Goal: Task Accomplishment & Management: Complete application form

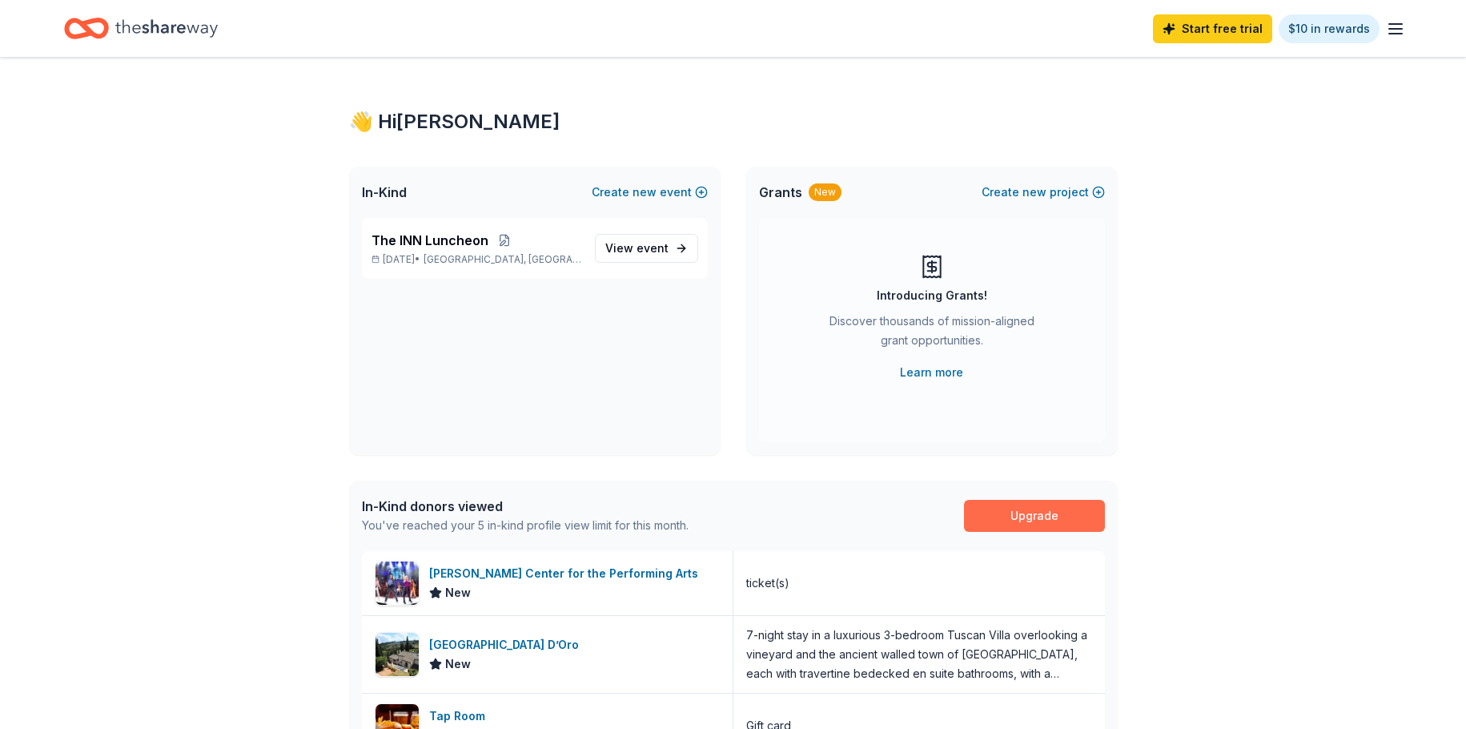
click at [1049, 514] on link "Upgrade" at bounding box center [1034, 516] width 141 height 32
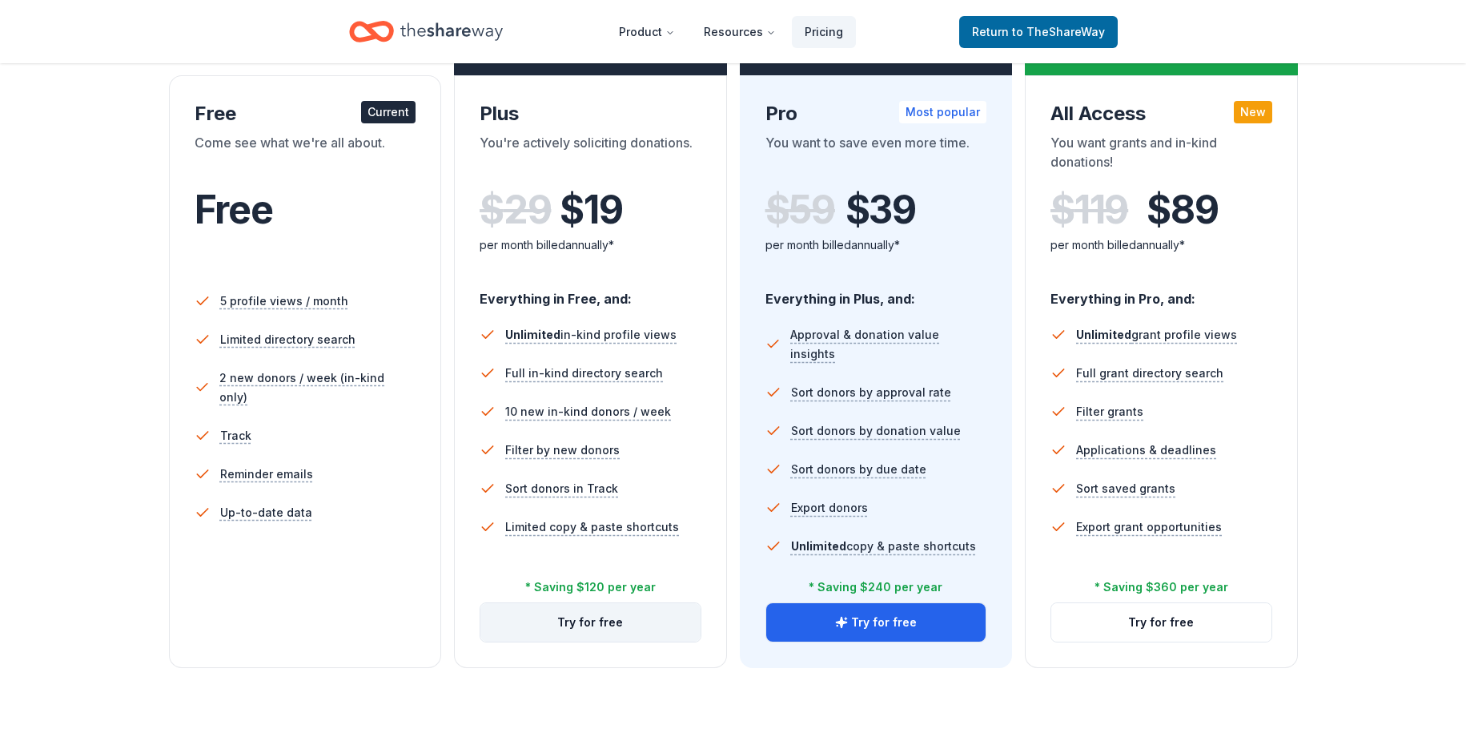
scroll to position [240, 0]
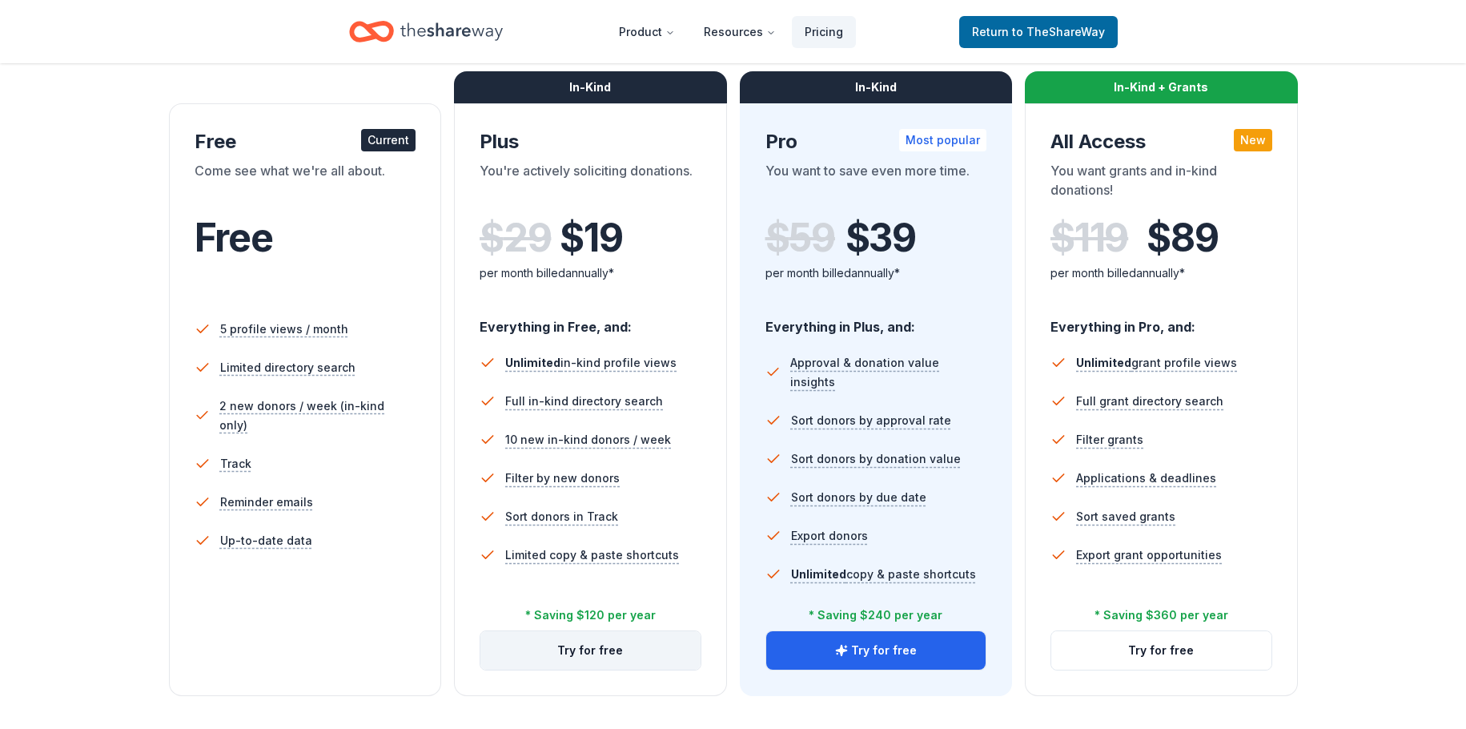
click at [588, 646] on button "Try for free" at bounding box center [591, 650] width 220 height 38
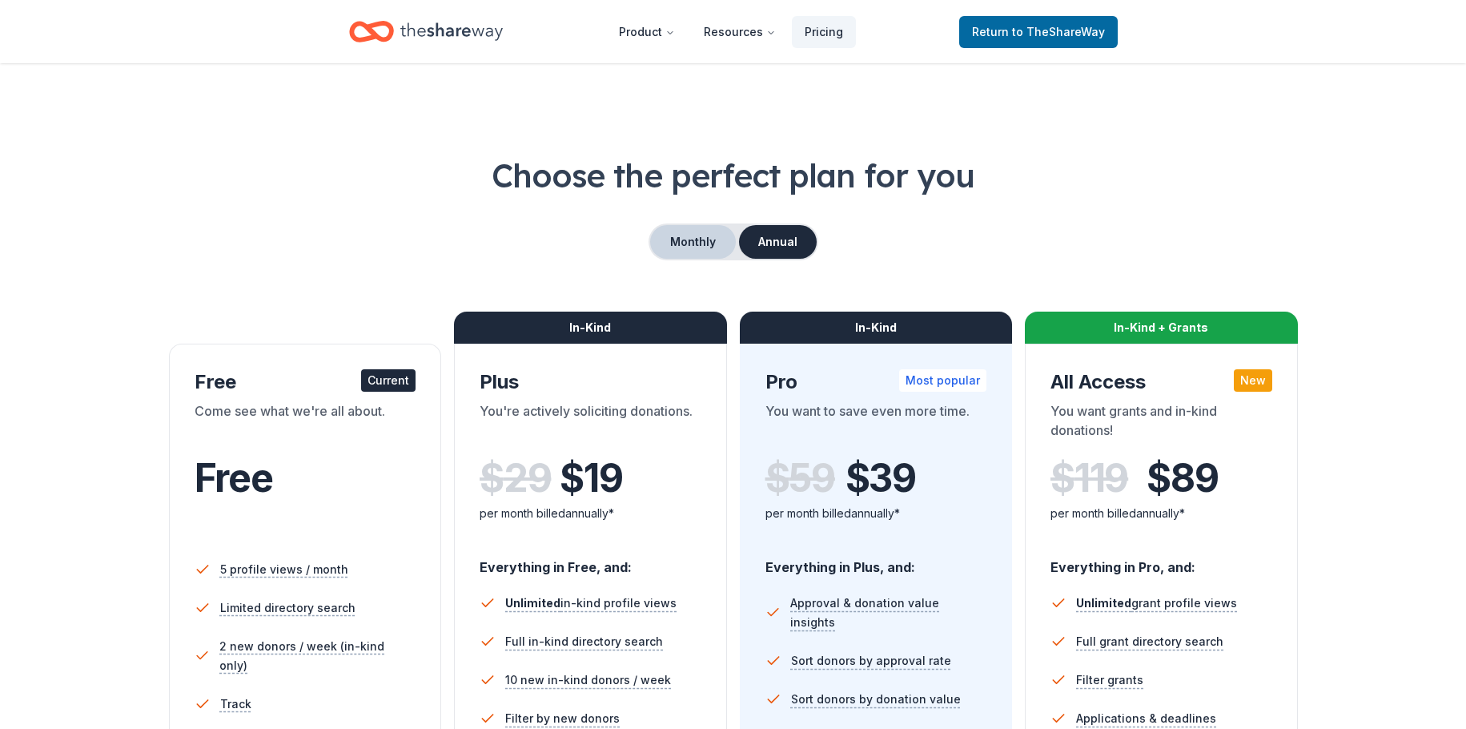
click at [675, 242] on button "Monthly" at bounding box center [693, 242] width 86 height 34
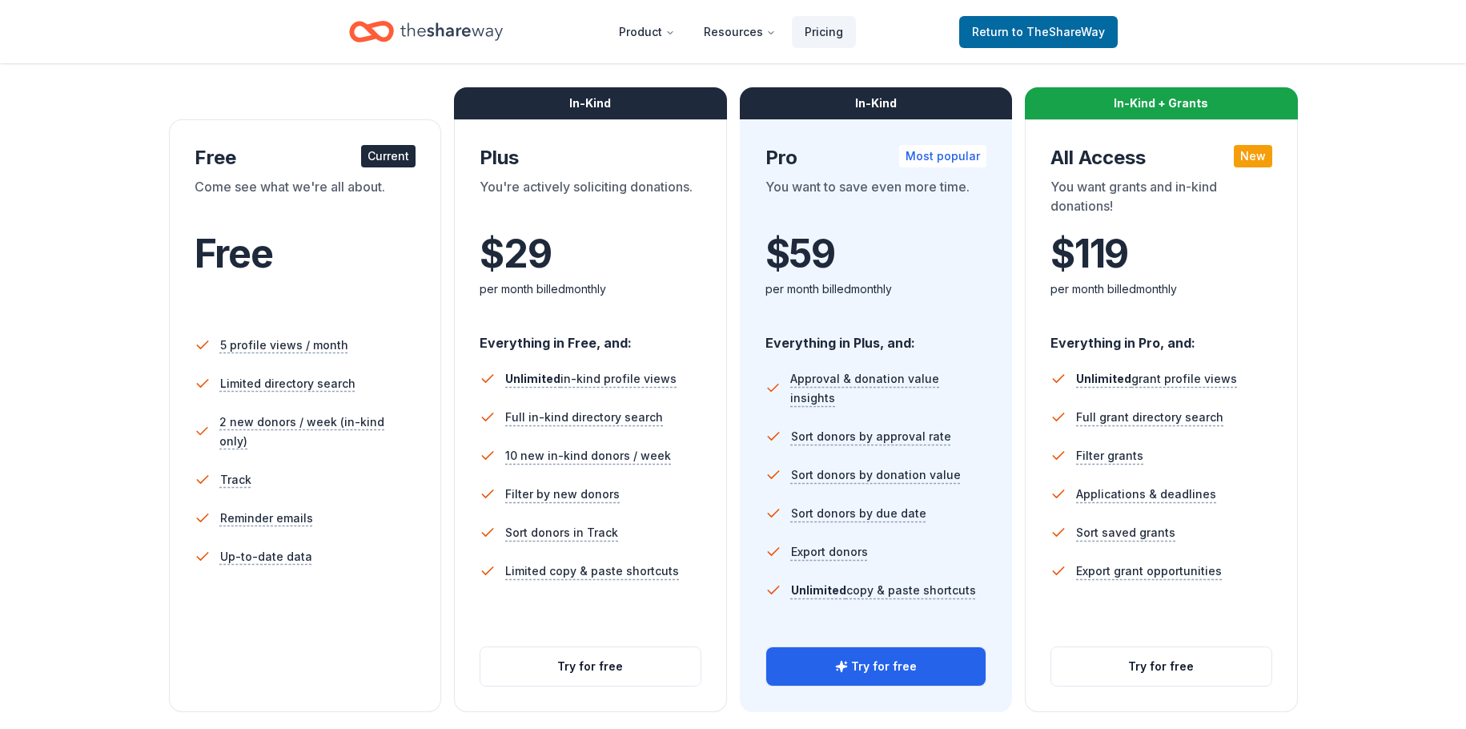
scroll to position [240, 0]
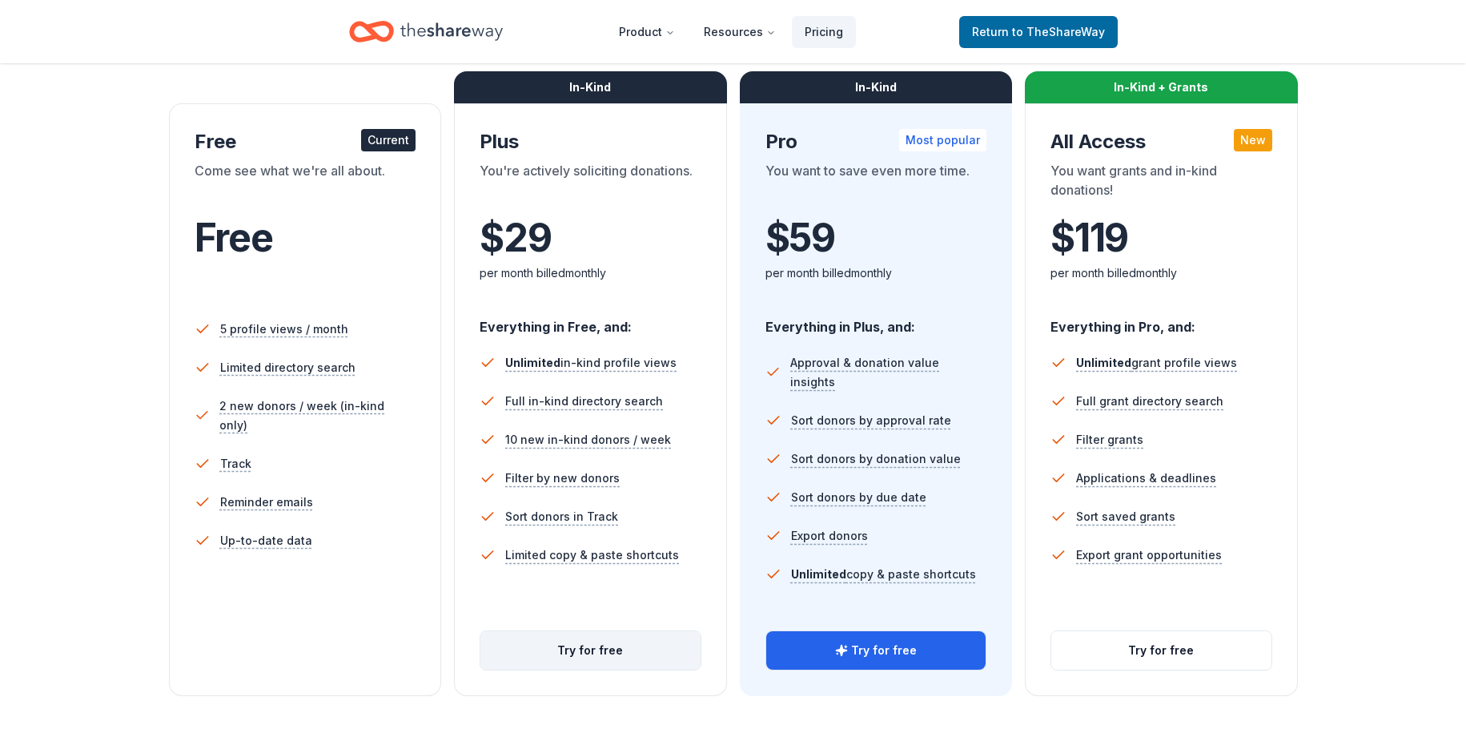
click at [583, 657] on button "Try for free" at bounding box center [591, 650] width 220 height 38
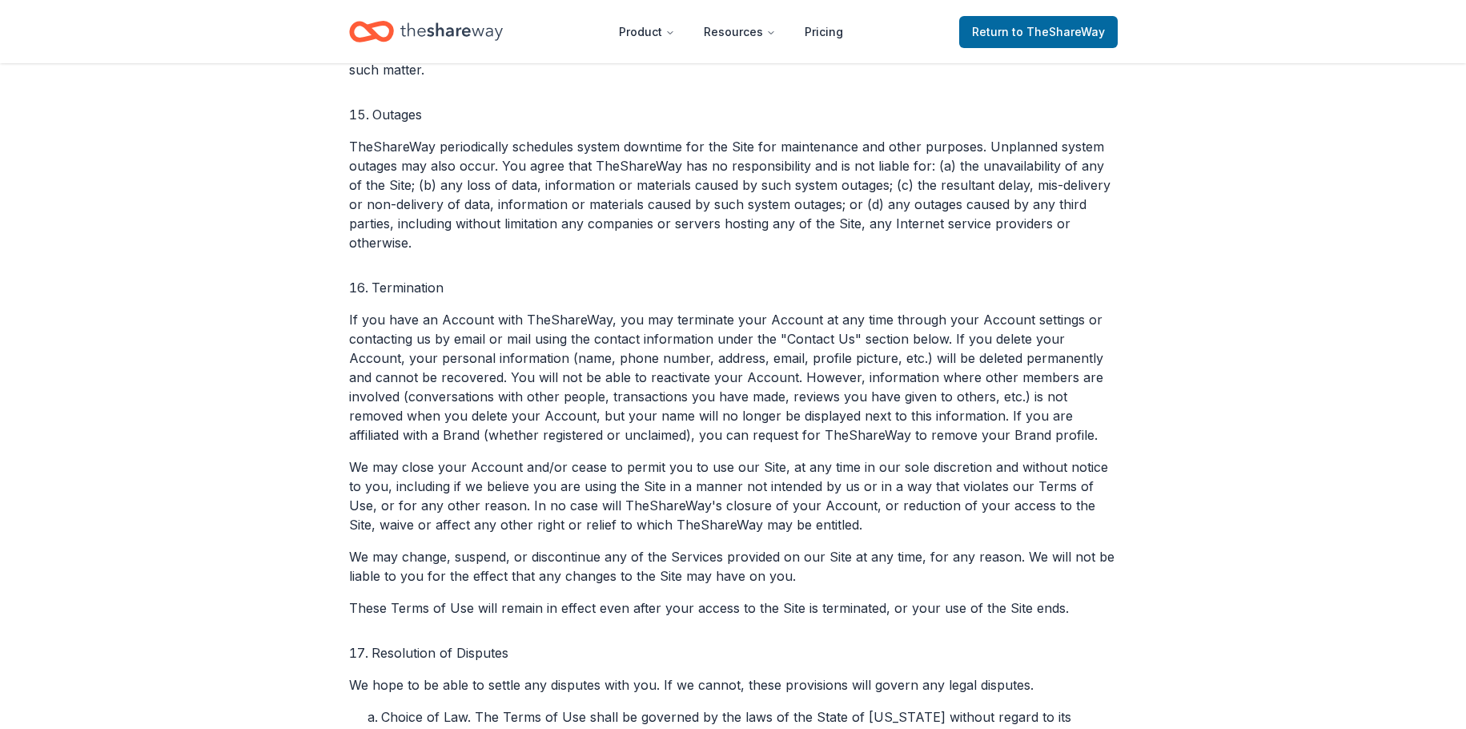
scroll to position [4219, 0]
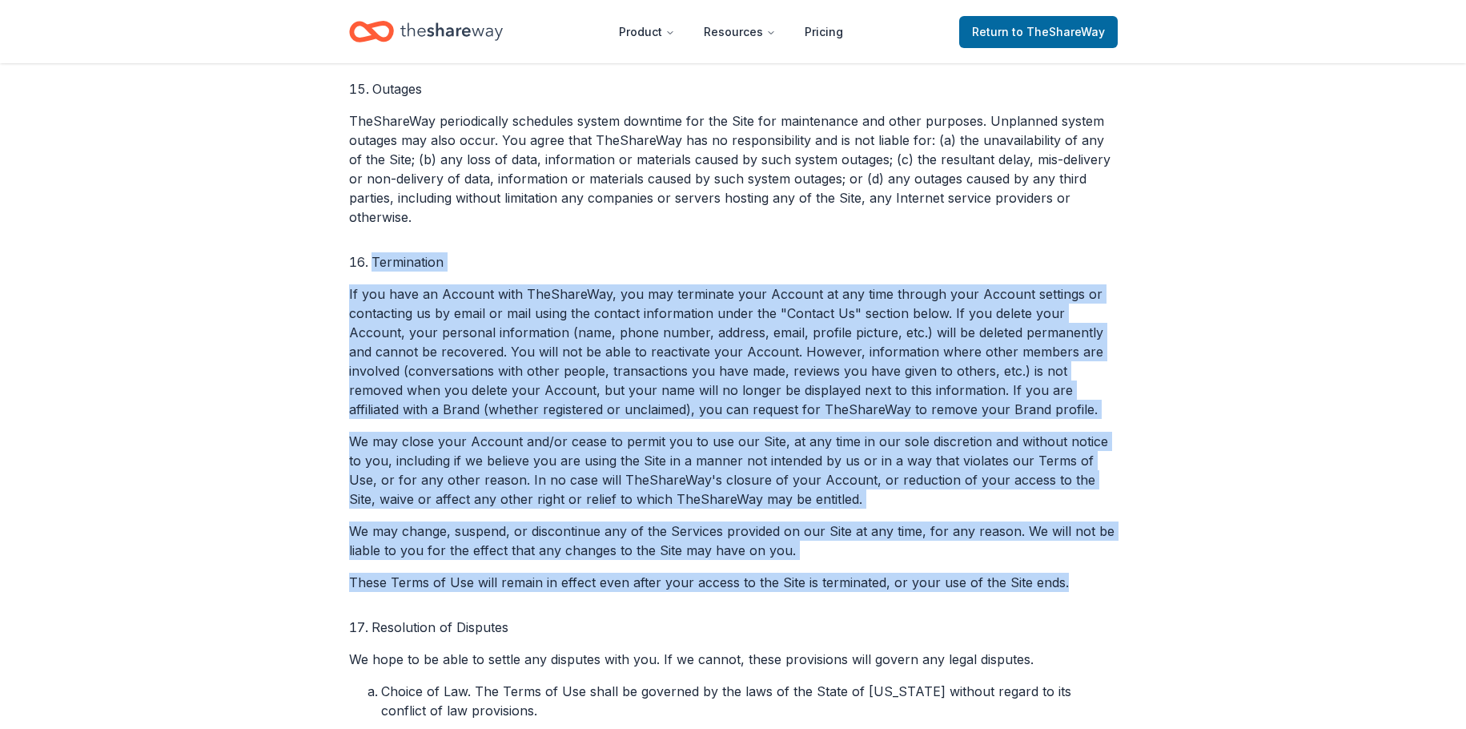
drag, startPoint x: 287, startPoint y: 176, endPoint x: 1190, endPoint y: 529, distance: 969.9
copy ol "Termination If you have an Account with TheShareWay, you may terminate your Acc…"
drag, startPoint x: 1318, startPoint y: 235, endPoint x: 1313, endPoint y: 217, distance: 19.3
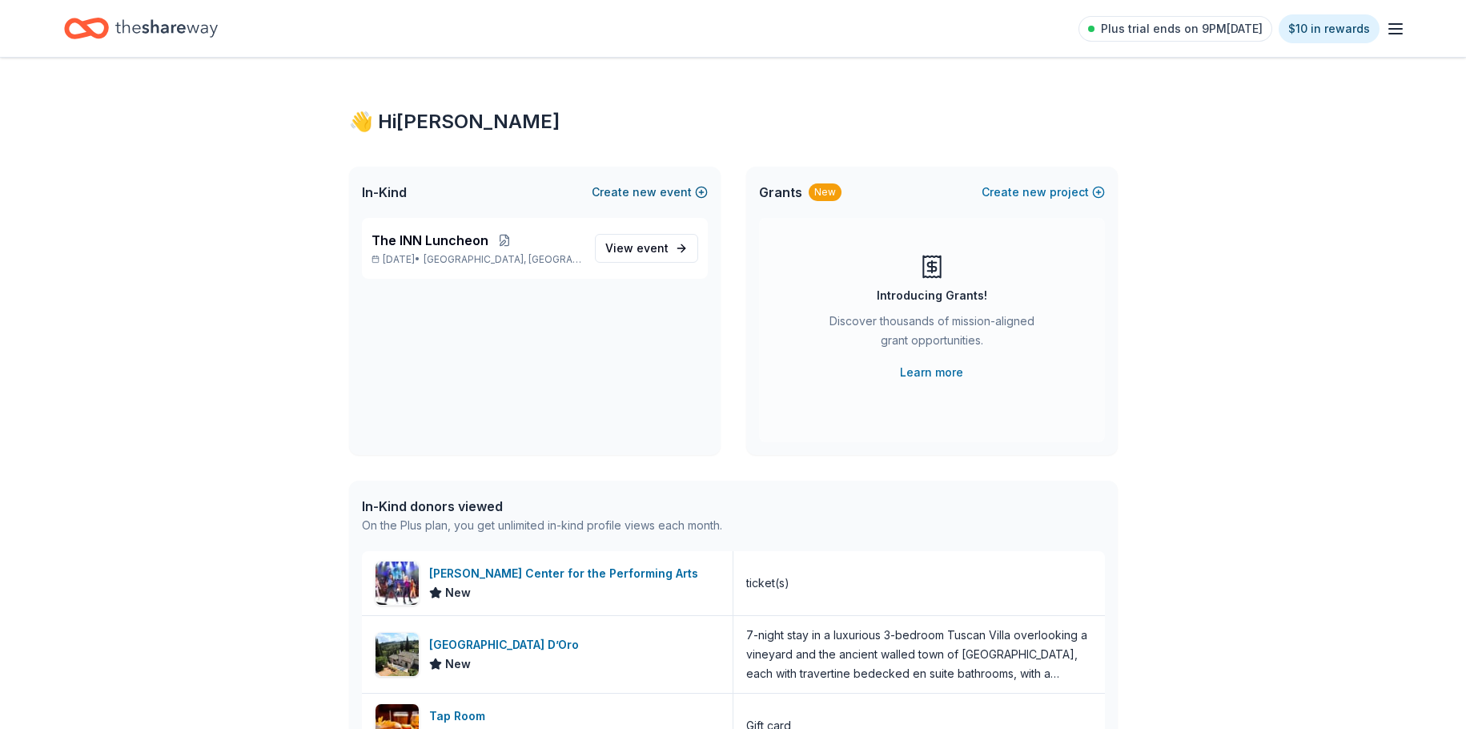
click at [631, 190] on button "Create new event" at bounding box center [650, 192] width 116 height 19
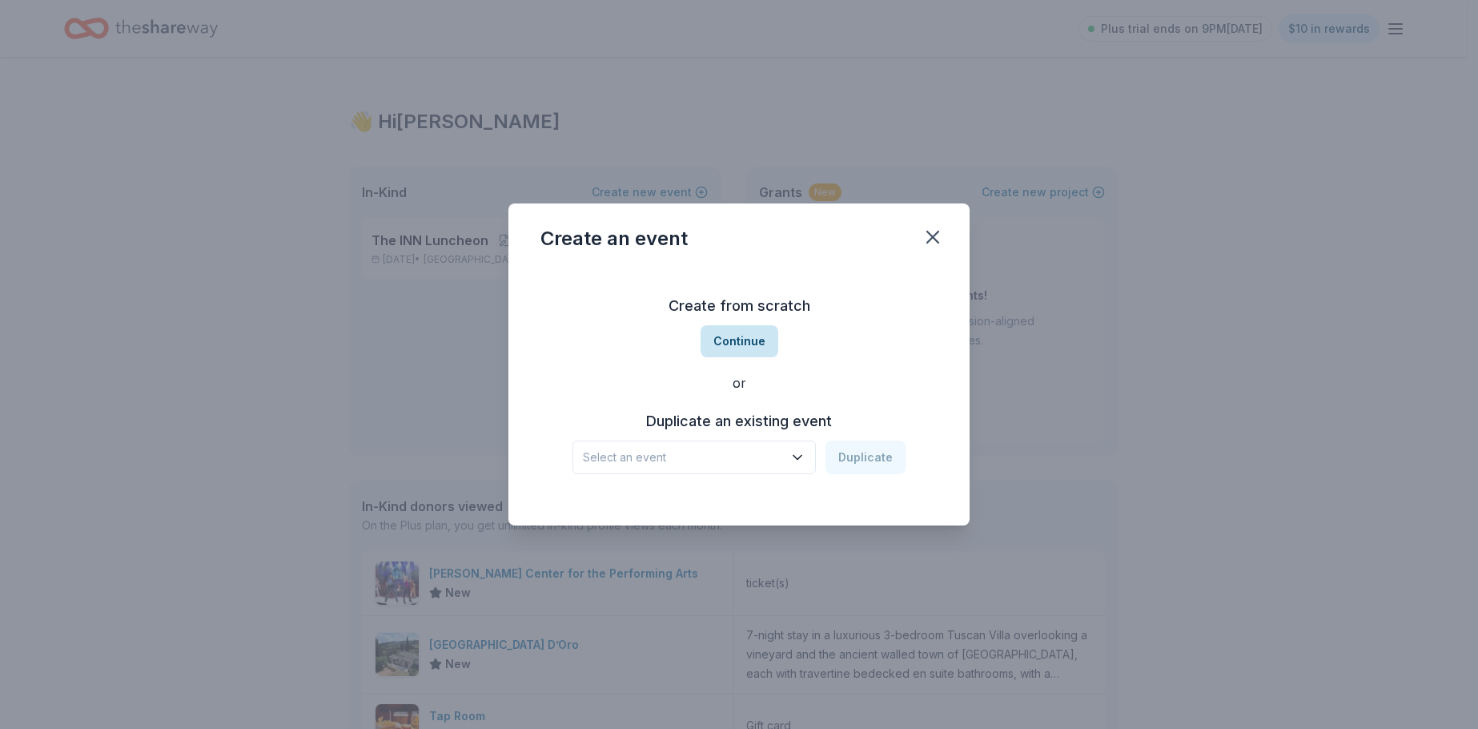
click at [722, 332] on button "Continue" at bounding box center [740, 341] width 78 height 32
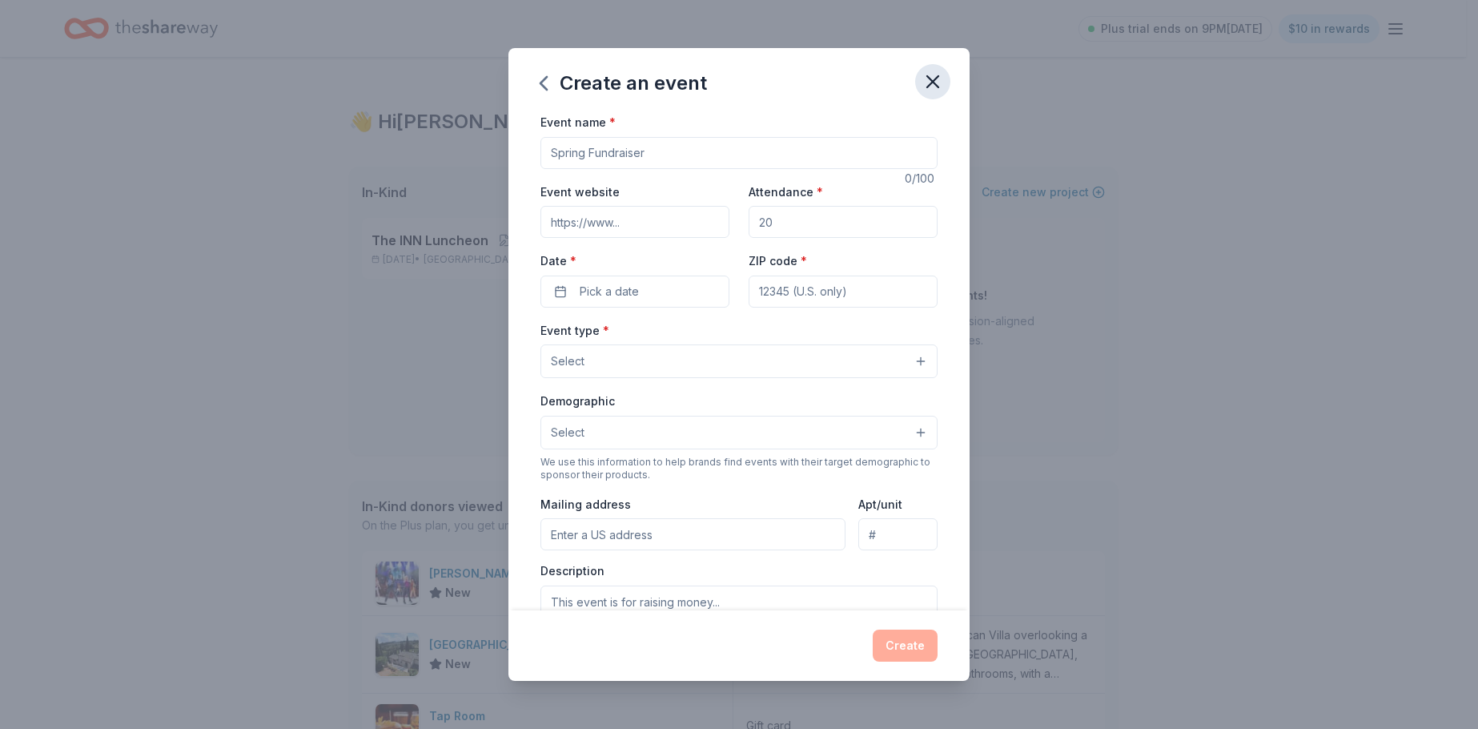
click at [934, 82] on icon "button" at bounding box center [932, 81] width 11 height 11
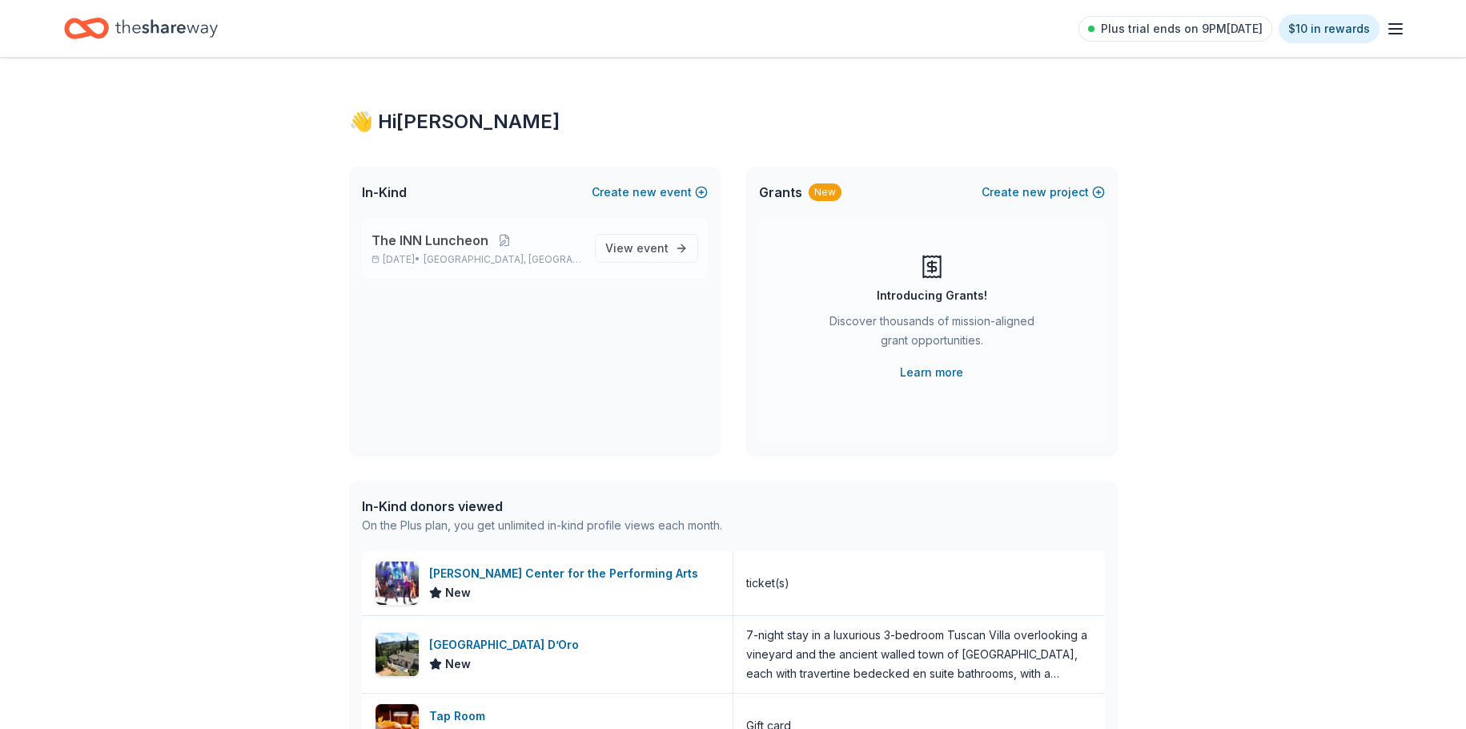
click at [437, 239] on span "The INN Luncheon" at bounding box center [430, 240] width 117 height 19
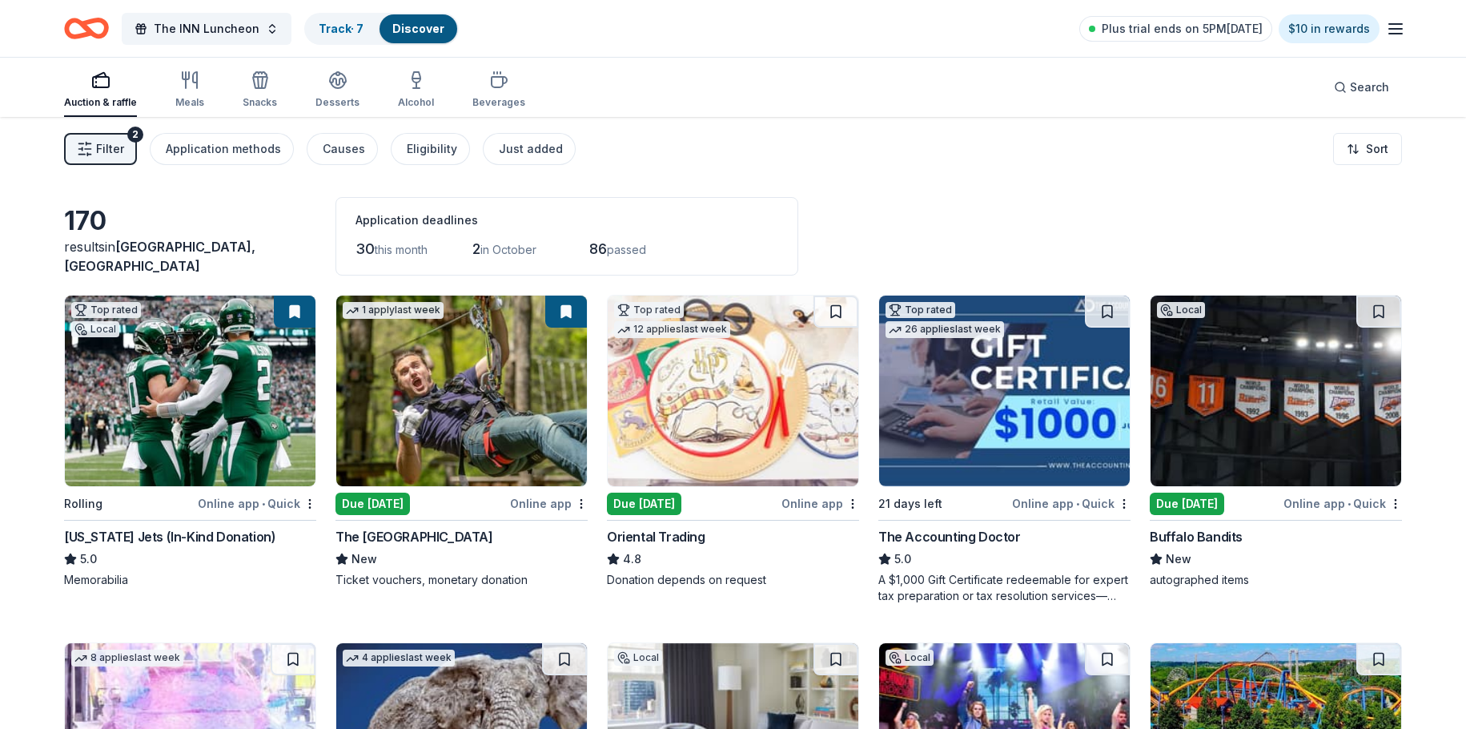
click at [142, 533] on div "New York Jets (In-Kind Donation)" at bounding box center [169, 536] width 211 height 19
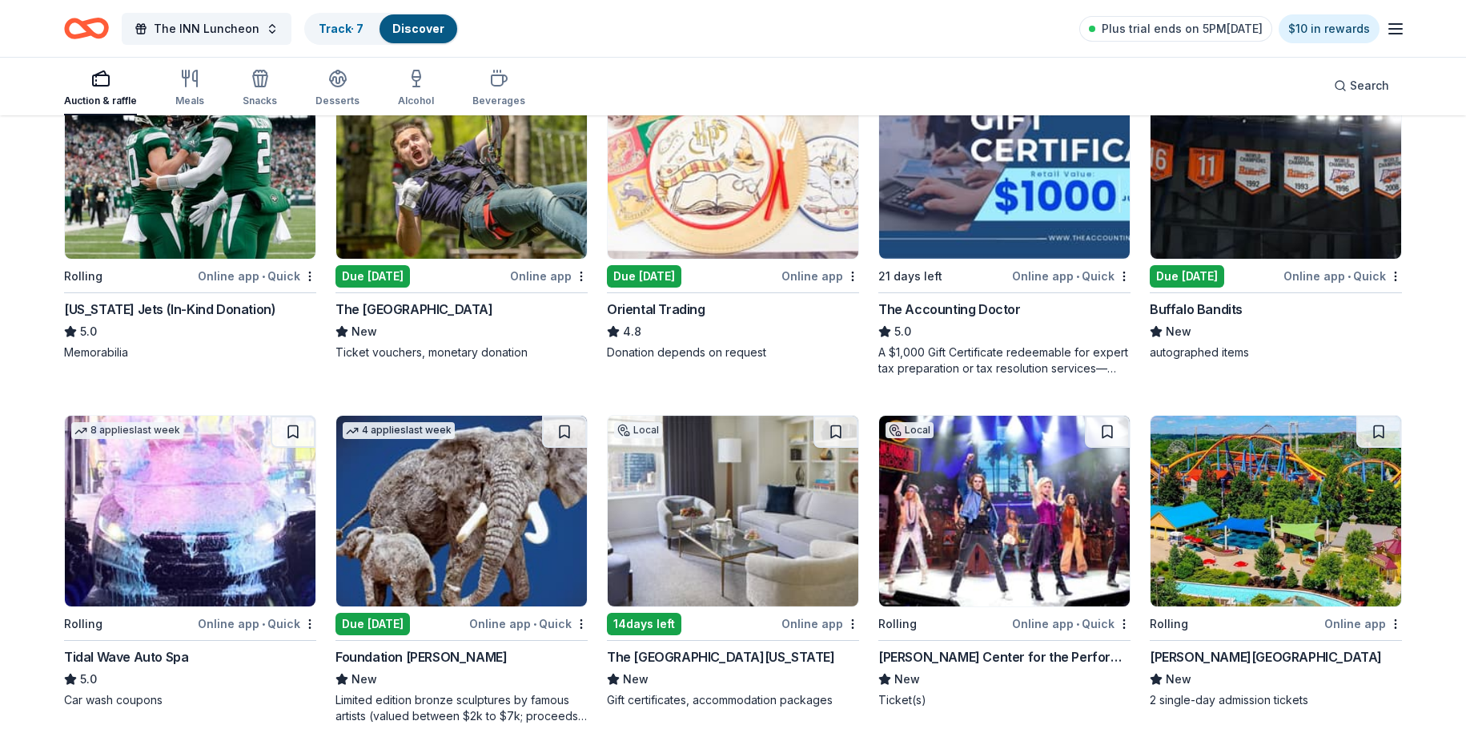
scroll to position [320, 0]
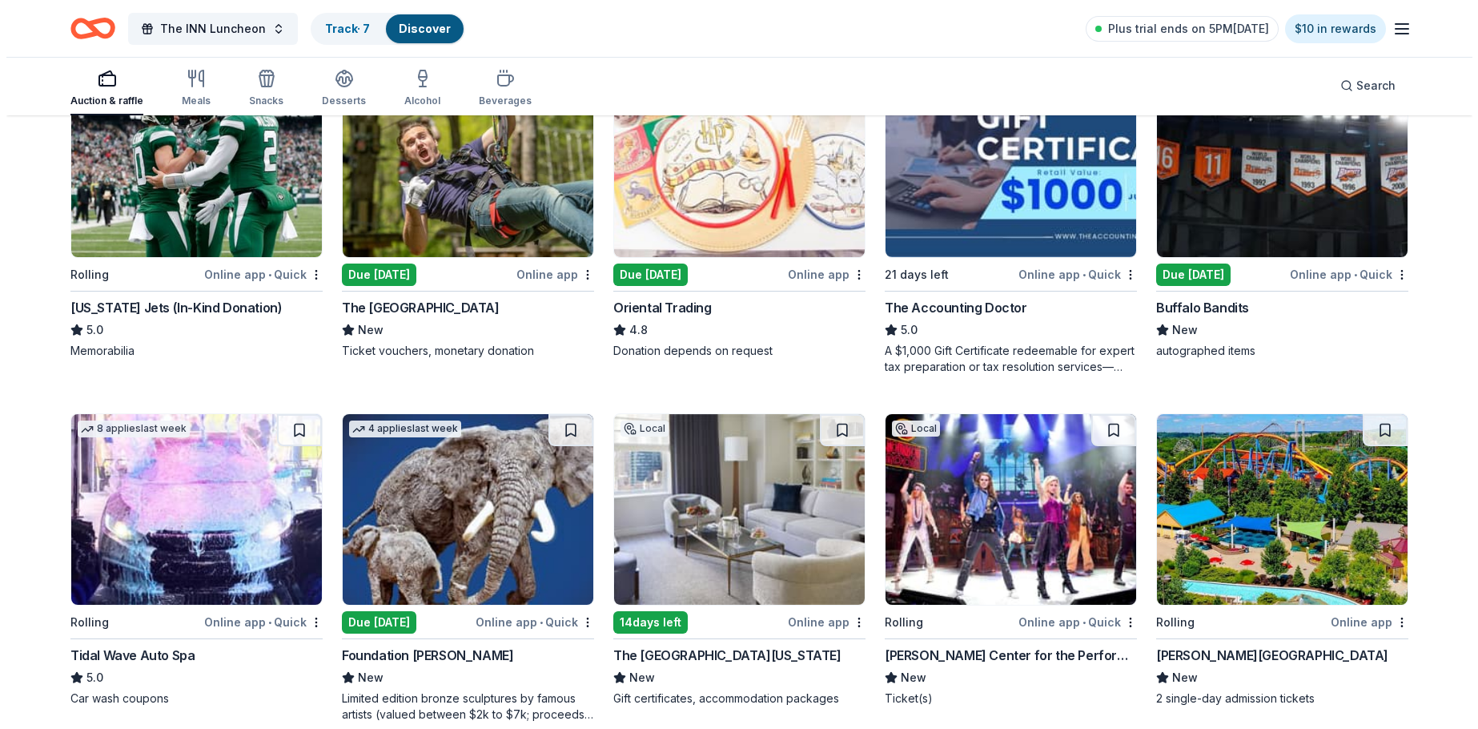
scroll to position [0, 0]
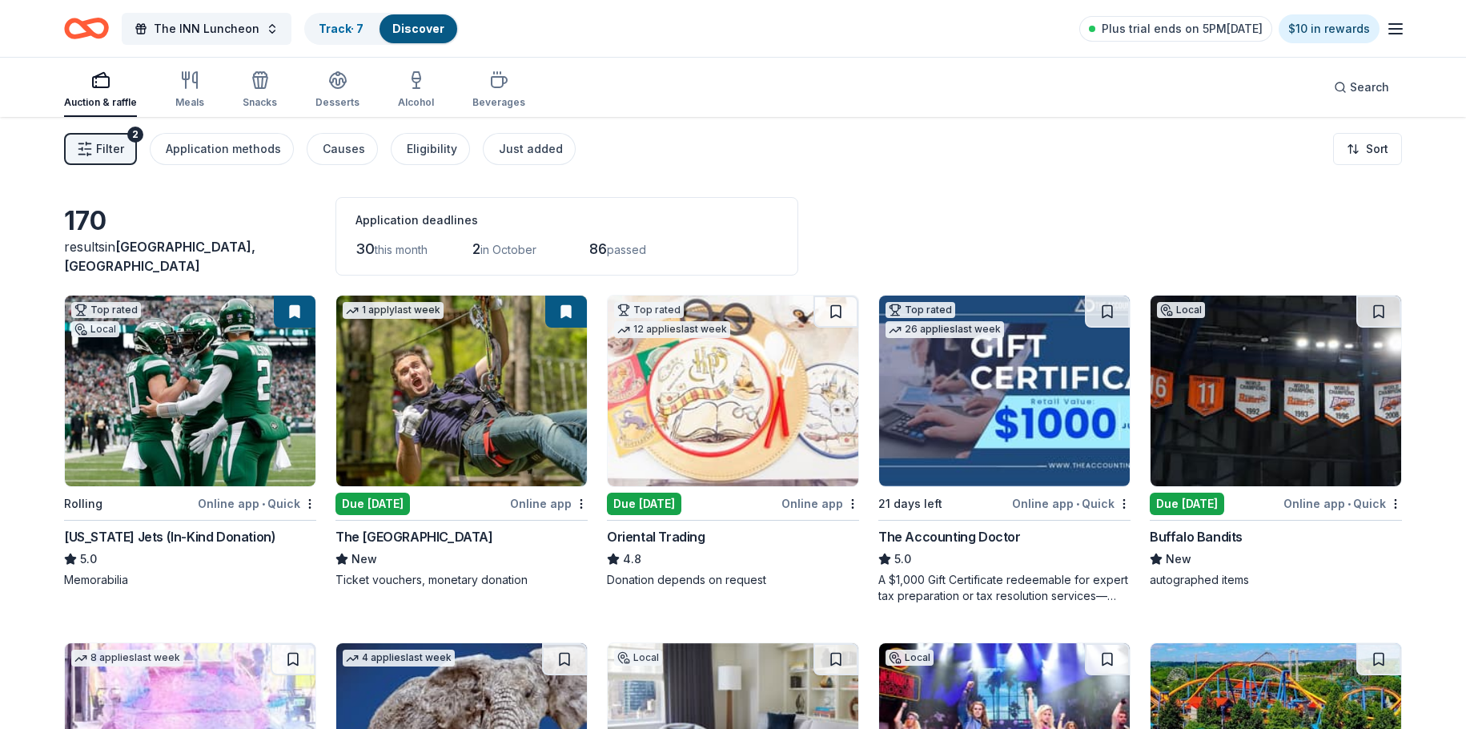
click at [123, 144] on button "Filter 2" at bounding box center [100, 149] width 73 height 32
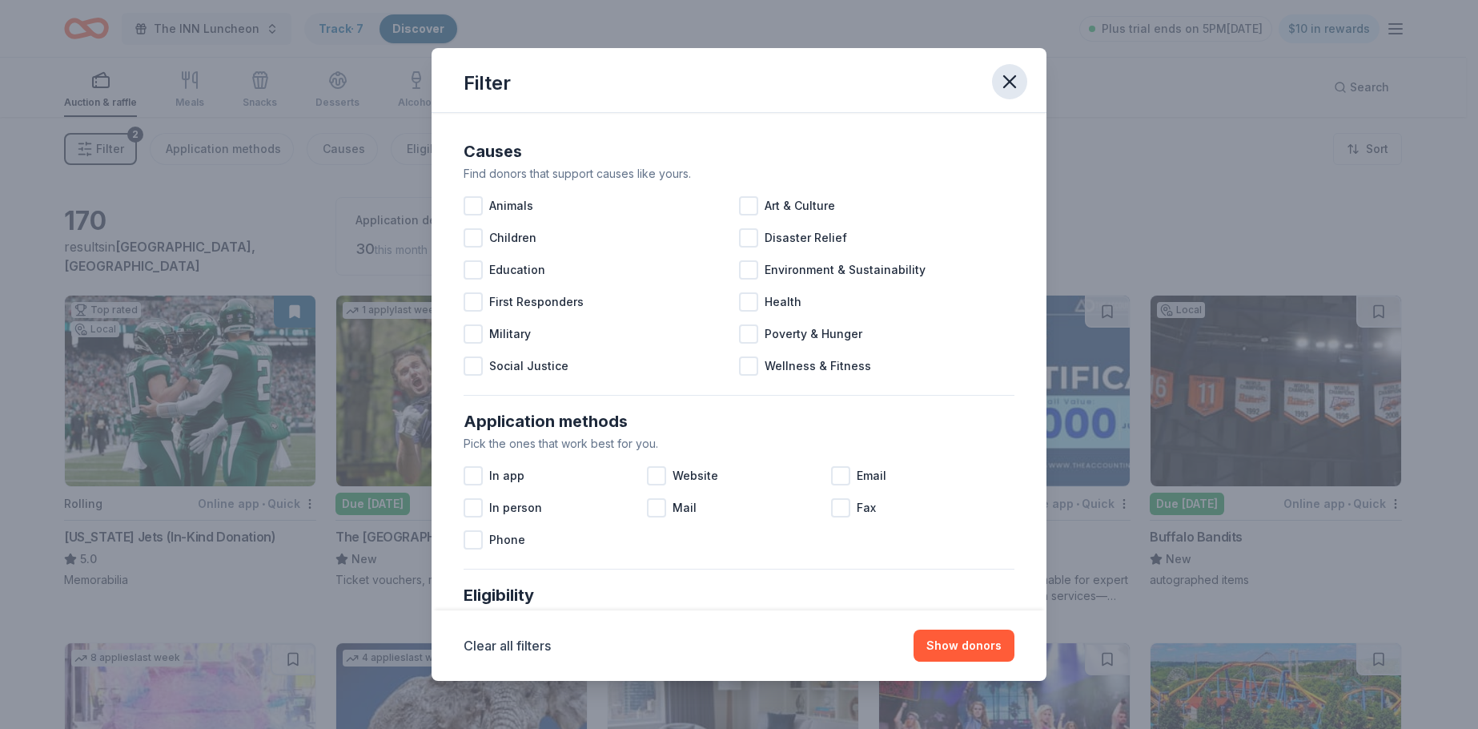
click at [1002, 78] on icon "button" at bounding box center [1010, 81] width 22 height 22
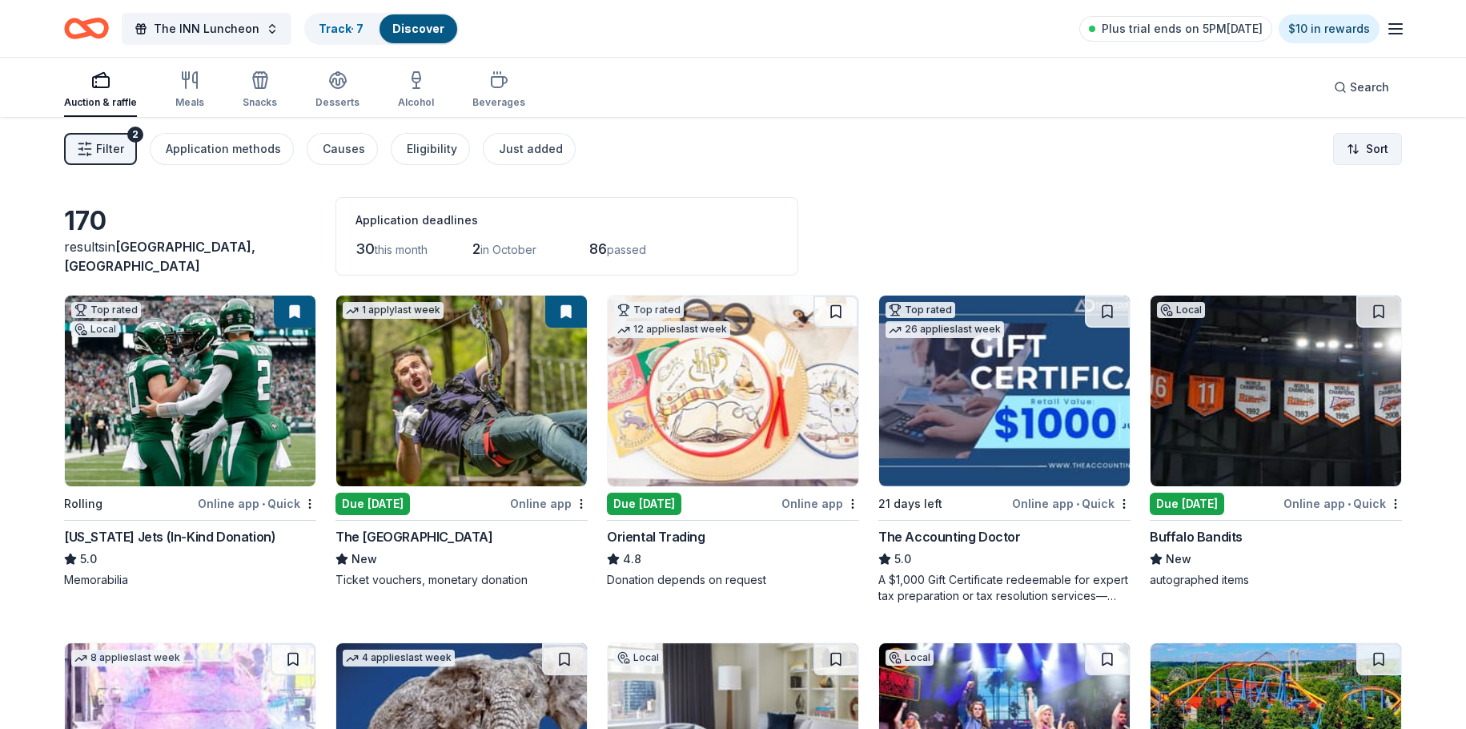
click at [1372, 155] on html "The INN Luncheon Track · 7 Discover Plus trial ends on 5PM, 9/15 $10 in rewards…" at bounding box center [733, 364] width 1466 height 729
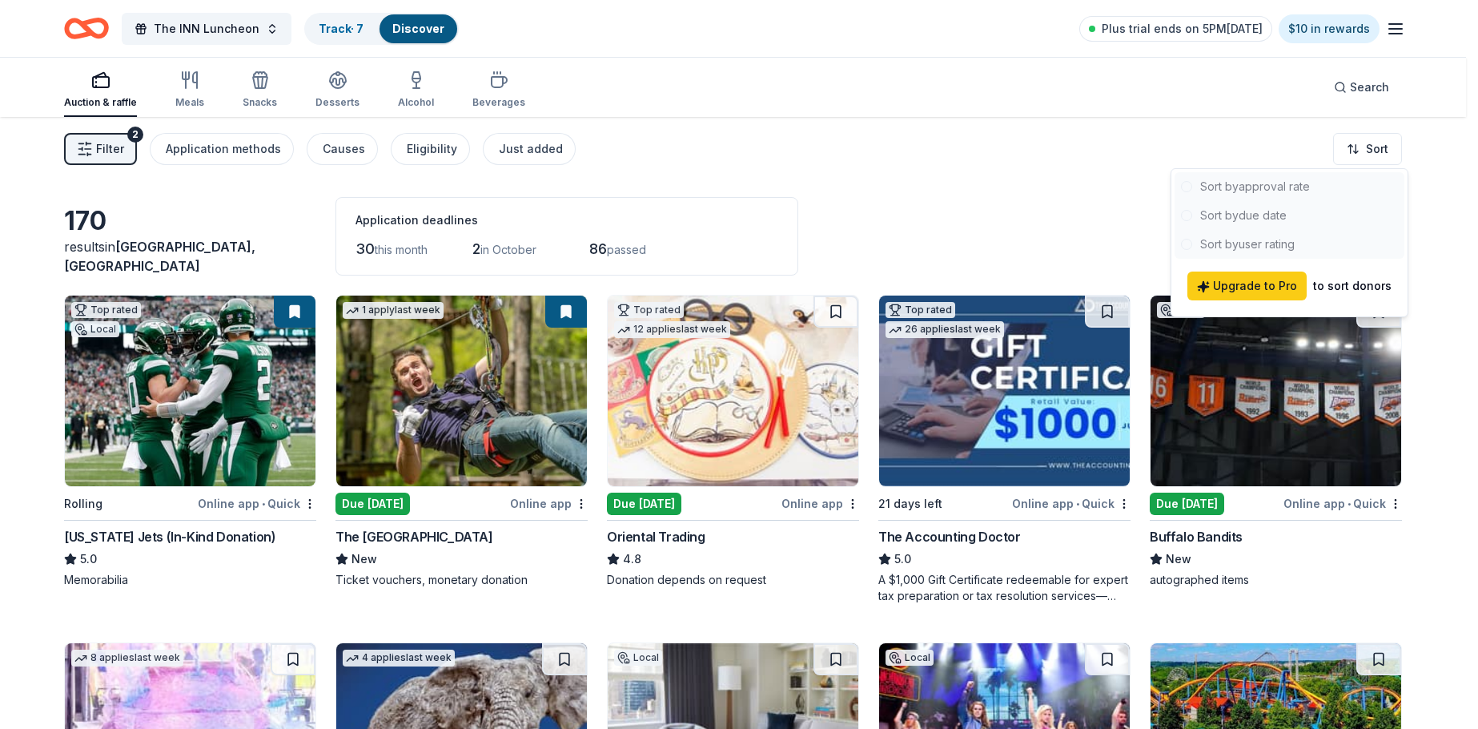
click at [1434, 296] on html "The INN Luncheon Track · 7 Discover Plus trial ends on 5PM, 9/15 $10 in rewards…" at bounding box center [739, 364] width 1478 height 729
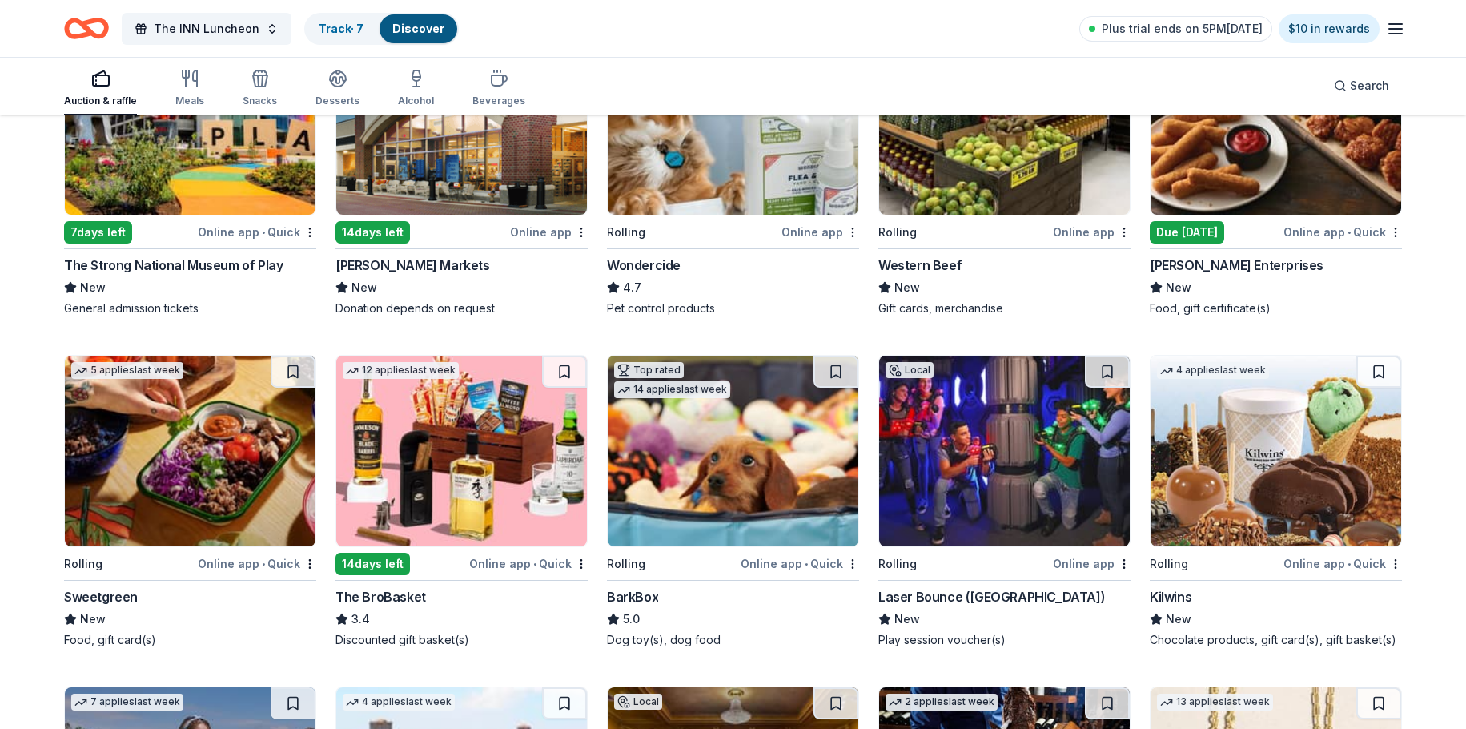
scroll to position [1842, 0]
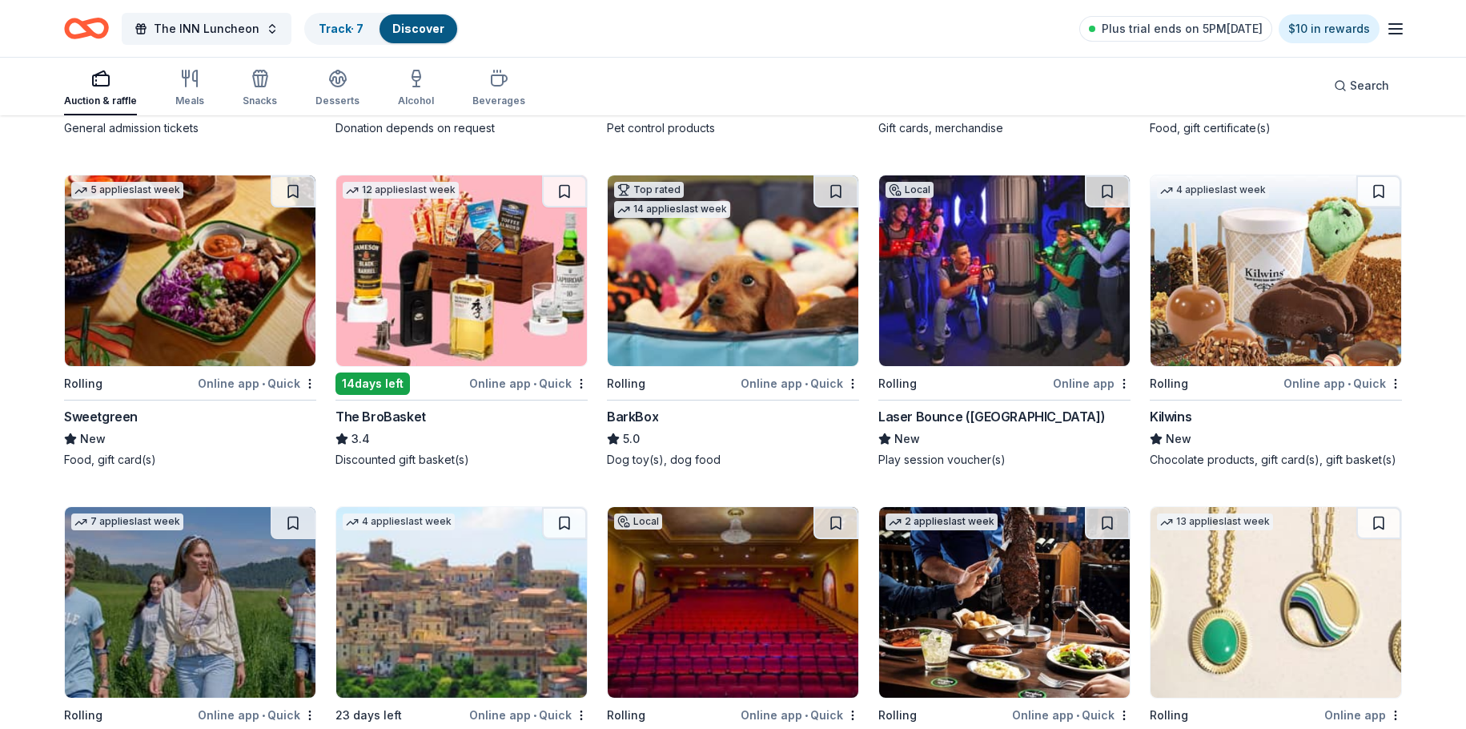
click at [1083, 378] on div "Online app" at bounding box center [1092, 383] width 78 height 20
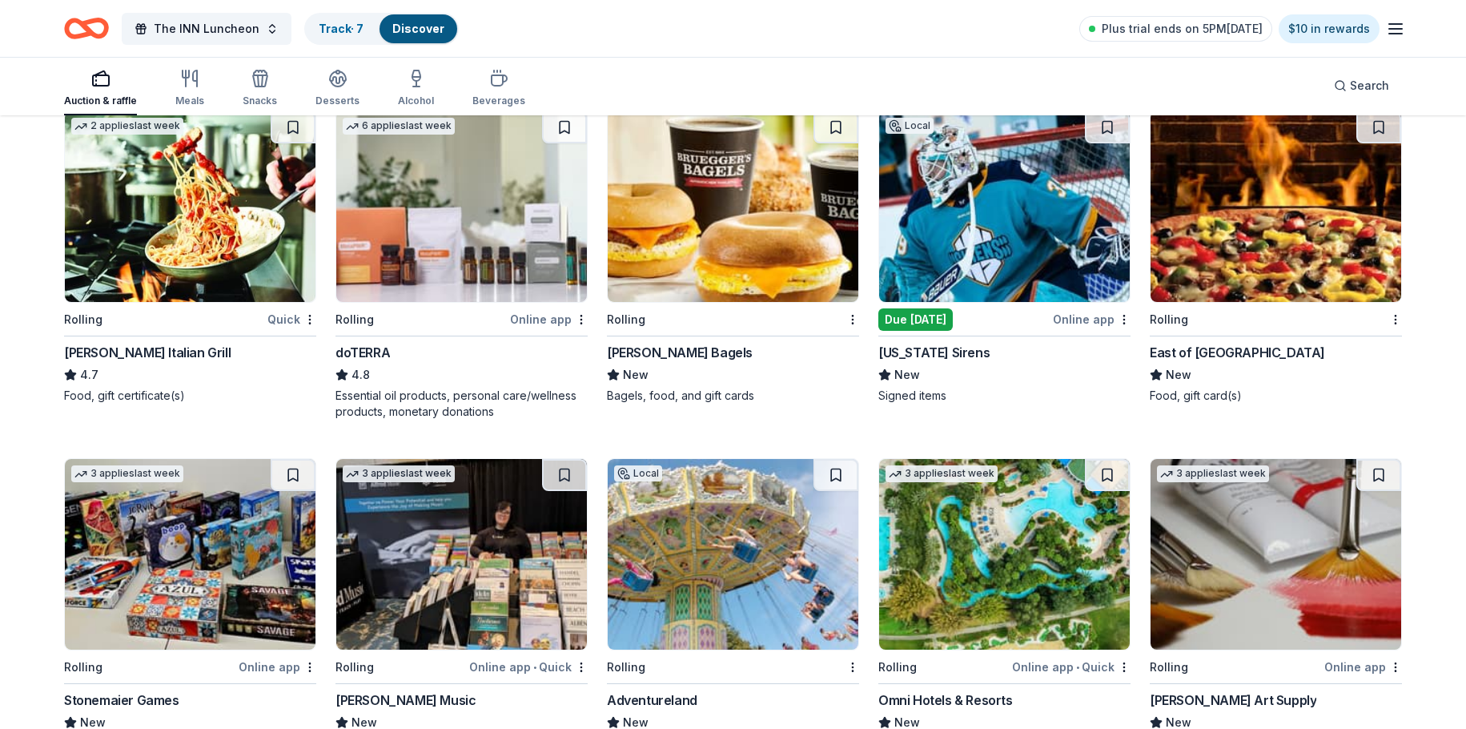
scroll to position [3484, 0]
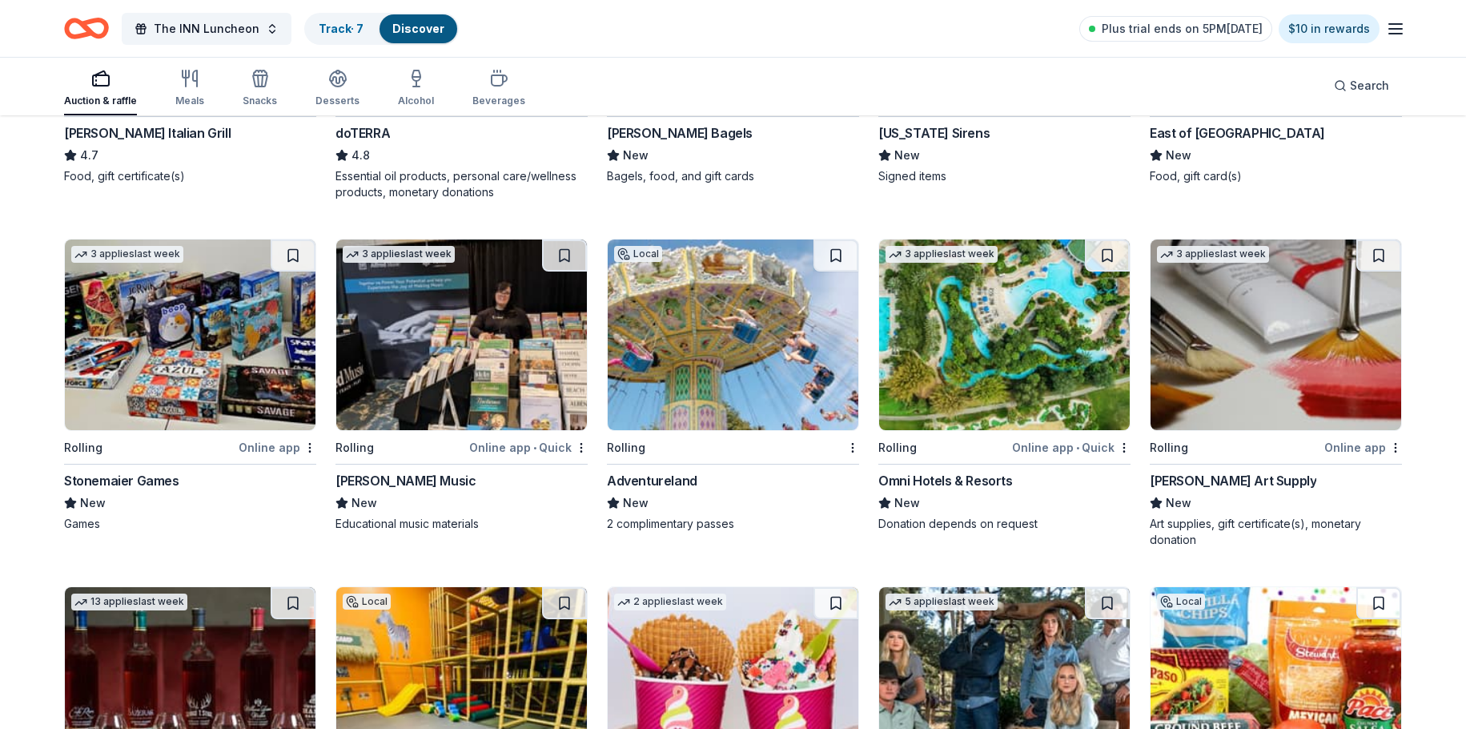
click at [666, 474] on div "Adventureland" at bounding box center [652, 480] width 90 height 19
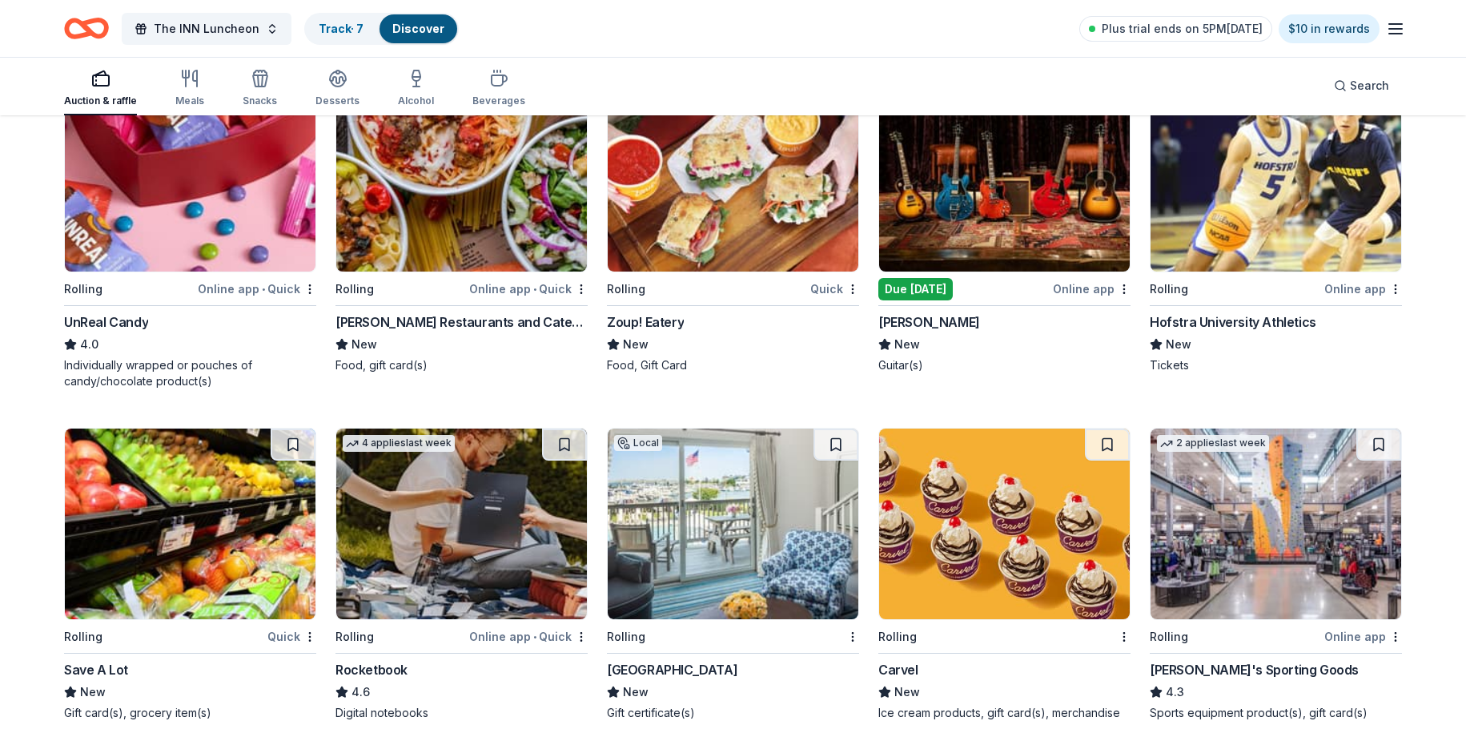
scroll to position [5002, 0]
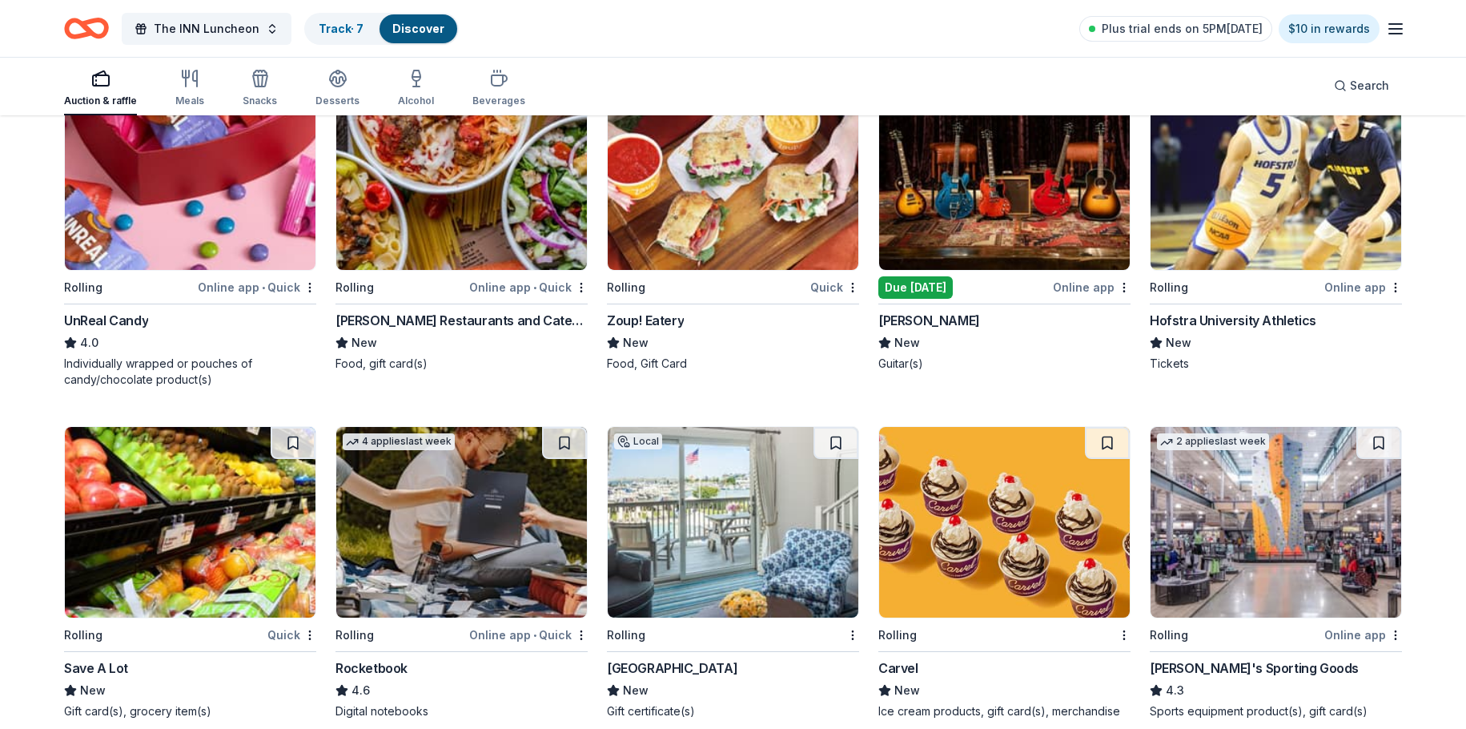
click at [674, 590] on img at bounding box center [733, 522] width 251 height 191
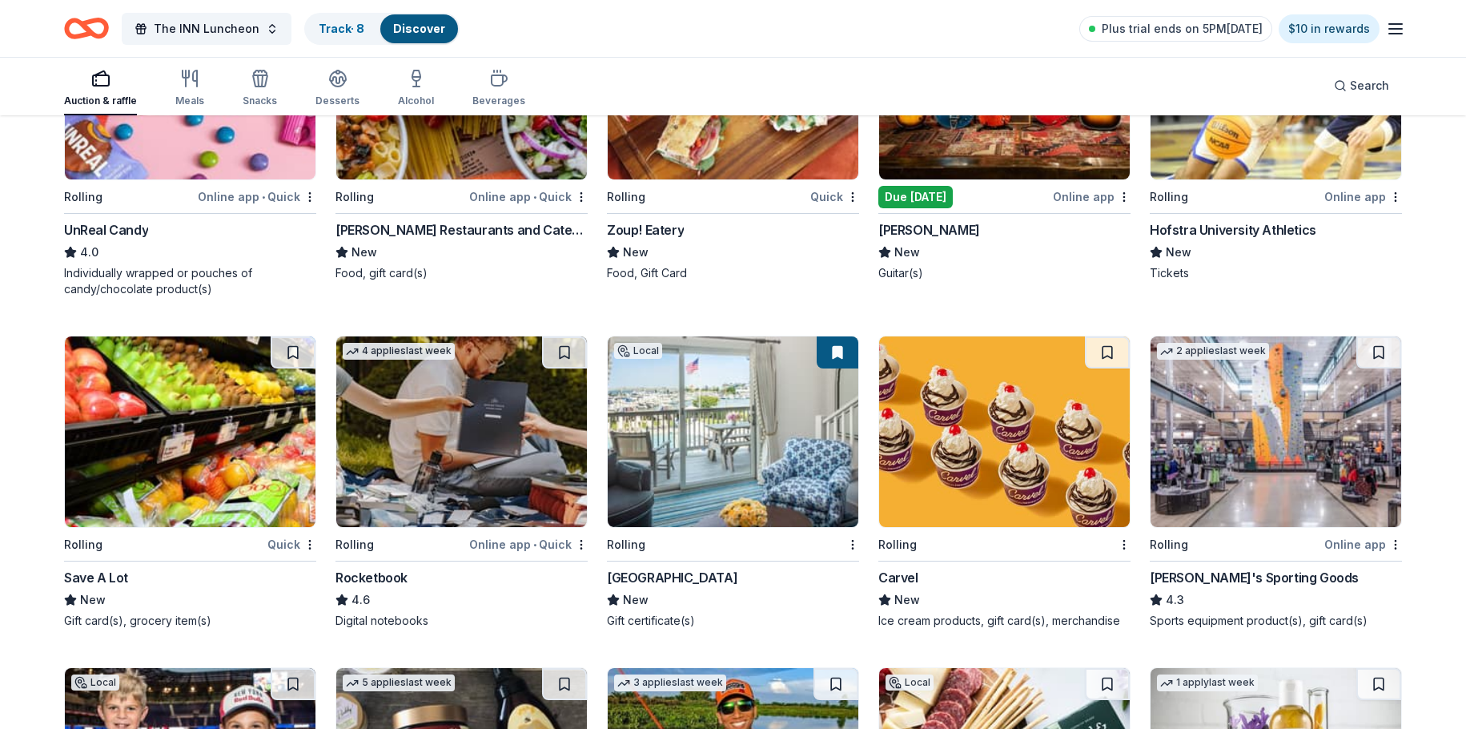
scroll to position [5322, 0]
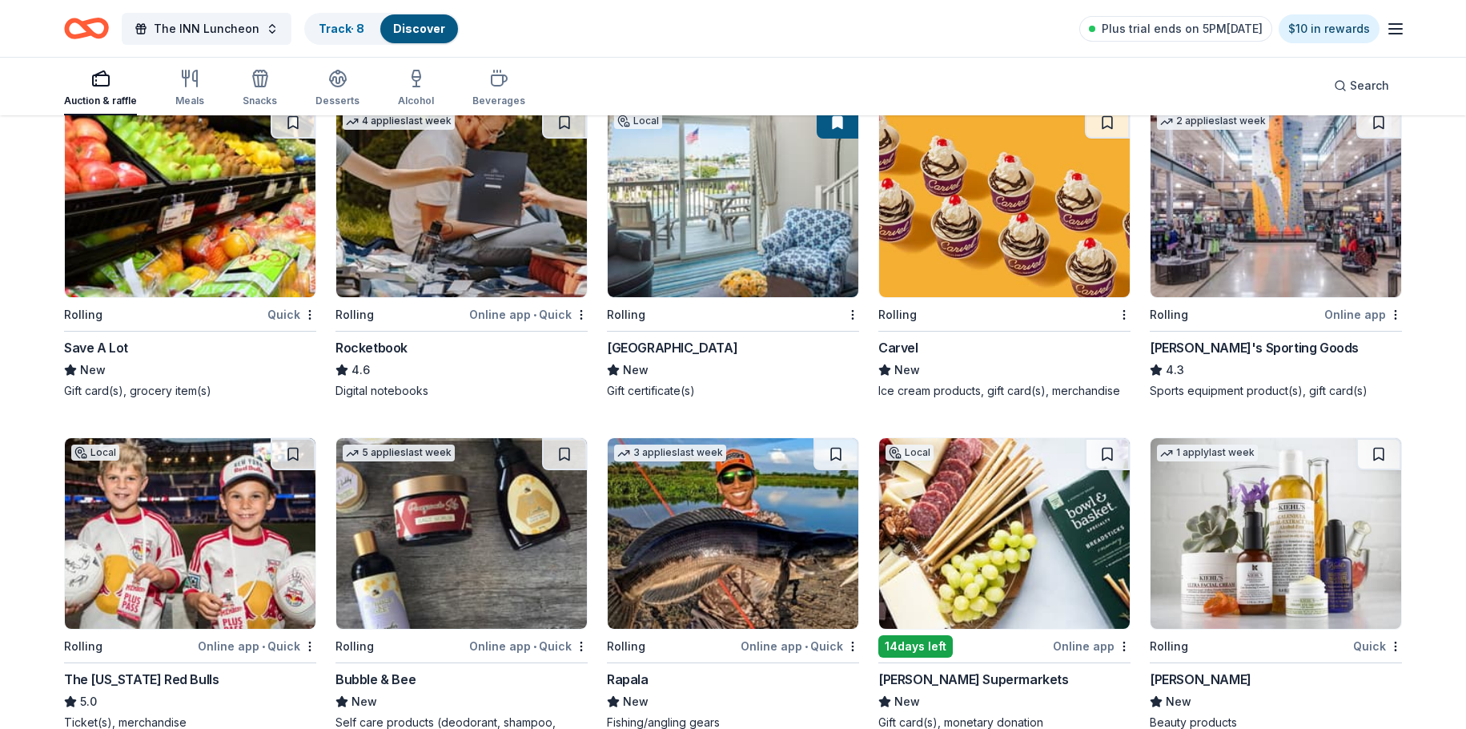
click at [1354, 318] on div "Online app" at bounding box center [1364, 314] width 78 height 20
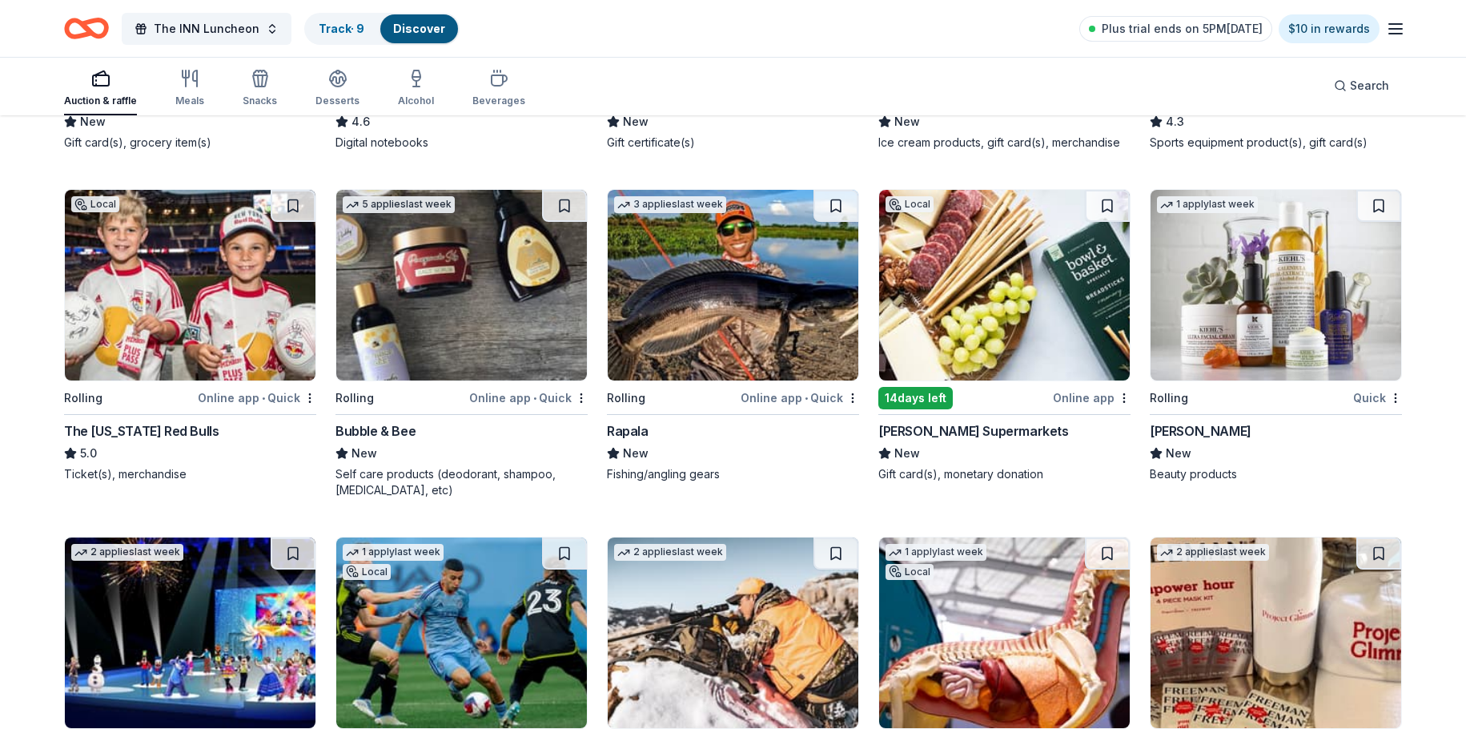
scroll to position [5723, 0]
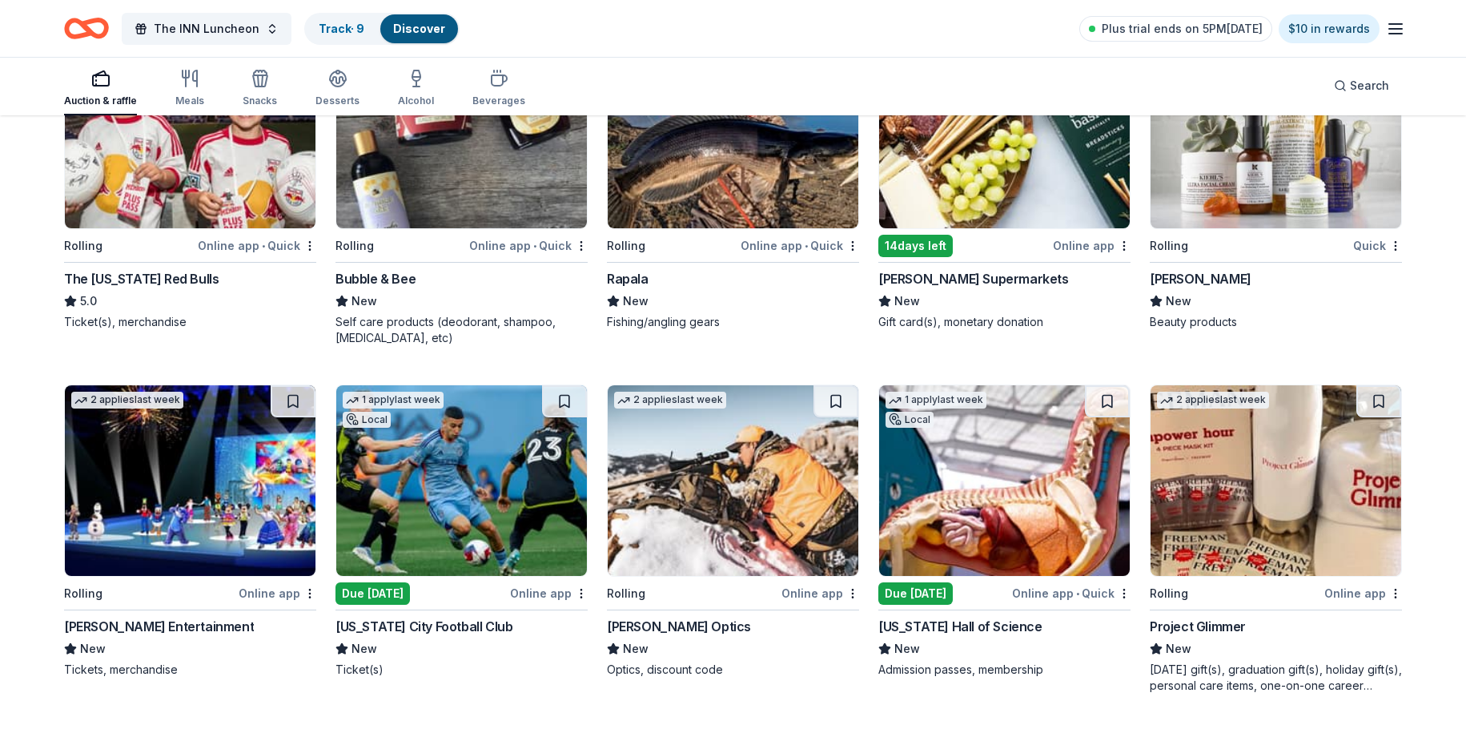
click at [931, 625] on div "New York Hall of Science" at bounding box center [961, 626] width 164 height 19
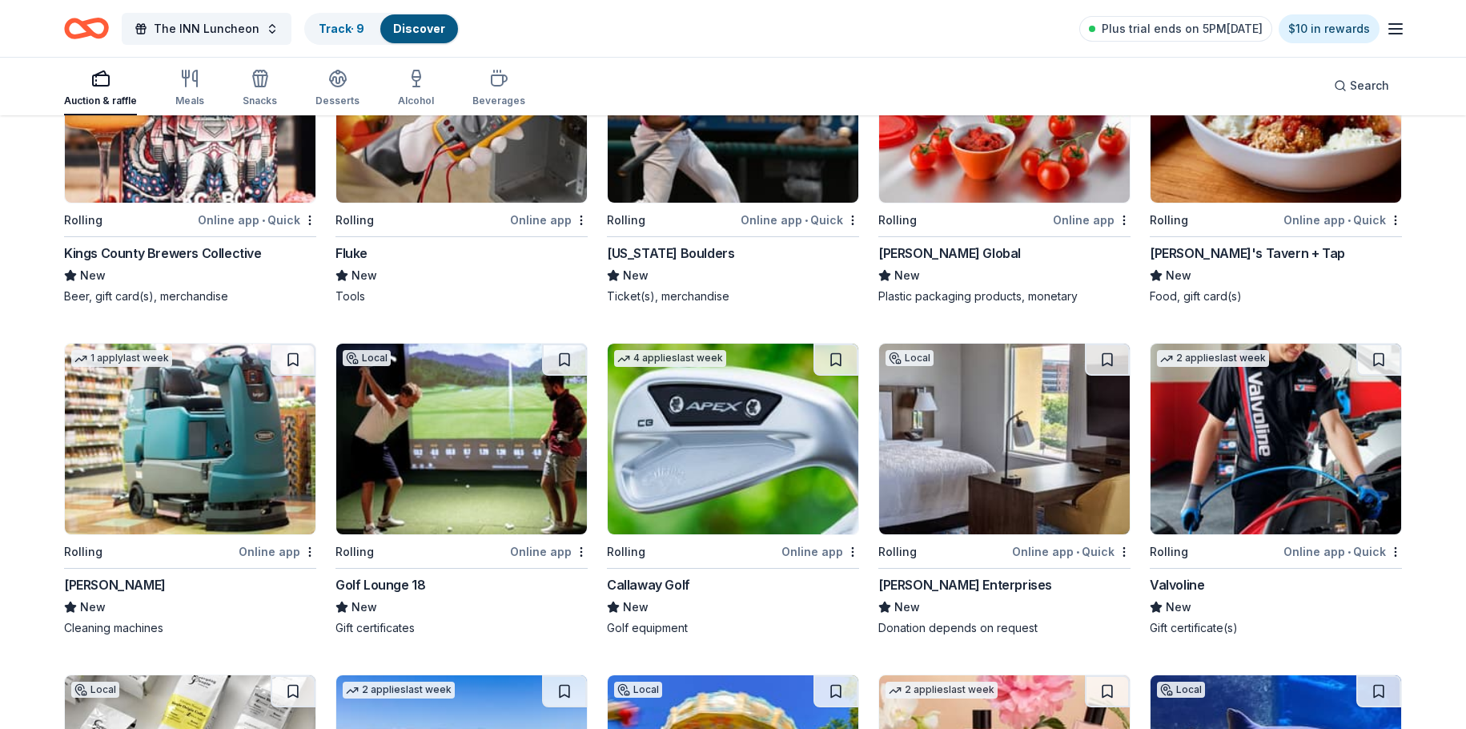
scroll to position [6604, 0]
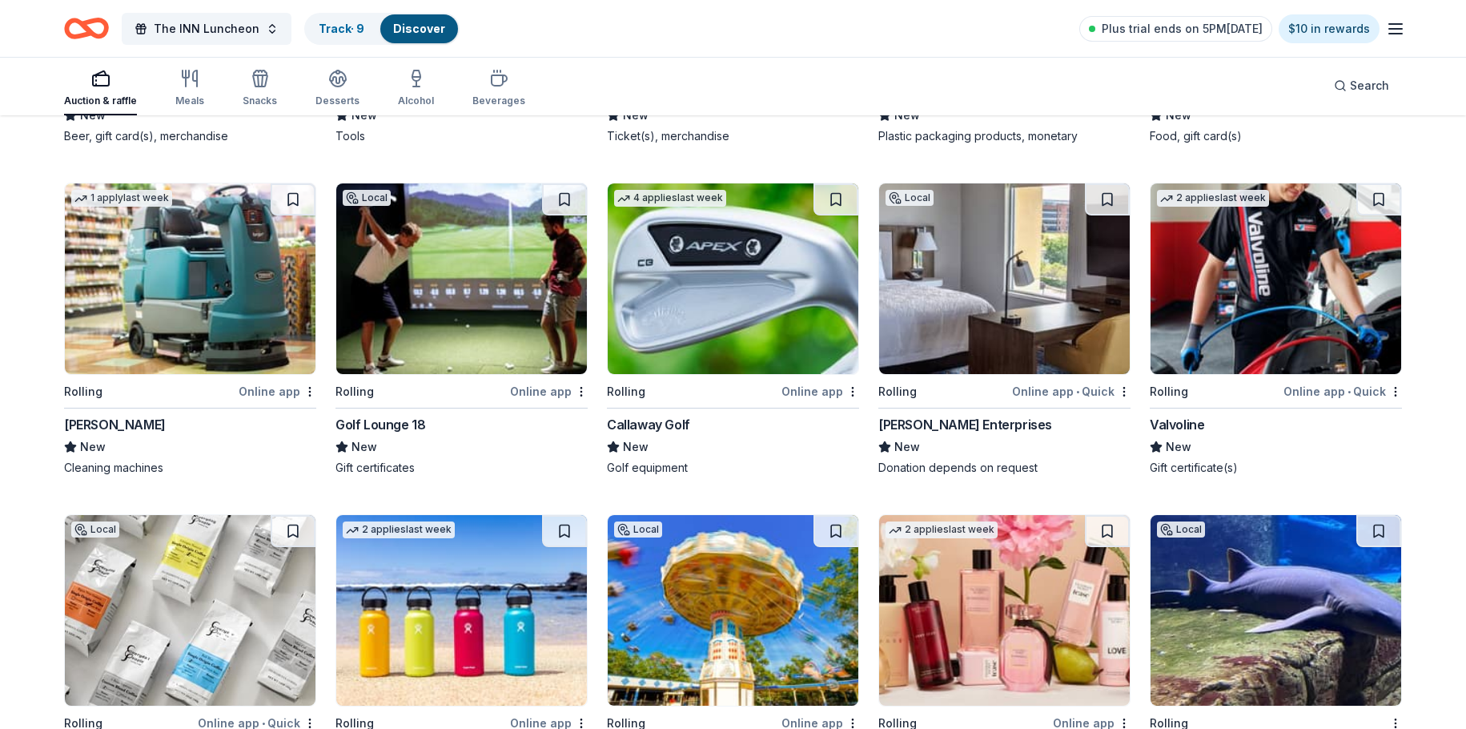
click at [767, 328] on img at bounding box center [733, 278] width 251 height 191
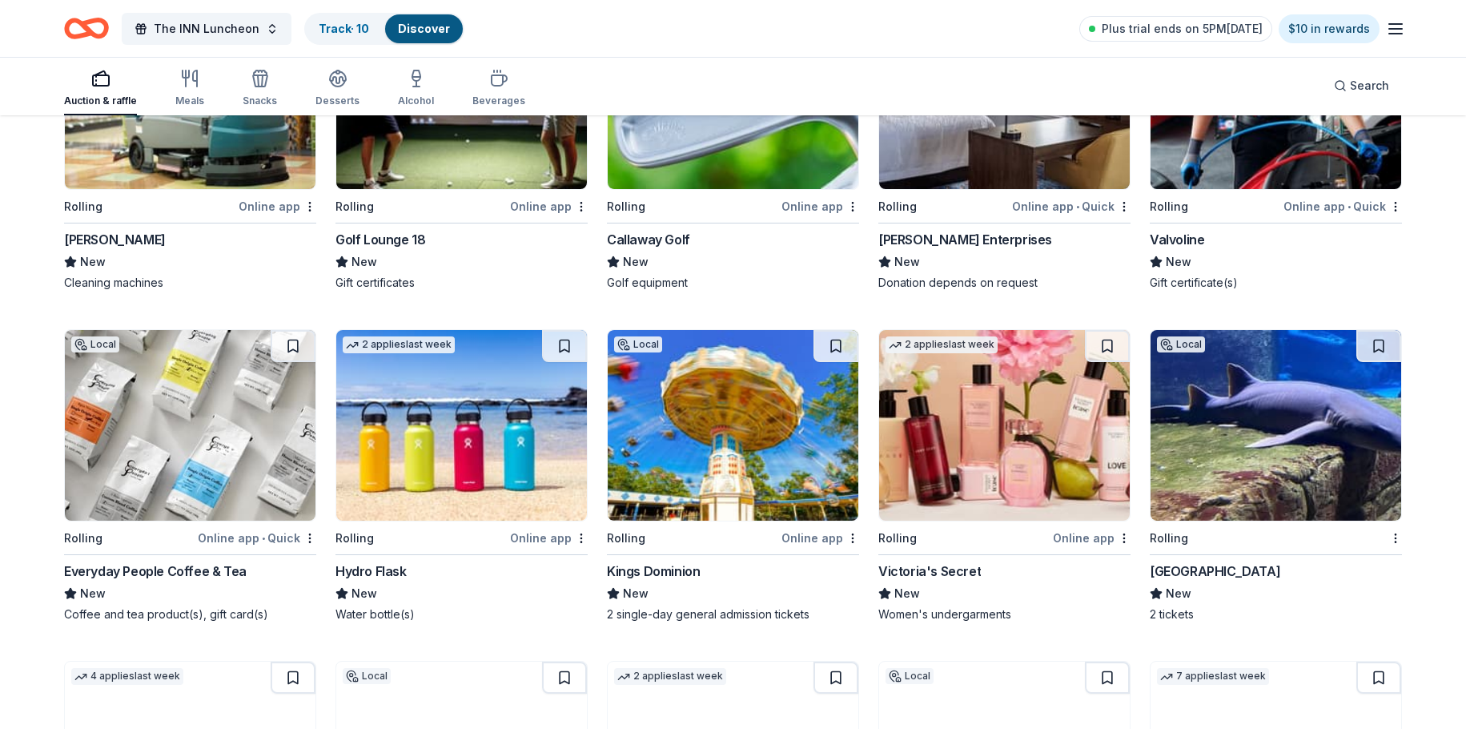
scroll to position [7004, 0]
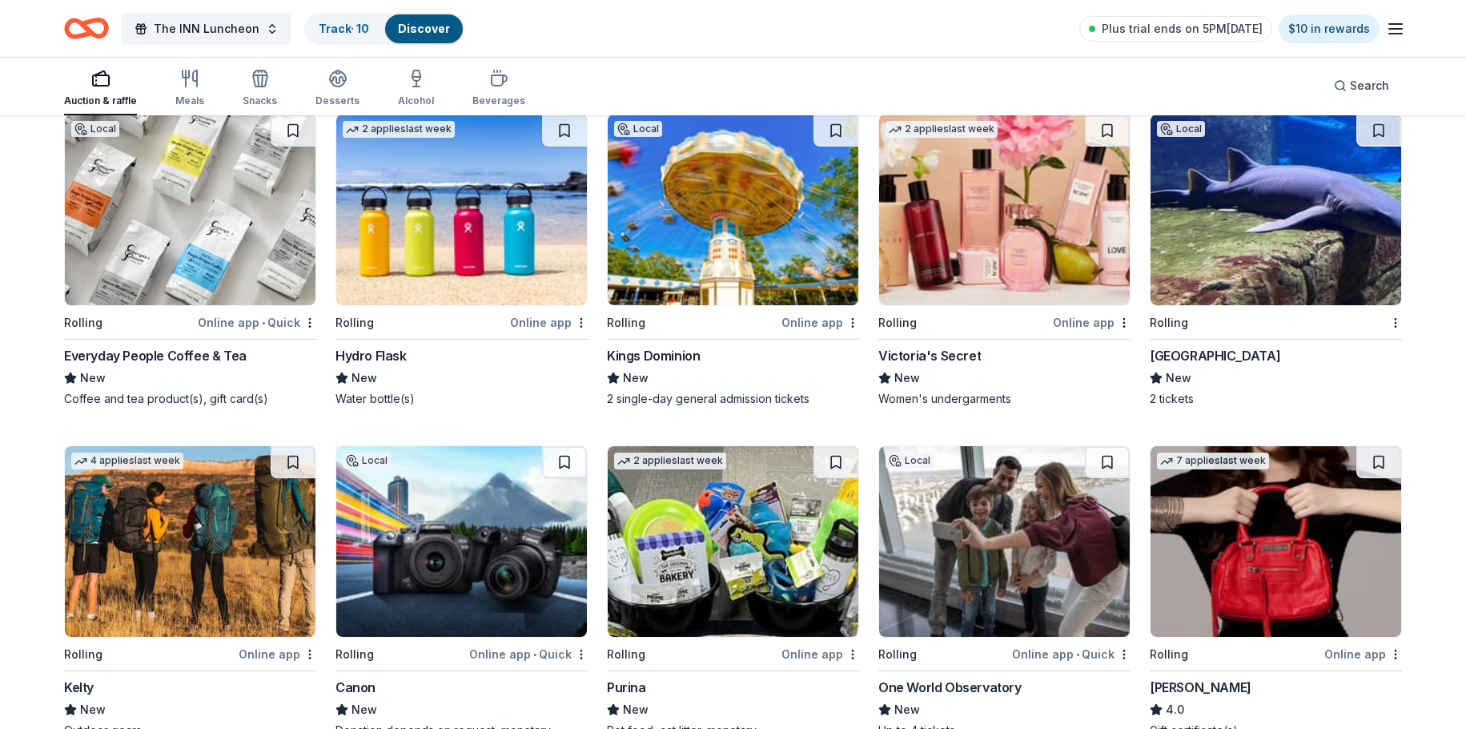
click at [1174, 360] on div "Long Island Aquarium" at bounding box center [1215, 355] width 131 height 19
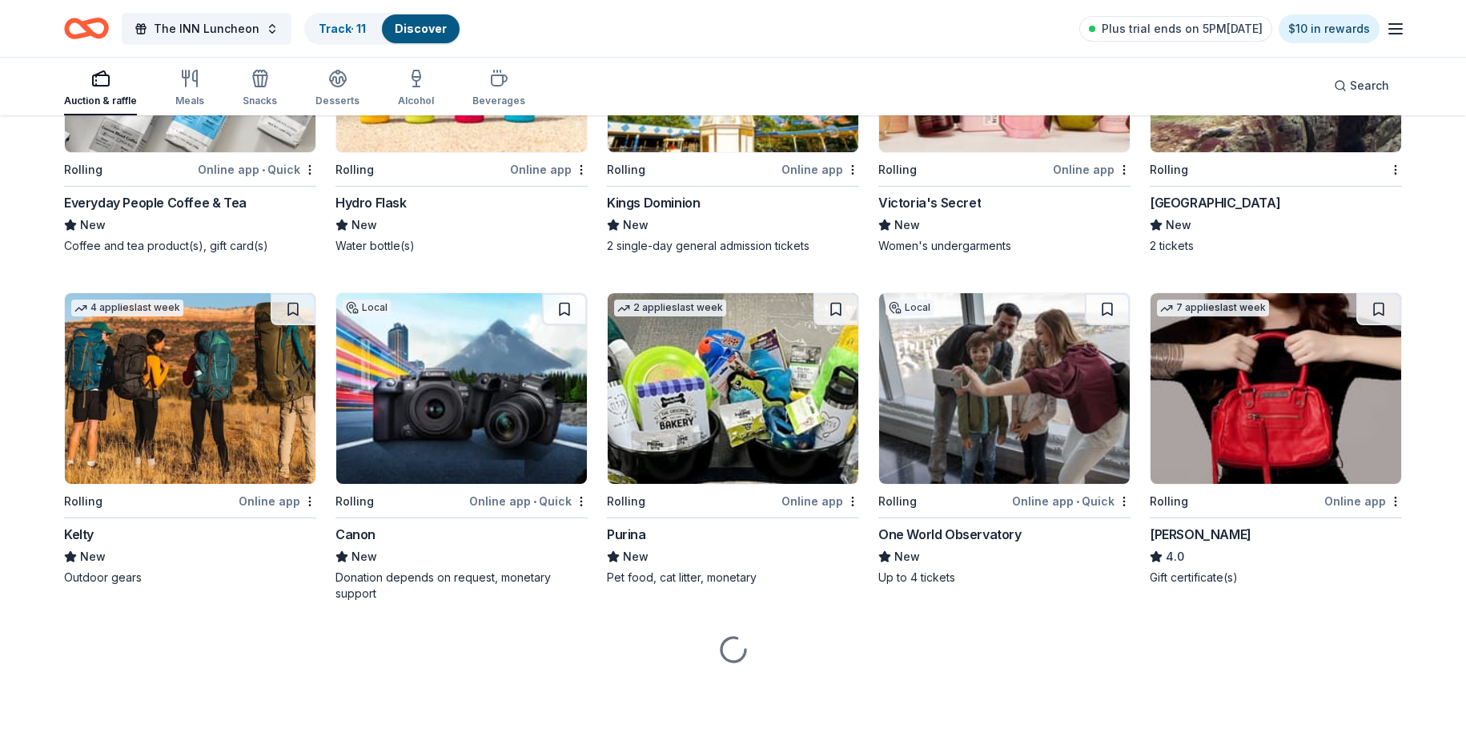
scroll to position [7158, 0]
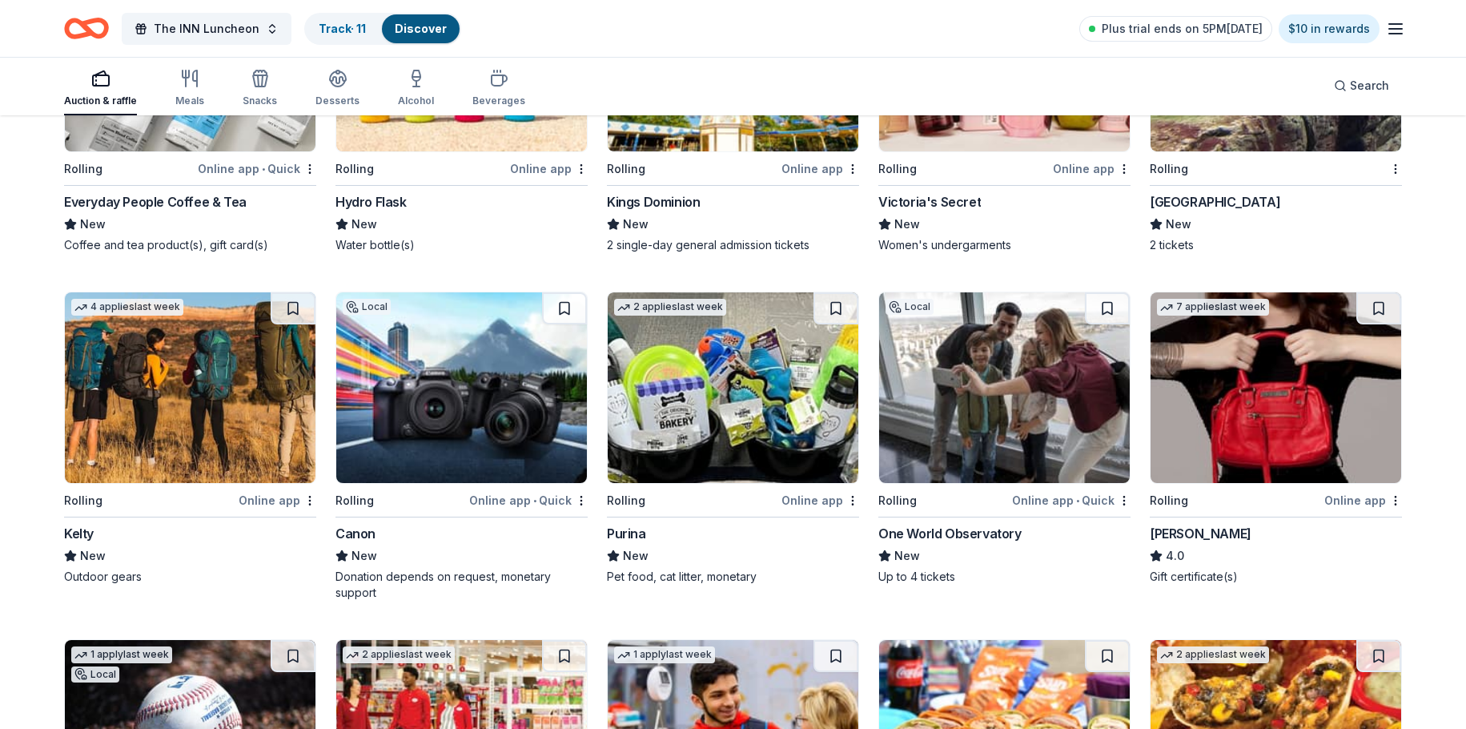
click at [693, 420] on img at bounding box center [733, 387] width 251 height 191
click at [769, 420] on img at bounding box center [733, 387] width 251 height 191
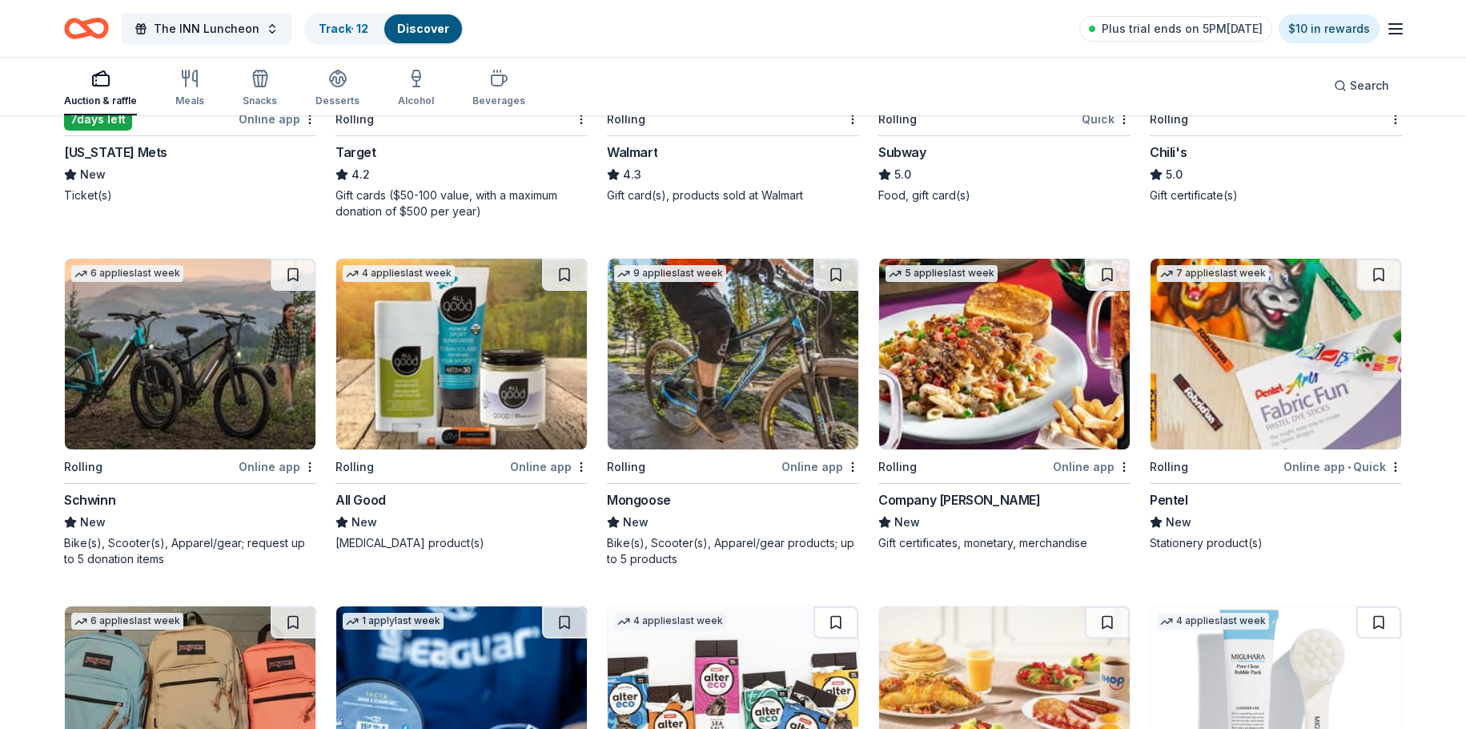
scroll to position [7959, 0]
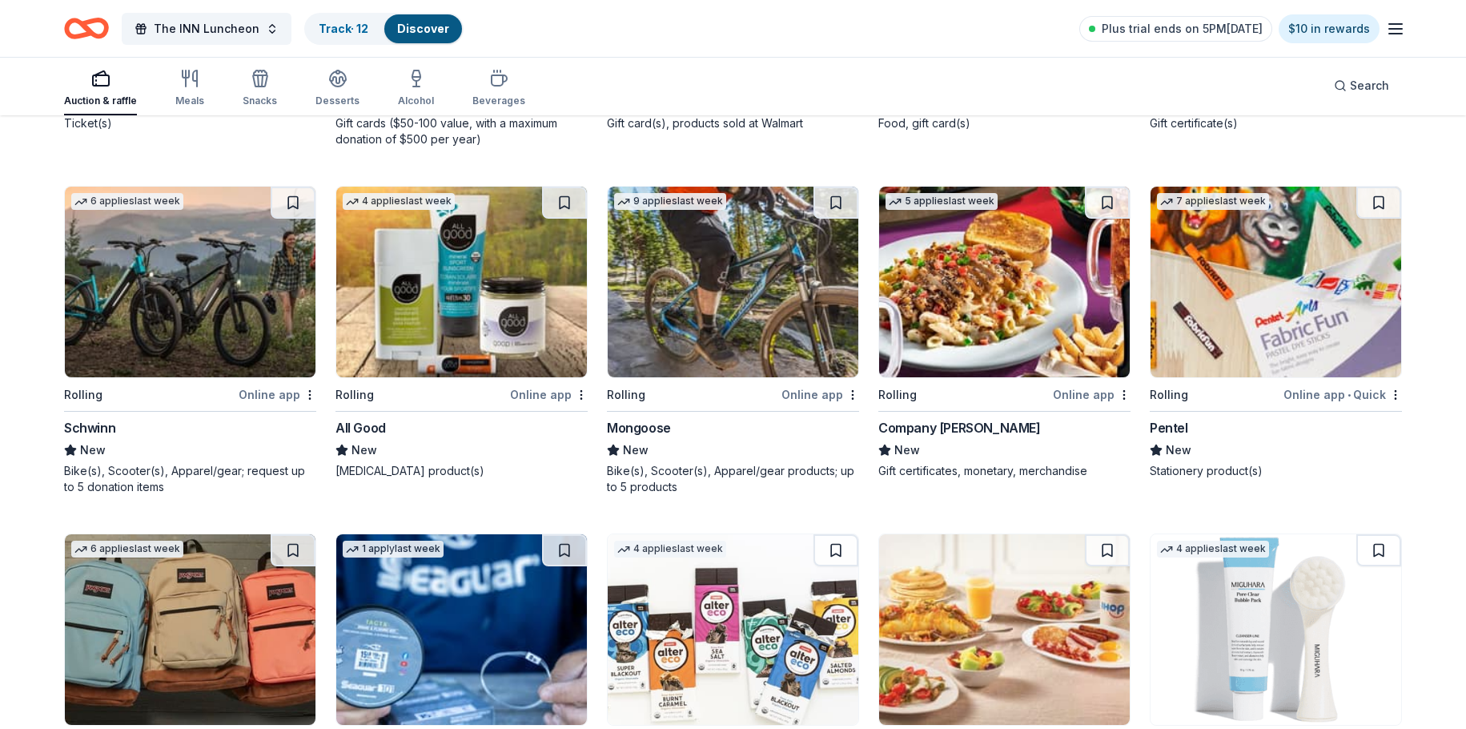
click at [255, 379] on div "6 applies last week Rolling Online app Schwinn New Bike(s), Scooter(s), Apparel…" at bounding box center [190, 340] width 252 height 309
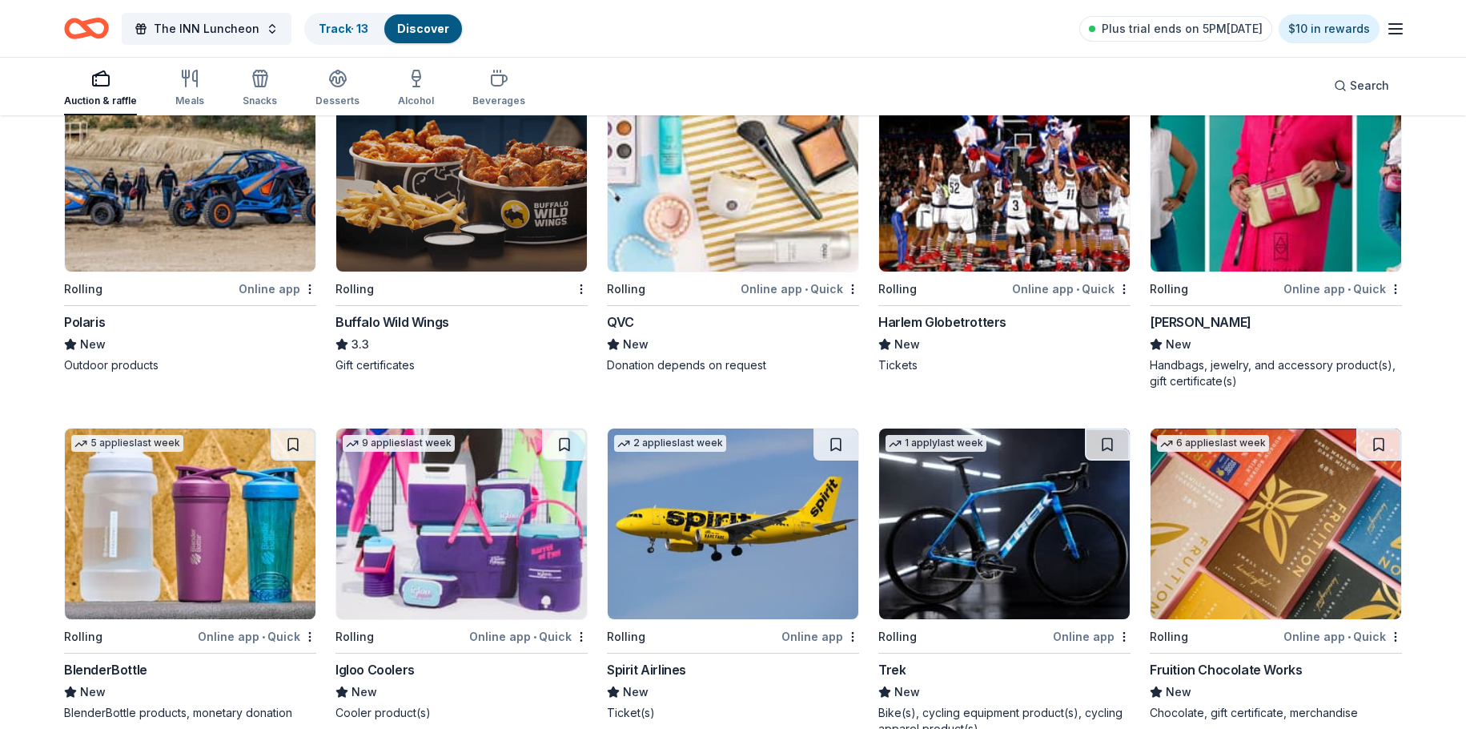
scroll to position [9080, 0]
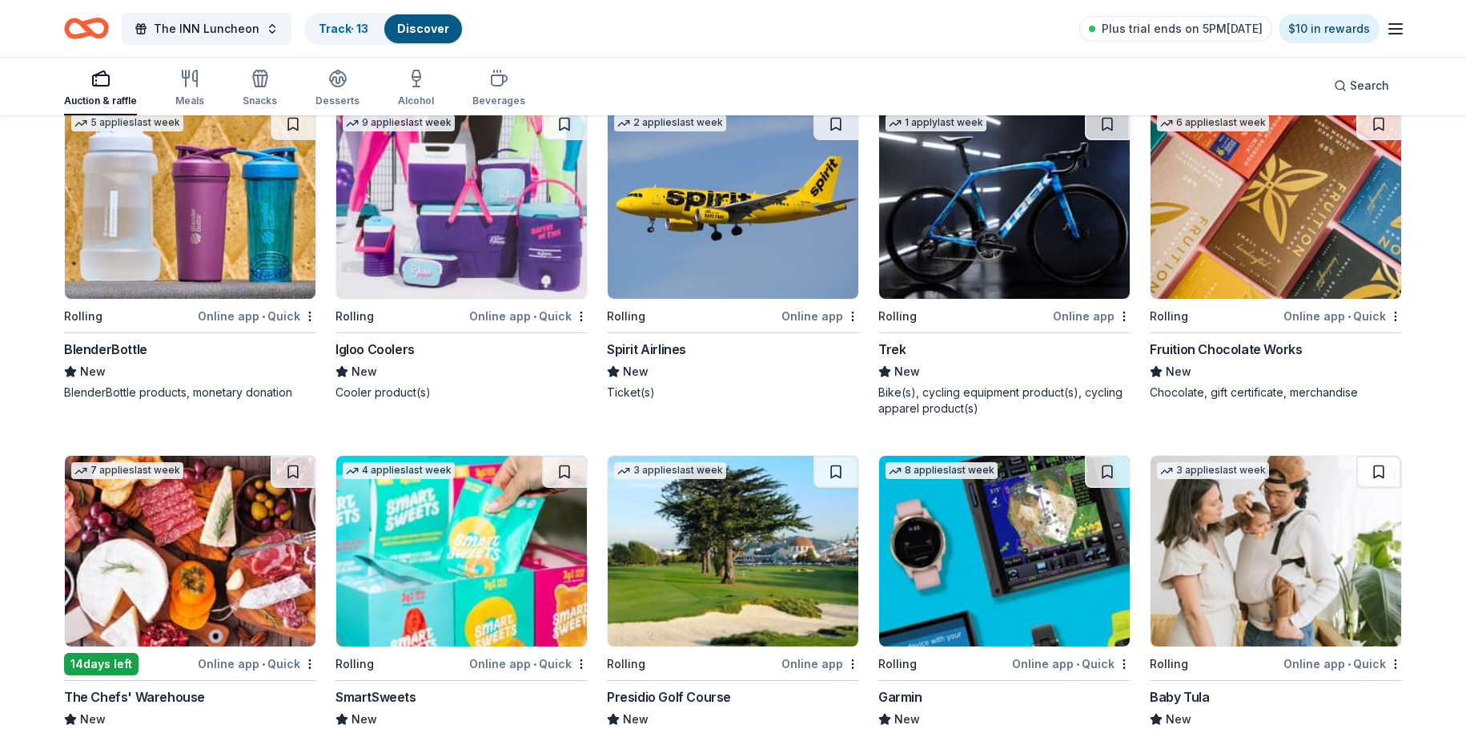
click at [705, 251] on img at bounding box center [733, 203] width 251 height 191
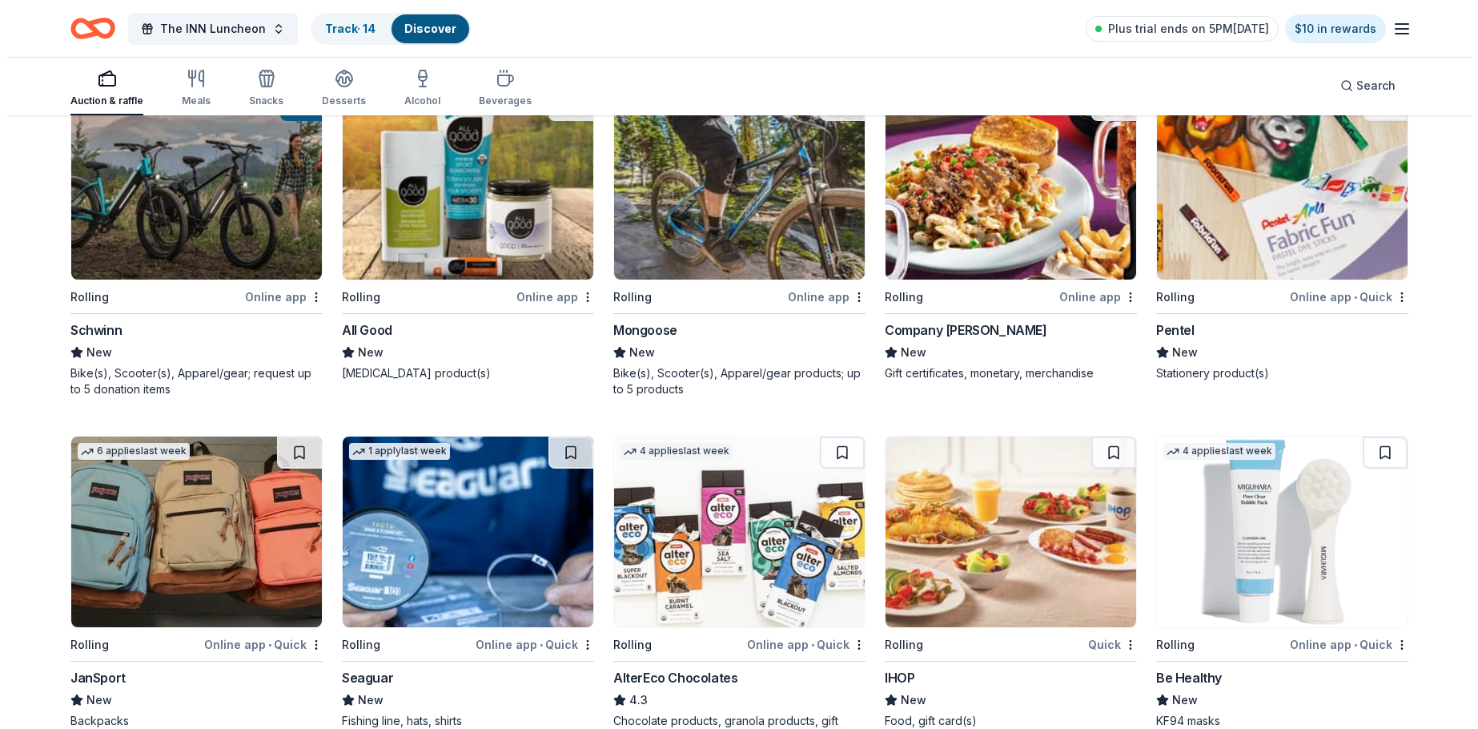
scroll to position [7959, 0]
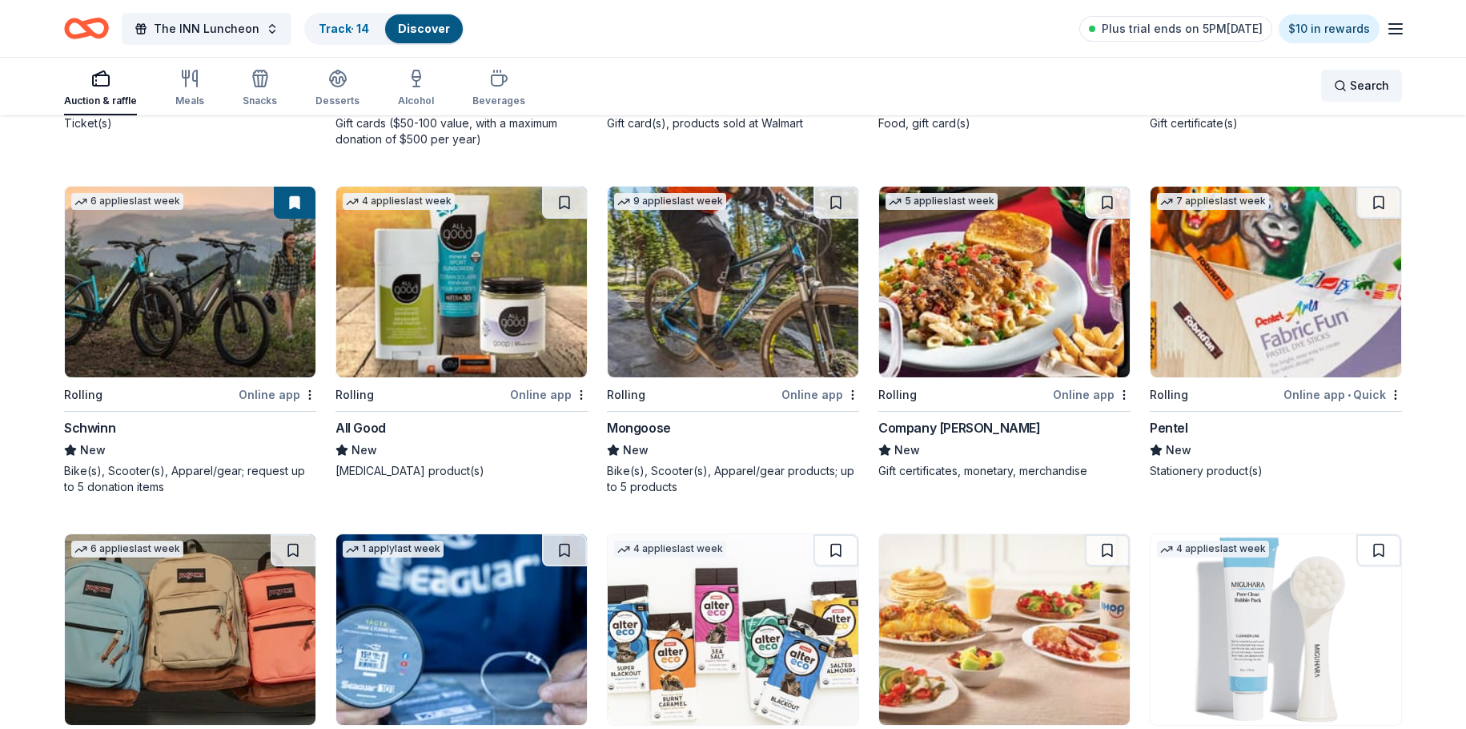
click at [1340, 85] on div "Search" at bounding box center [1361, 85] width 55 height 19
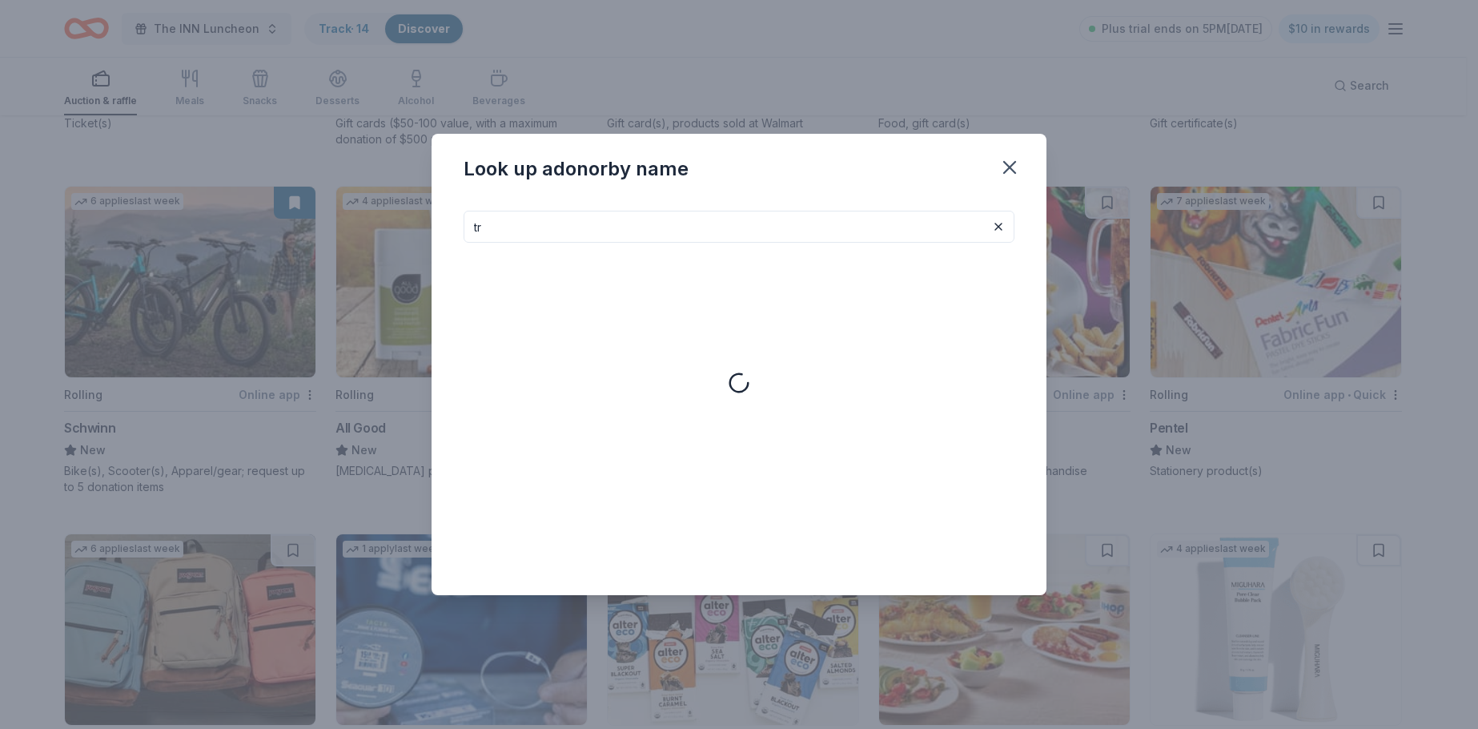
type input "t"
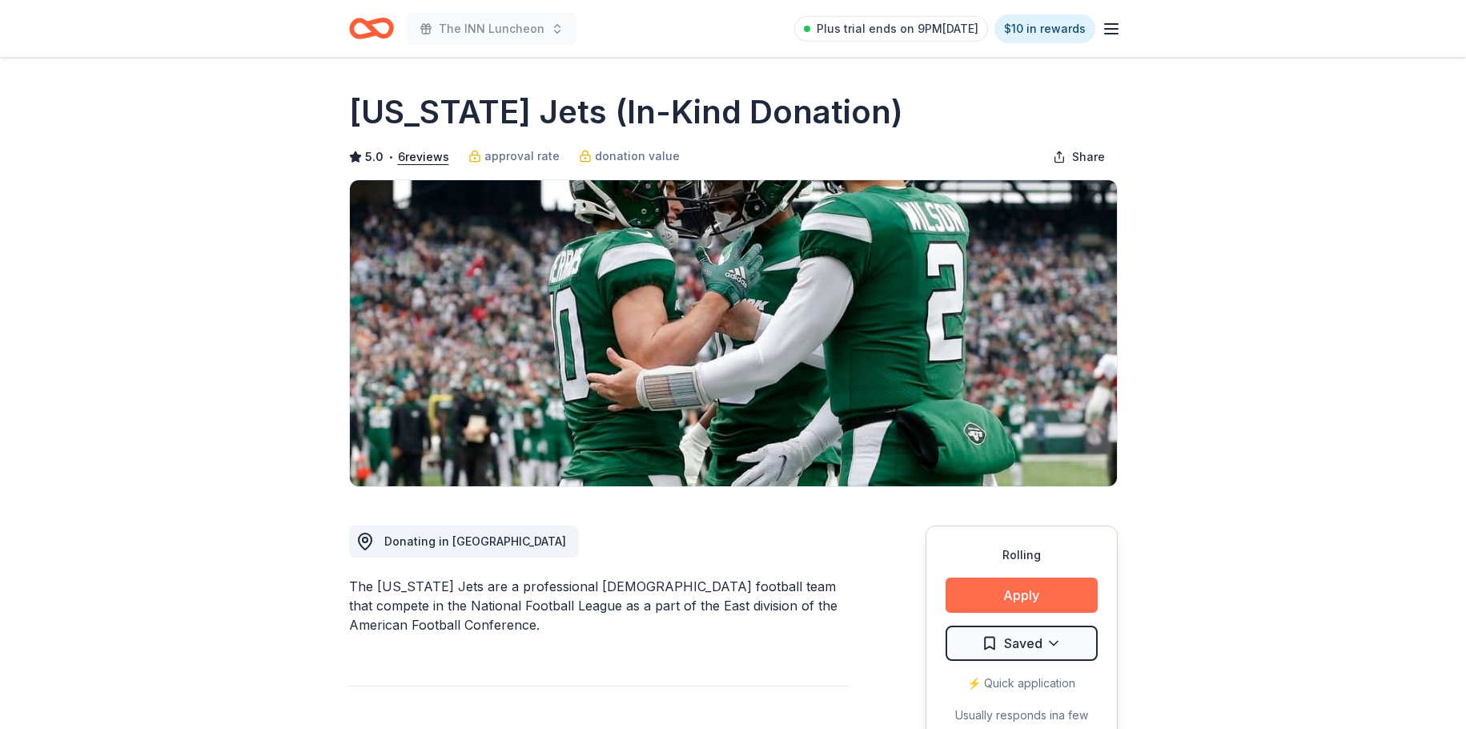
click at [1009, 598] on button "Apply" at bounding box center [1022, 594] width 152 height 35
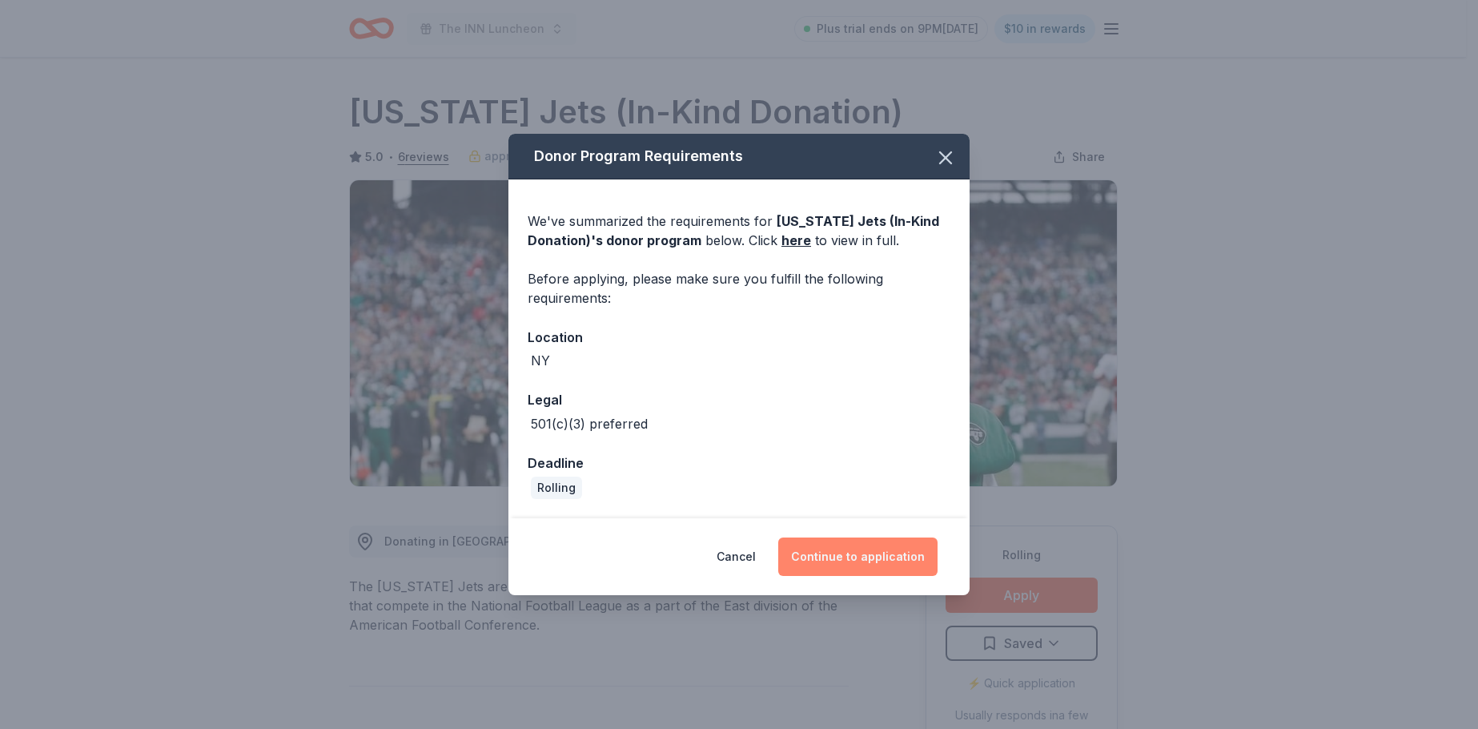
click at [856, 546] on button "Continue to application" at bounding box center [857, 556] width 159 height 38
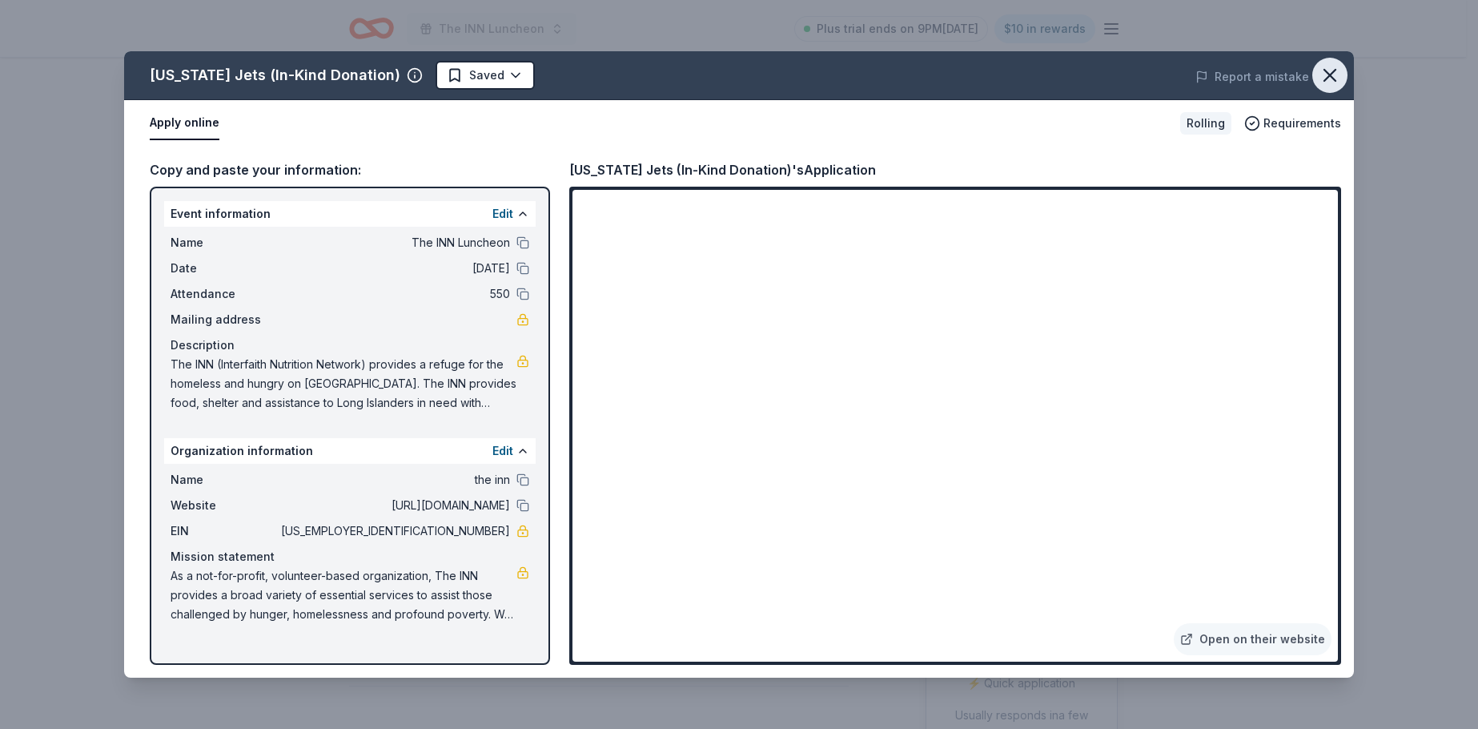
click at [1327, 75] on icon "button" at bounding box center [1330, 75] width 22 height 22
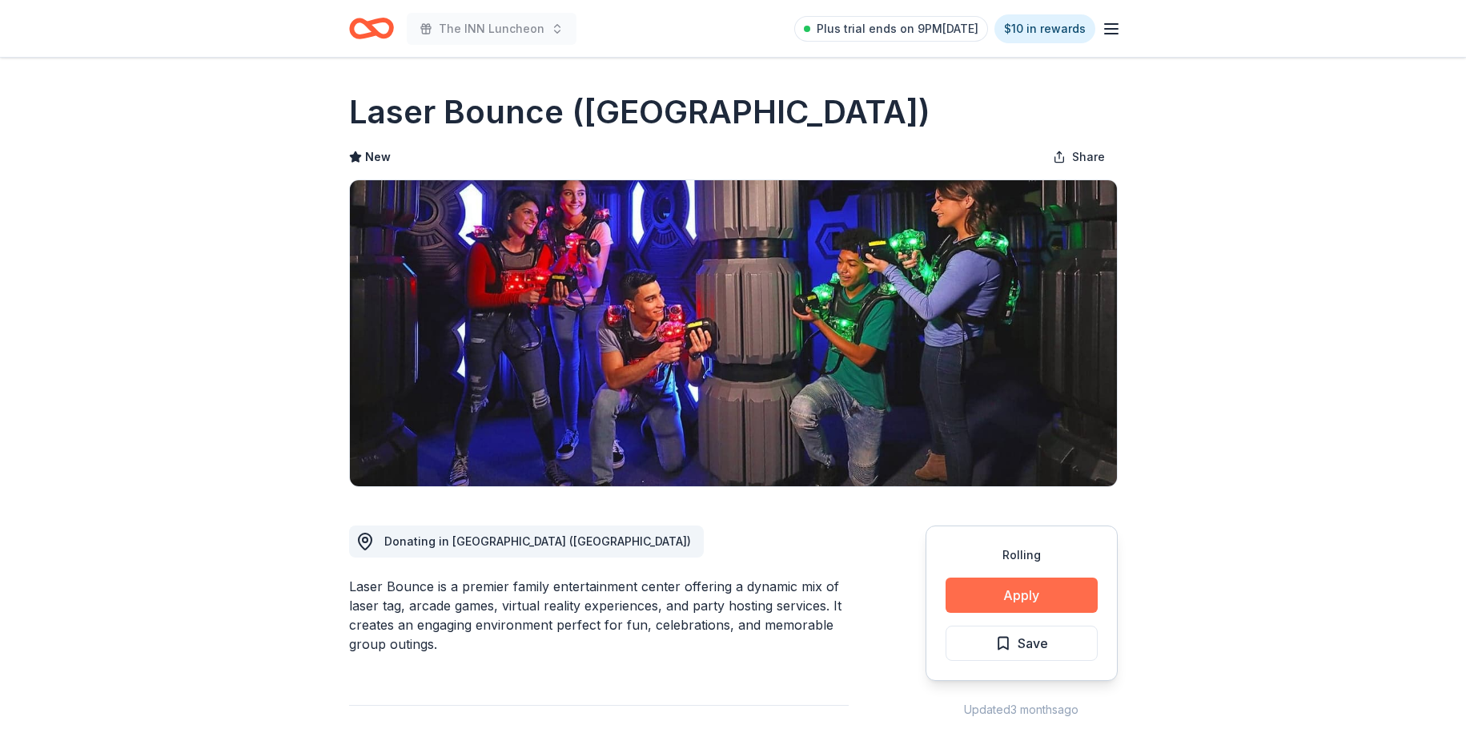
click at [1038, 588] on button "Apply" at bounding box center [1022, 594] width 152 height 35
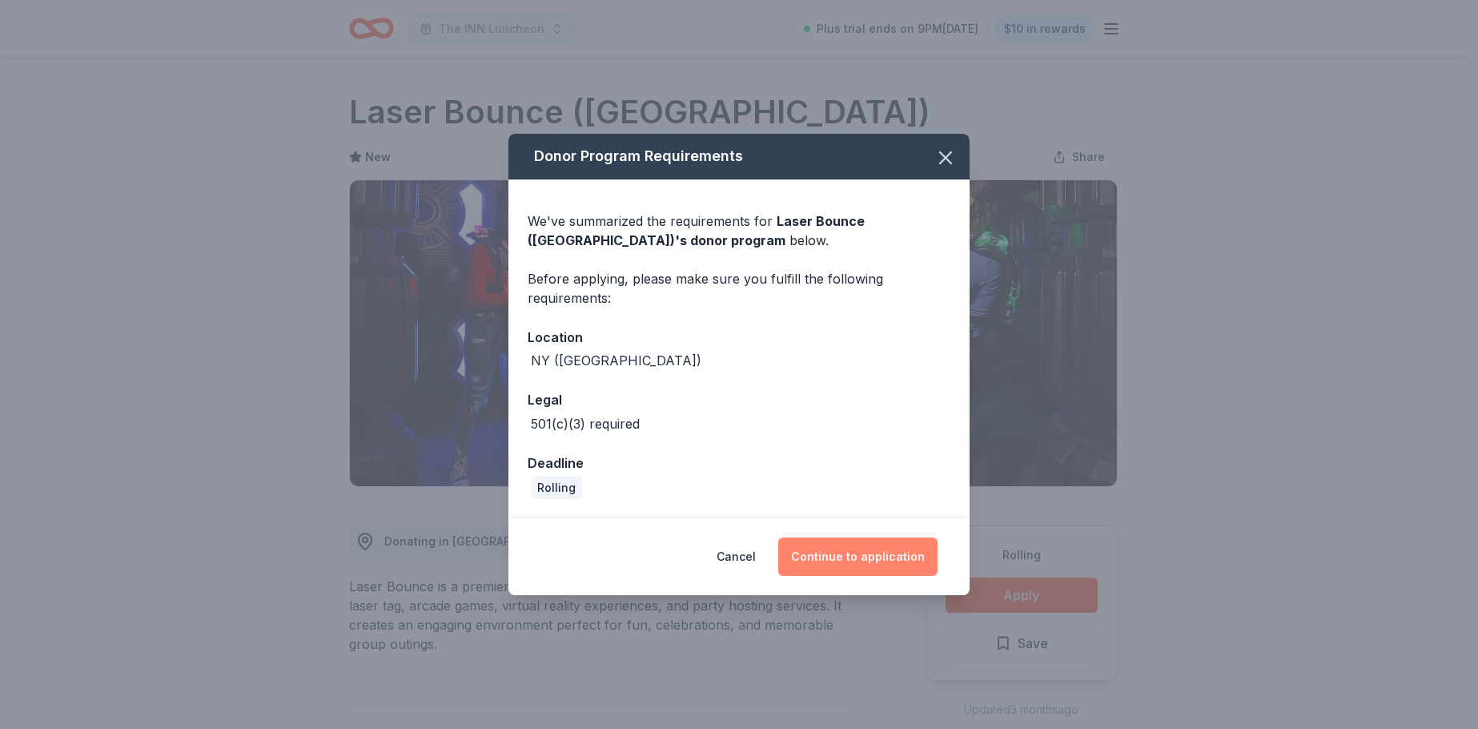
click at [844, 547] on button "Continue to application" at bounding box center [857, 556] width 159 height 38
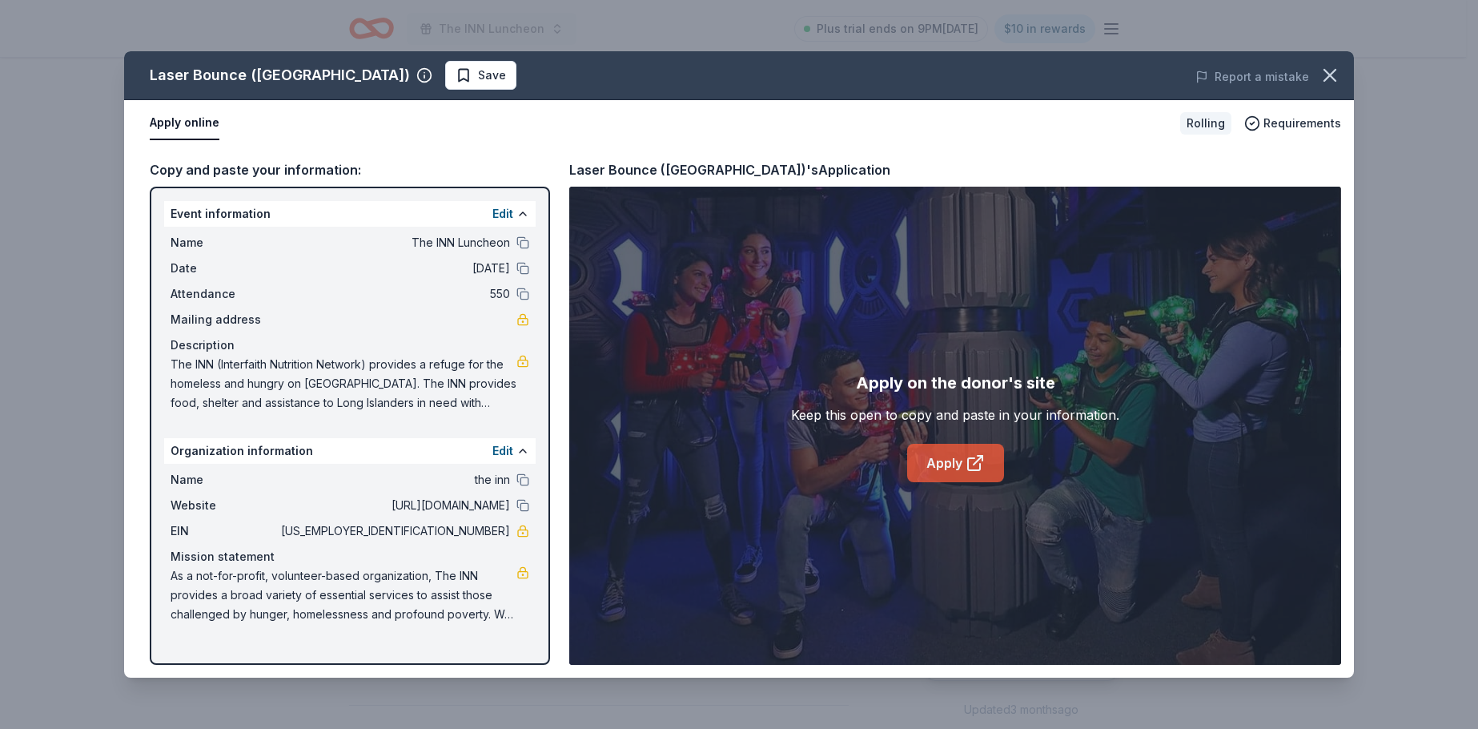
click at [938, 460] on link "Apply" at bounding box center [955, 463] width 97 height 38
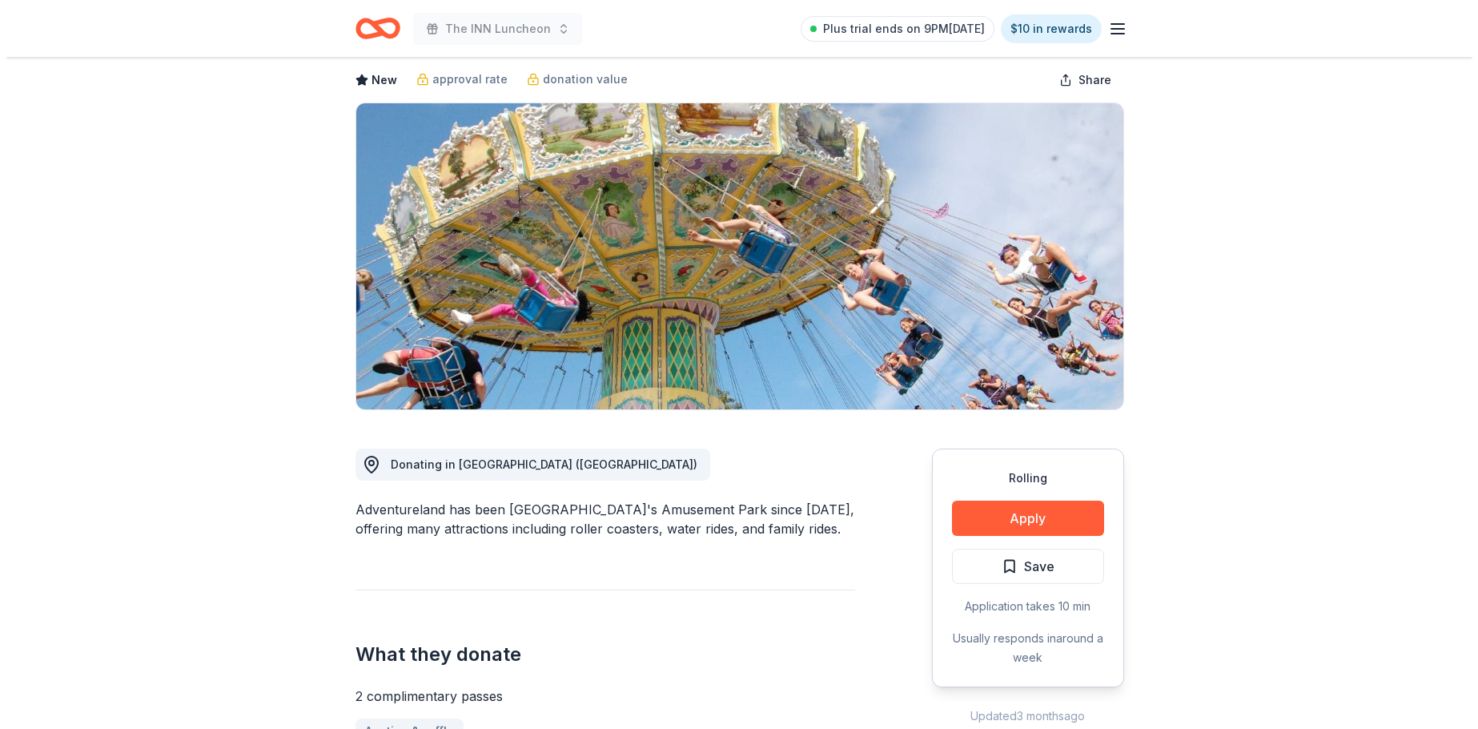
scroll to position [160, 0]
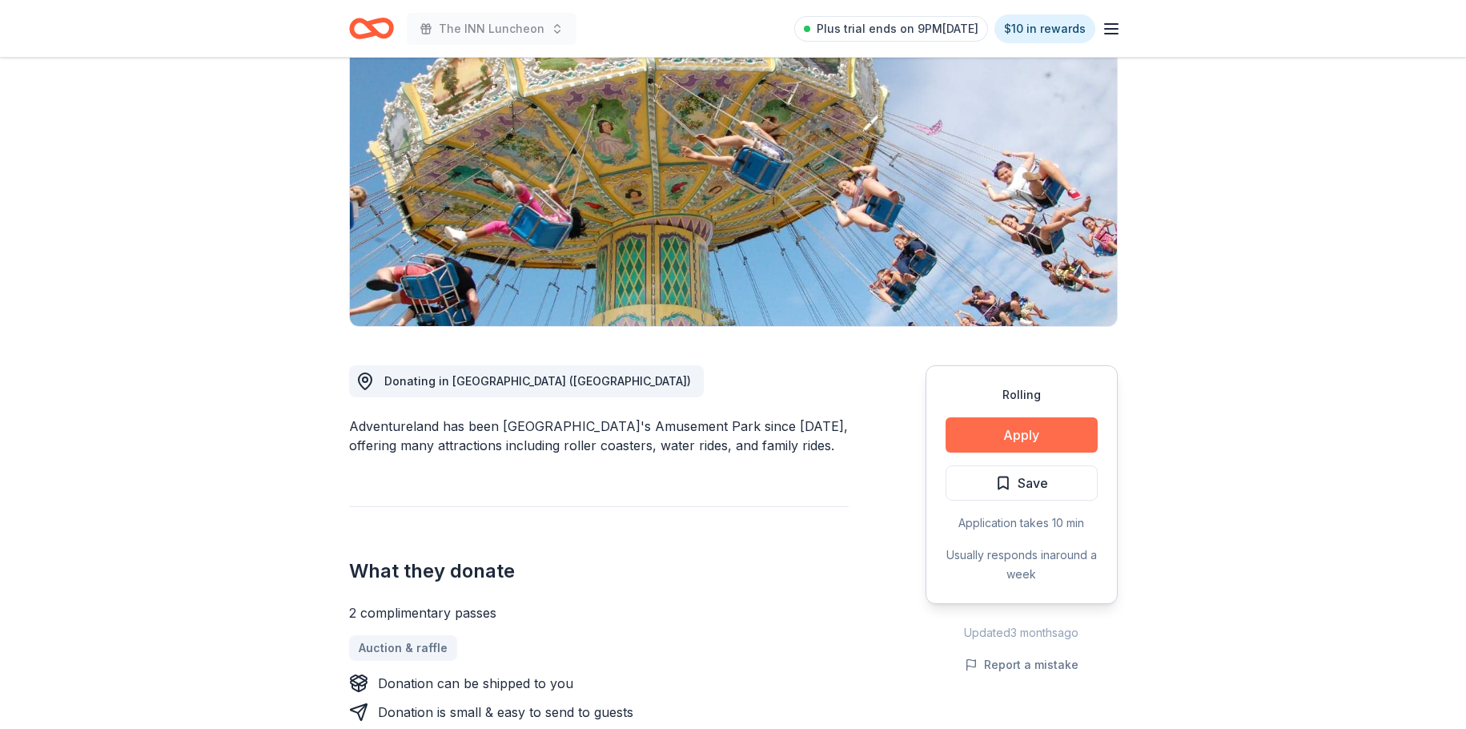
click at [997, 429] on button "Apply" at bounding box center [1022, 434] width 152 height 35
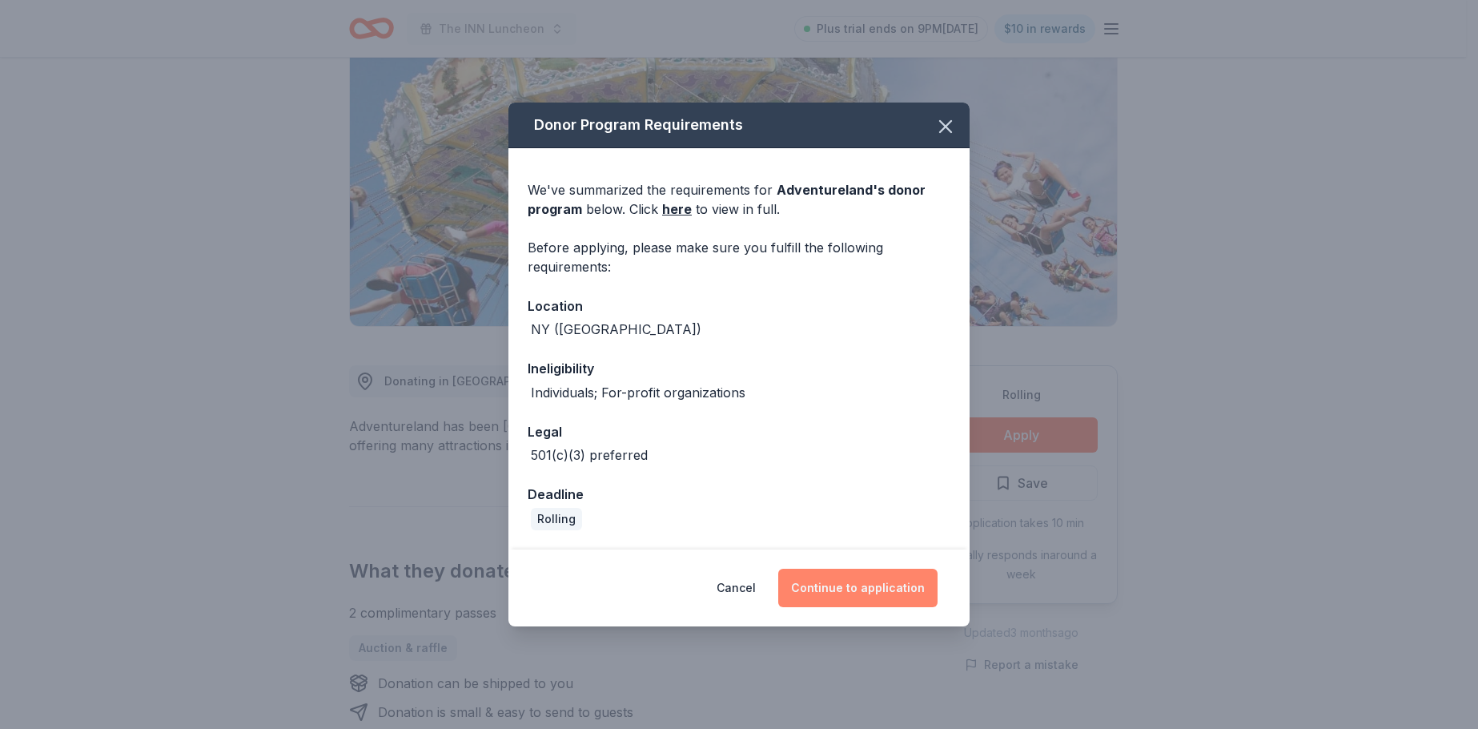
click at [890, 582] on button "Continue to application" at bounding box center [857, 588] width 159 height 38
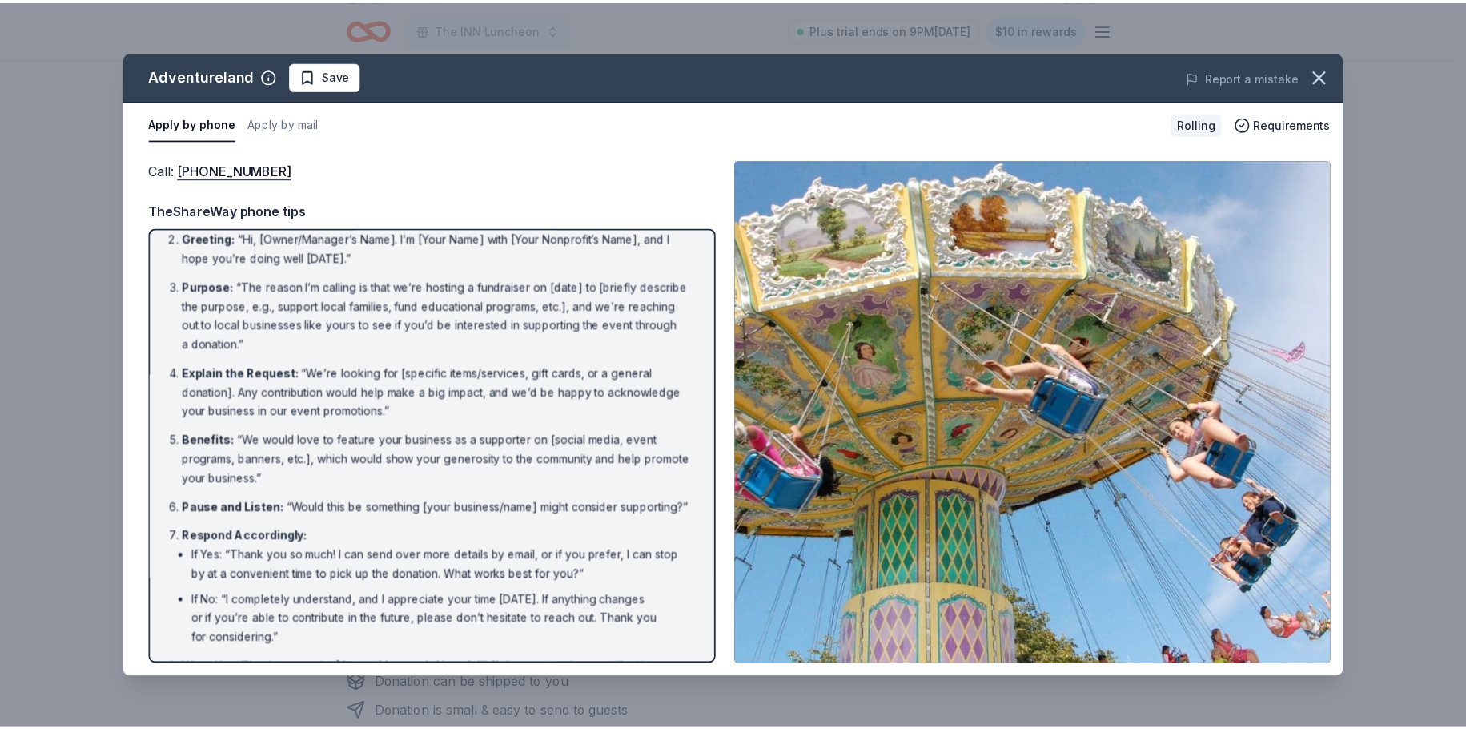
scroll to position [0, 0]
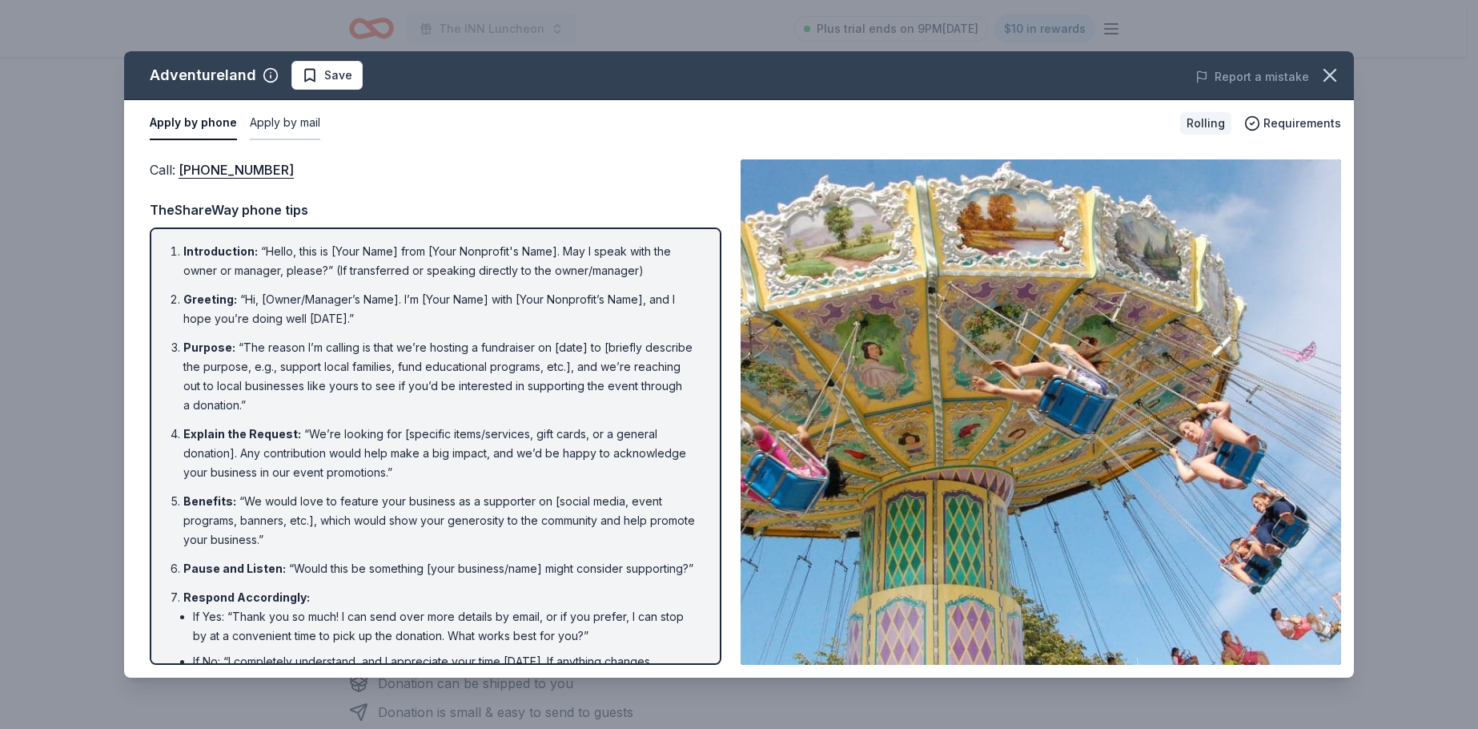
click at [312, 122] on button "Apply by mail" at bounding box center [285, 124] width 70 height 34
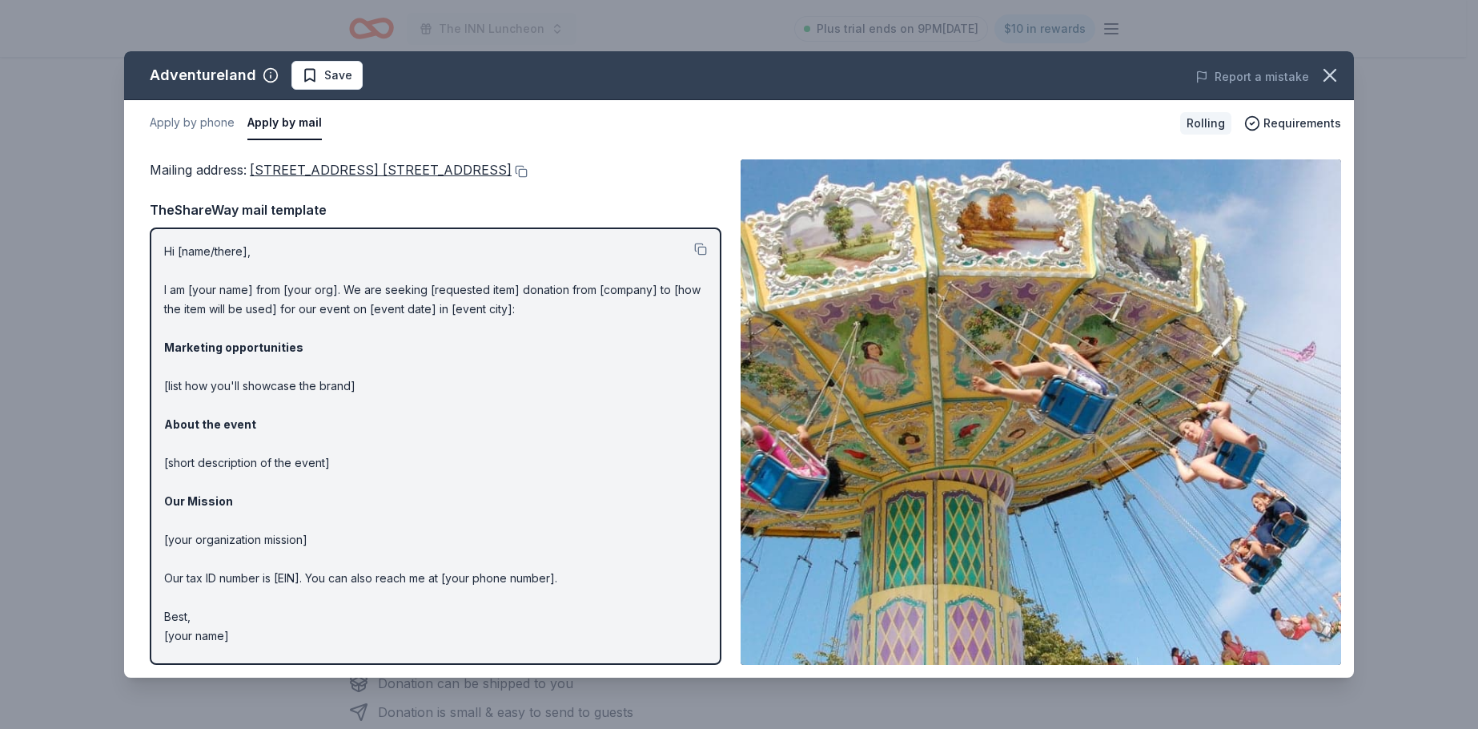
click at [196, 246] on p "Hi [name/there], I am [your name] from [your org]. We are seeking [requested it…" at bounding box center [435, 444] width 543 height 404
click at [1340, 73] on icon "button" at bounding box center [1330, 75] width 22 height 22
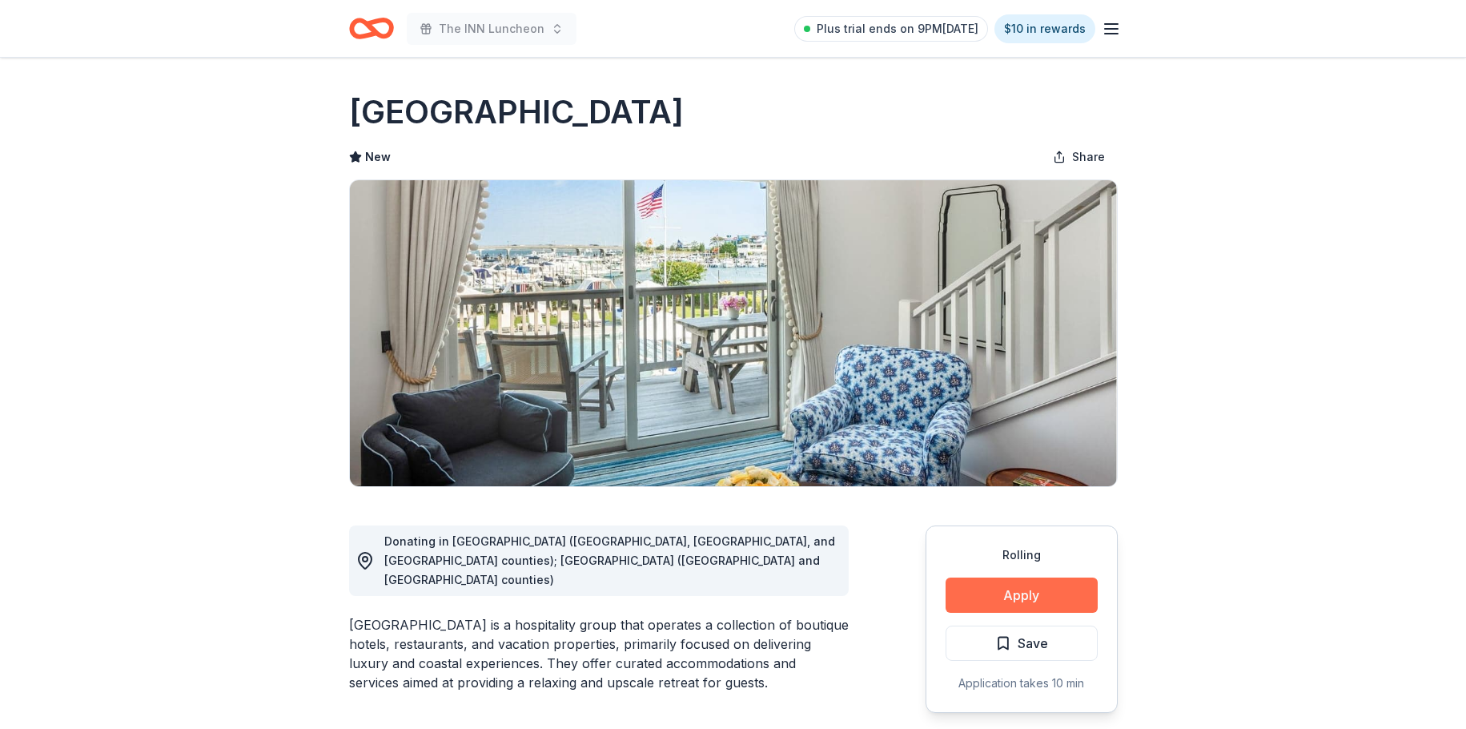
click at [1034, 591] on button "Apply" at bounding box center [1022, 594] width 152 height 35
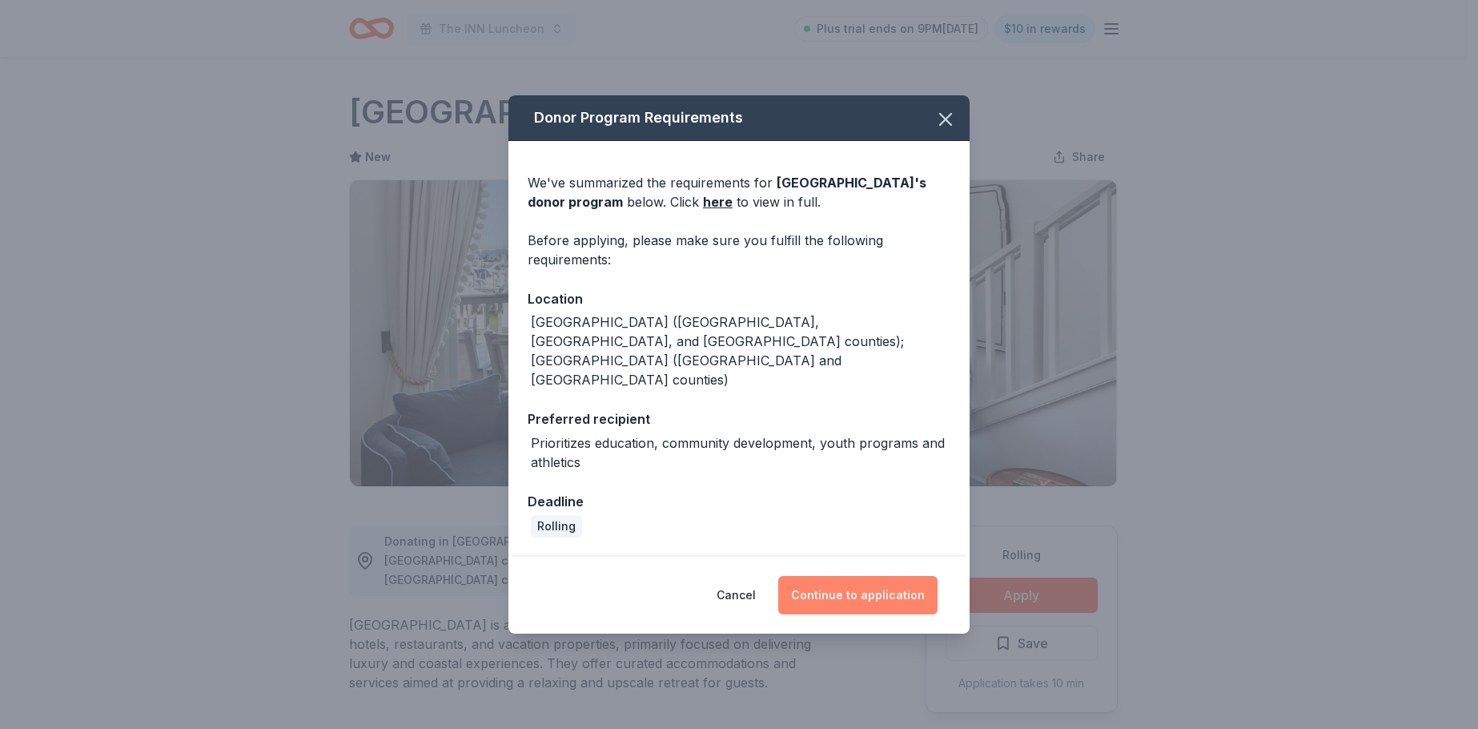
click at [875, 576] on button "Continue to application" at bounding box center [857, 595] width 159 height 38
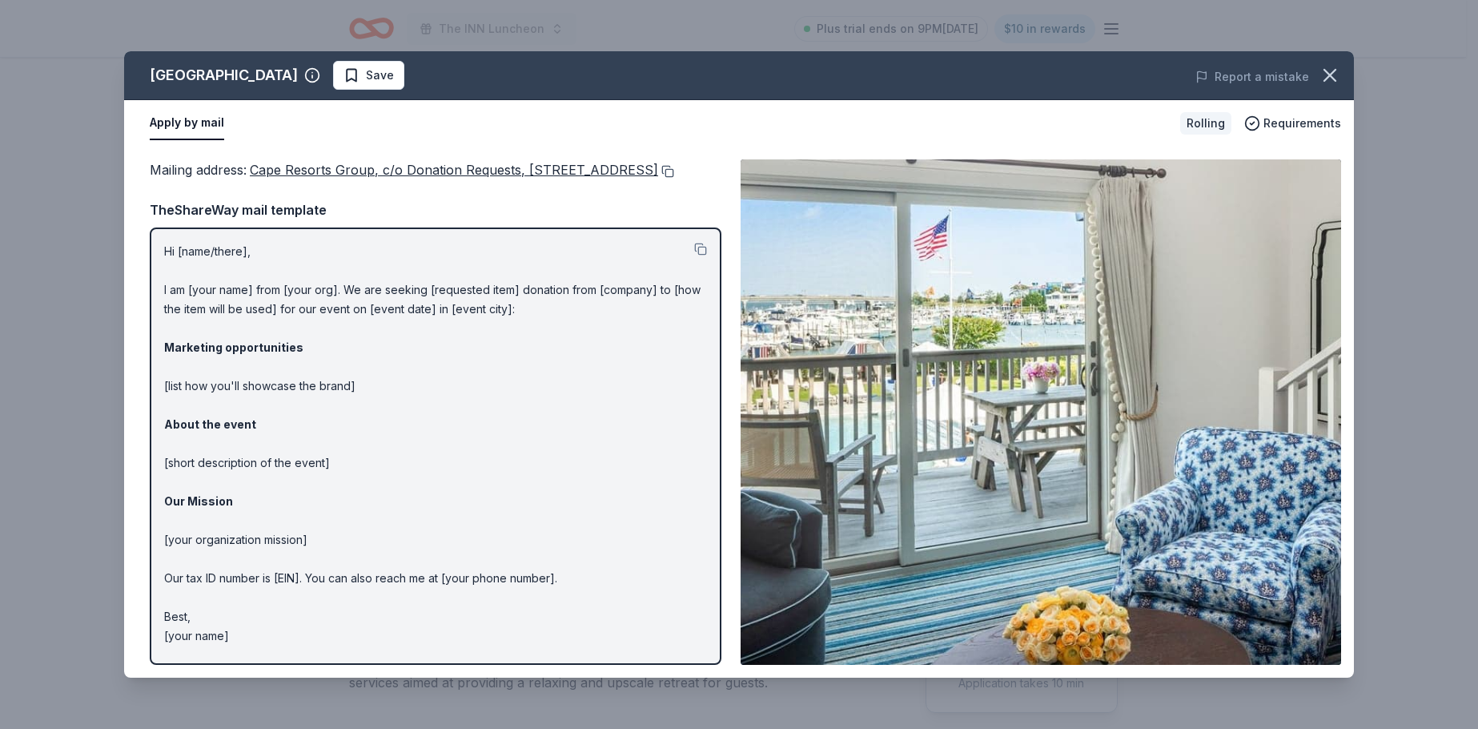
click at [658, 178] on button at bounding box center [666, 171] width 16 height 13
click at [161, 271] on div "Hi [name/there], I am [your name] from [your org]. We are seeking [requested it…" at bounding box center [436, 445] width 572 height 437
click at [1329, 78] on icon "button" at bounding box center [1330, 75] width 22 height 22
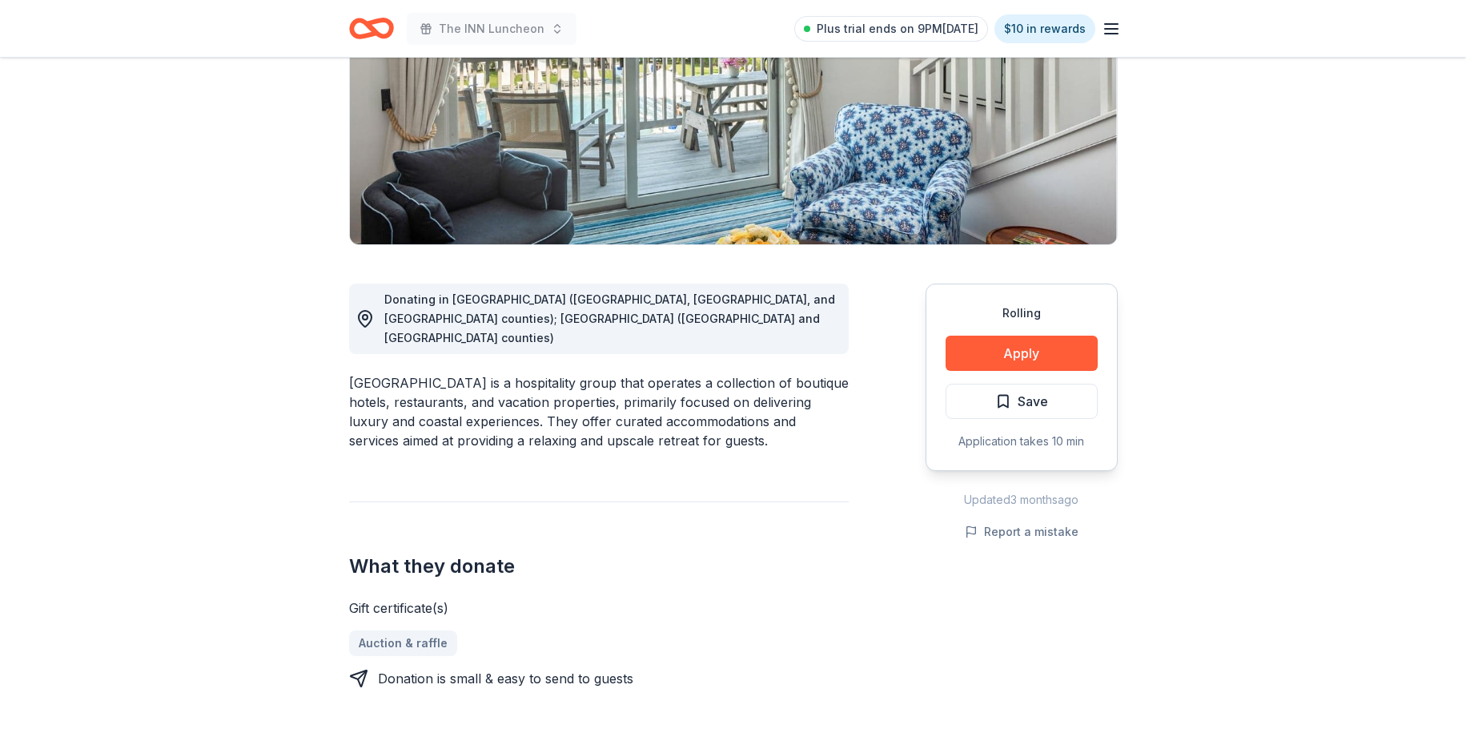
scroll to position [240, 0]
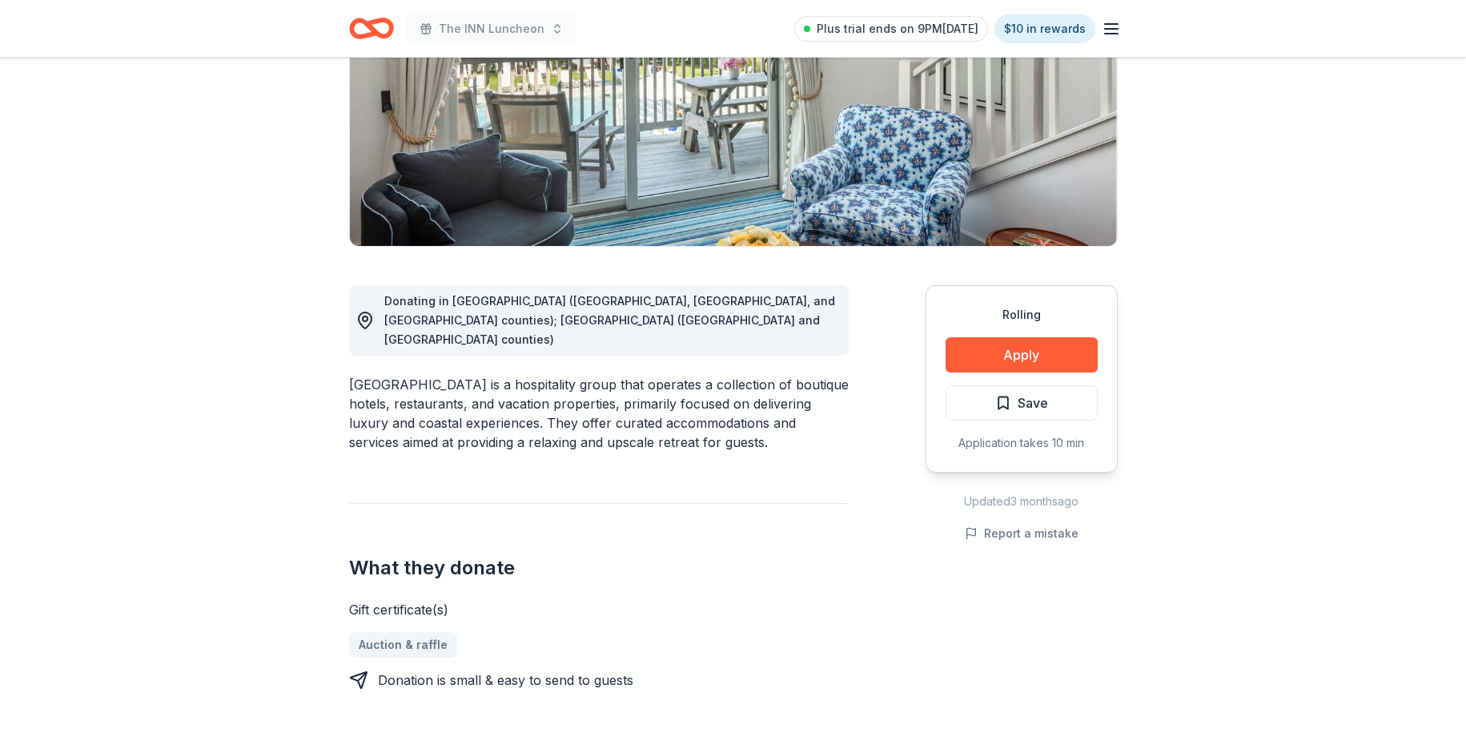
click at [747, 375] on div "Cape Resorts is a hospitality group that operates a collection of boutique hote…" at bounding box center [599, 413] width 500 height 77
drag, startPoint x: 747, startPoint y: 363, endPoint x: 682, endPoint y: 384, distance: 68.9
click at [682, 384] on div "Cape Resorts is a hospitality group that operates a collection of boutique hote…" at bounding box center [599, 413] width 500 height 77
click at [746, 375] on div "Cape Resorts is a hospitality group that operates a collection of boutique hote…" at bounding box center [599, 413] width 500 height 77
drag, startPoint x: 746, startPoint y: 361, endPoint x: 748, endPoint y: 388, distance: 27.3
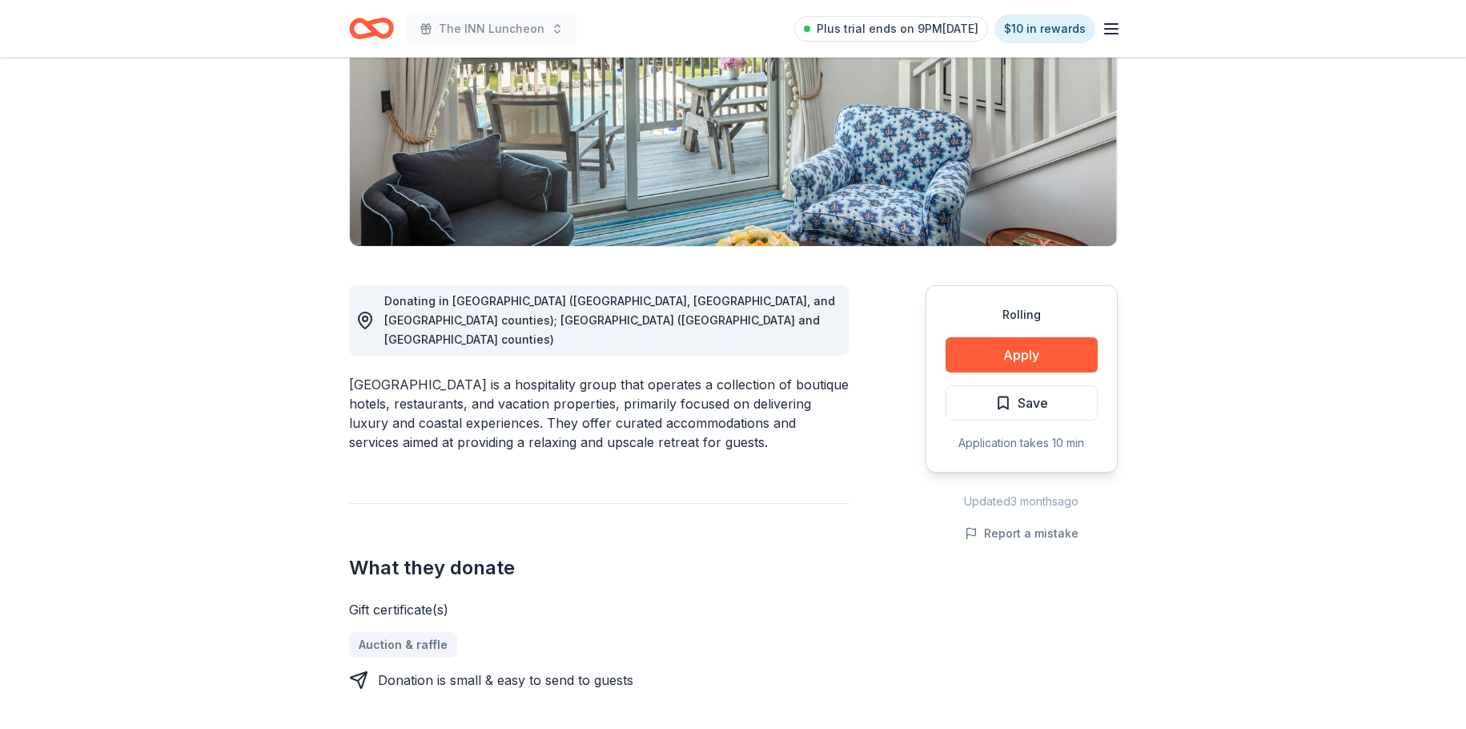
click at [748, 388] on div "Cape Resorts is a hospitality group that operates a collection of boutique hote…" at bounding box center [599, 413] width 500 height 77
click at [1019, 392] on span "Save" at bounding box center [1033, 402] width 30 height 21
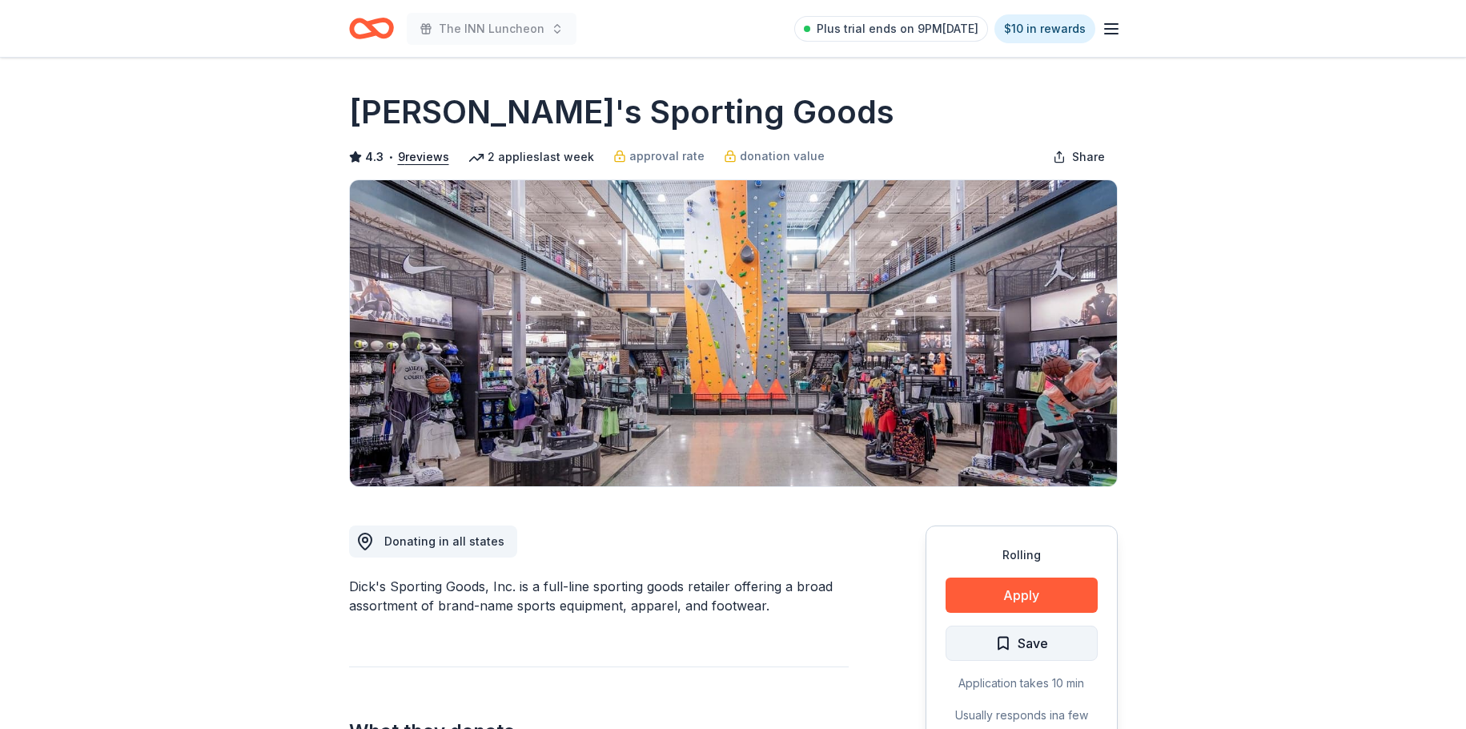
click at [995, 643] on span "Save" at bounding box center [1021, 643] width 53 height 21
click at [1015, 589] on button "Apply" at bounding box center [1022, 594] width 152 height 35
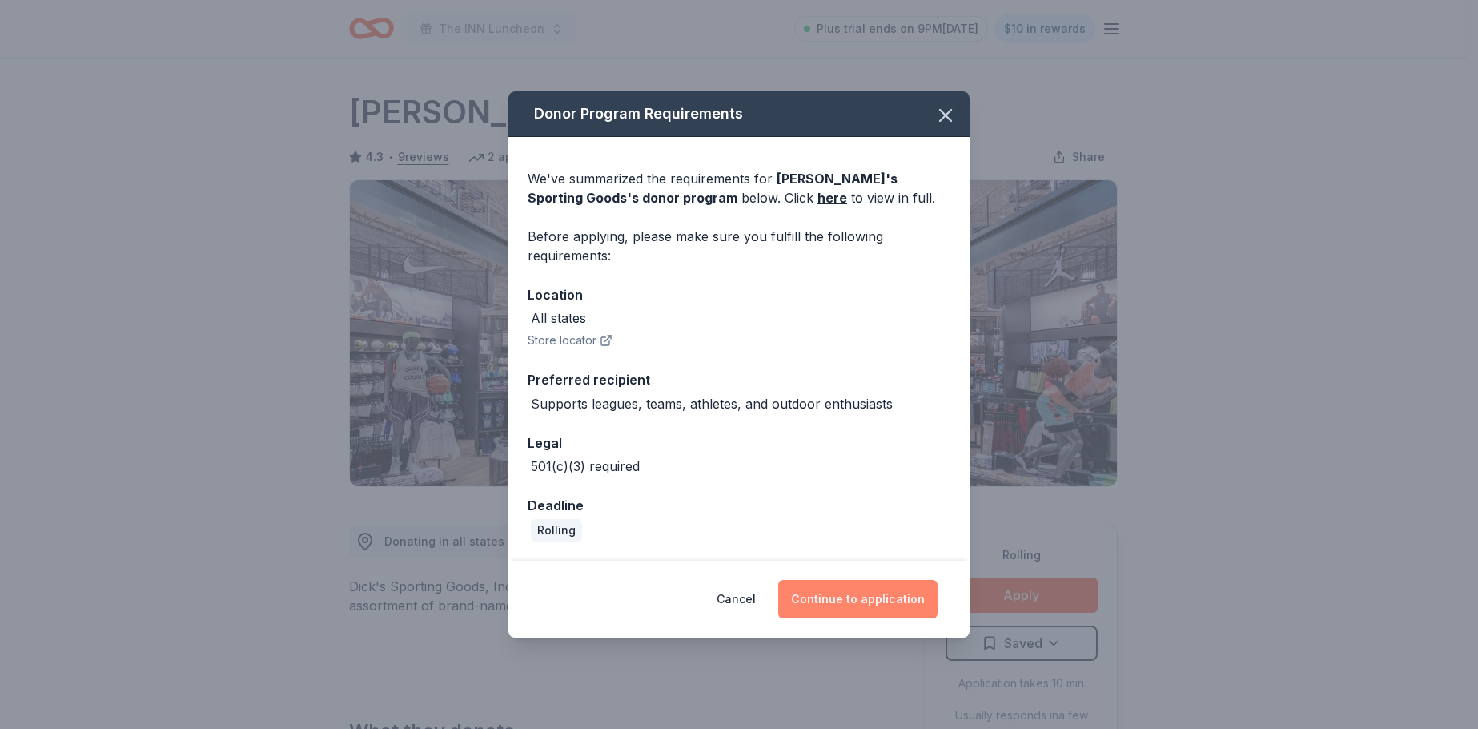
click at [882, 593] on button "Continue to application" at bounding box center [857, 599] width 159 height 38
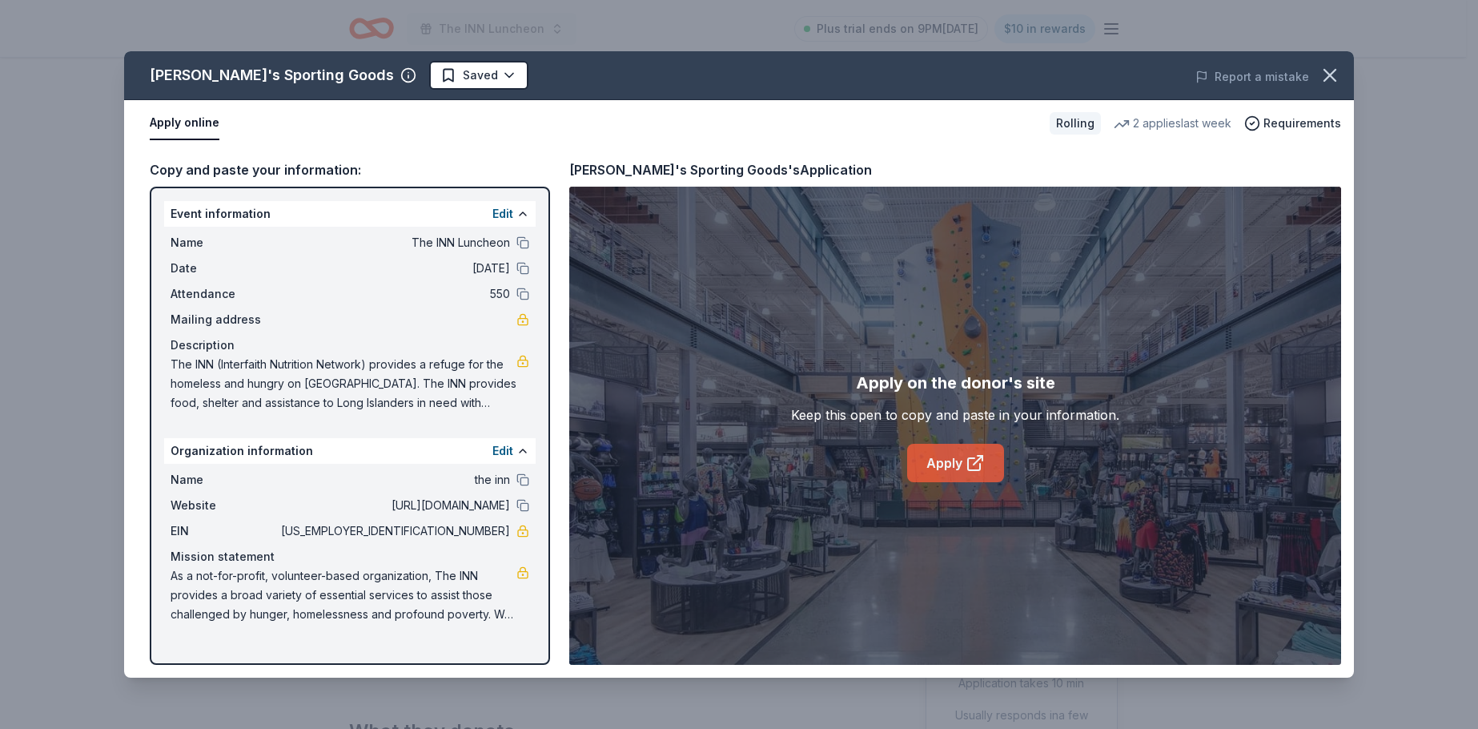
click at [939, 463] on link "Apply" at bounding box center [955, 463] width 97 height 38
click at [942, 454] on link "Apply" at bounding box center [955, 463] width 97 height 38
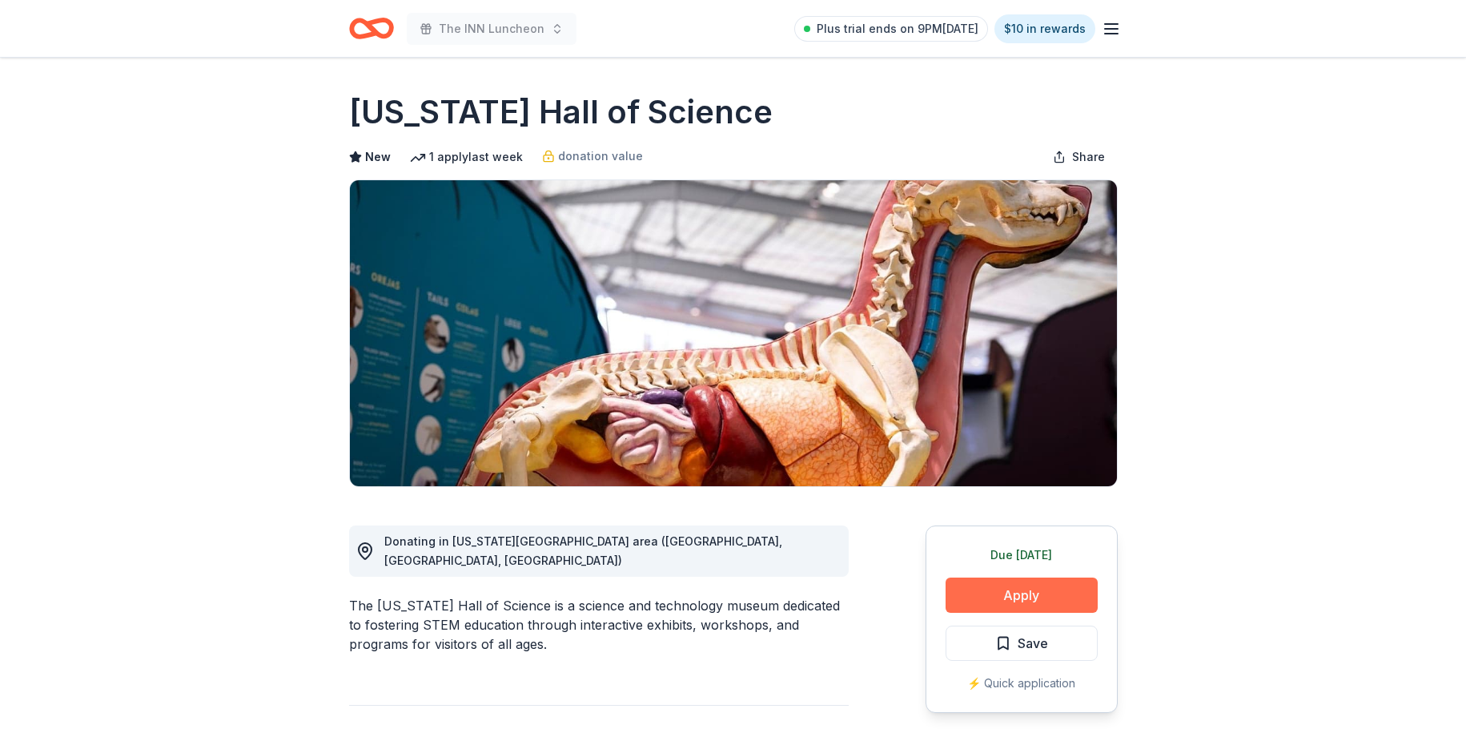
click at [1024, 590] on button "Apply" at bounding box center [1022, 594] width 152 height 35
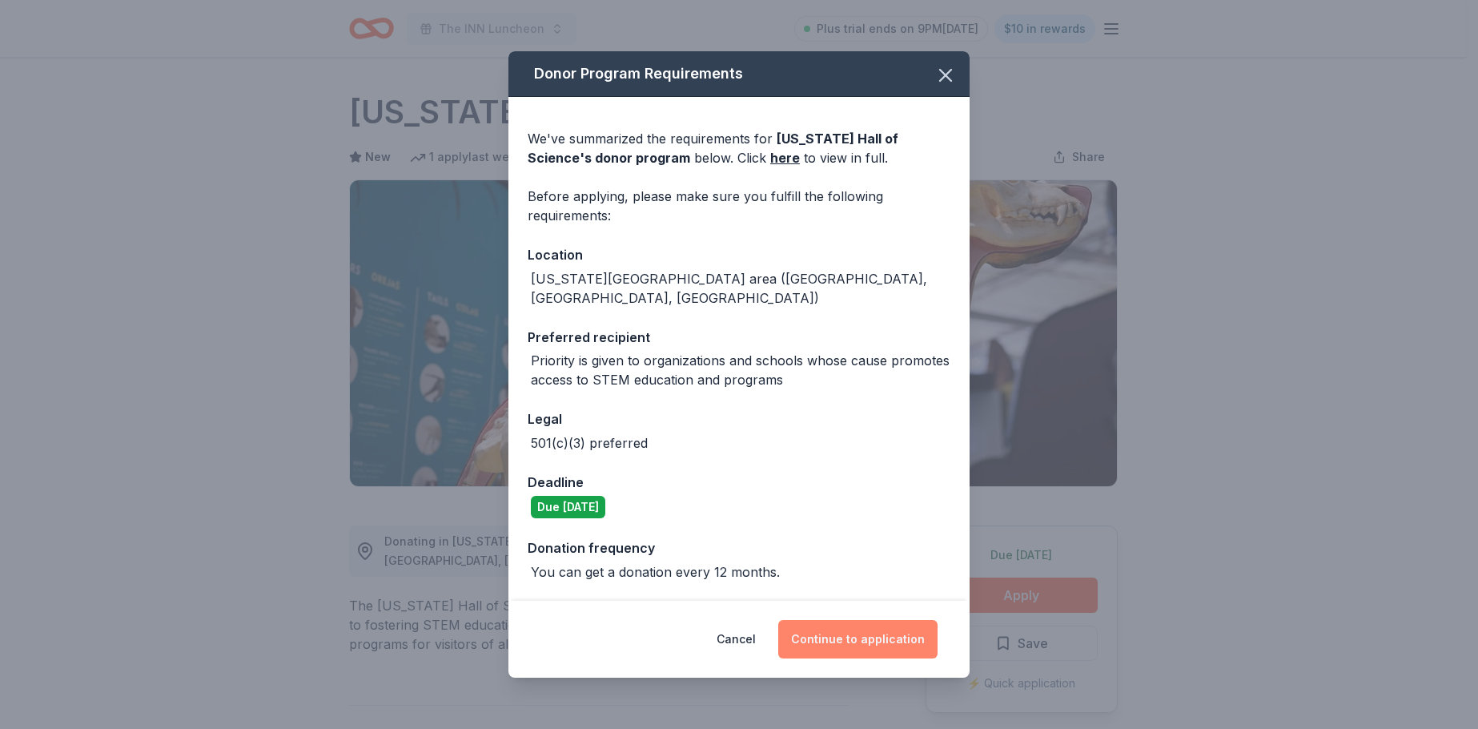
click at [847, 632] on button "Continue to application" at bounding box center [857, 639] width 159 height 38
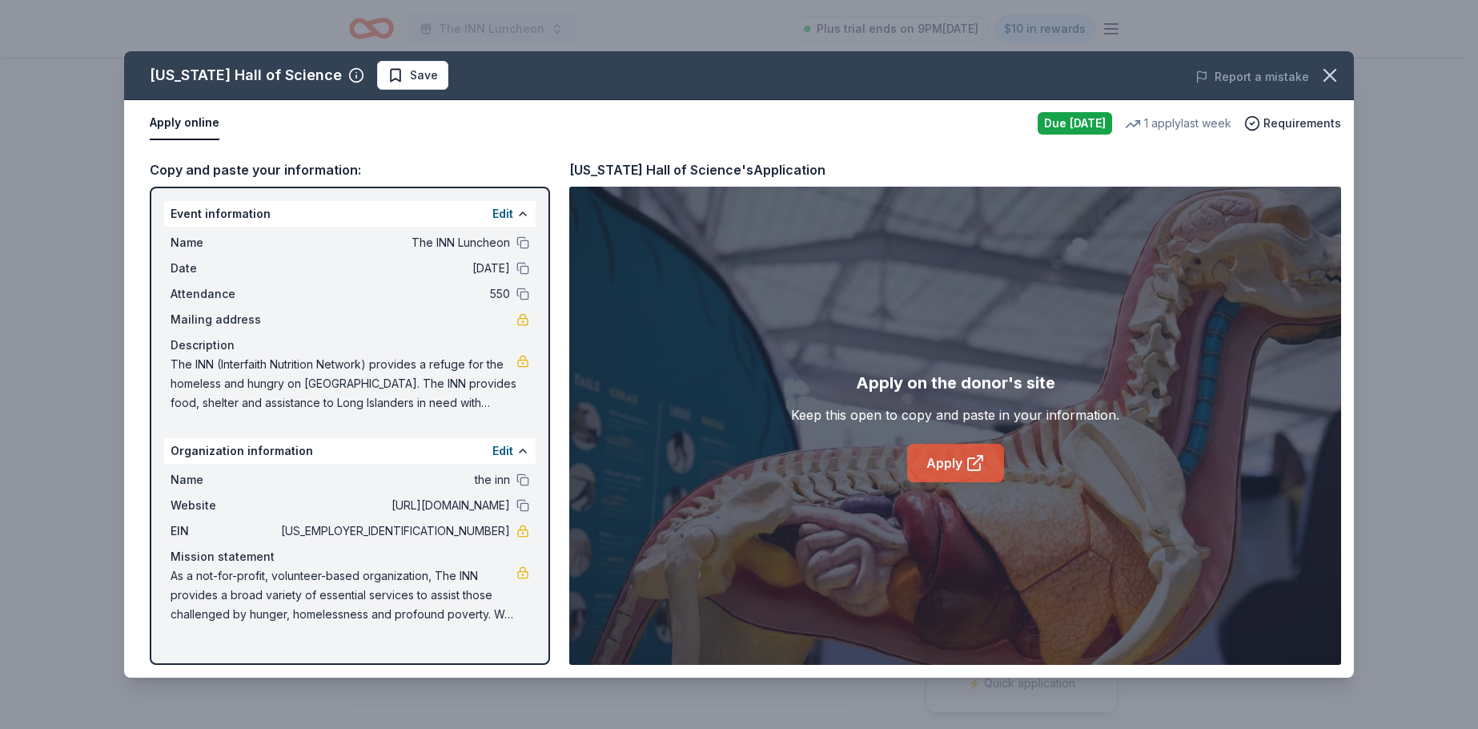
click at [952, 460] on link "Apply" at bounding box center [955, 463] width 97 height 38
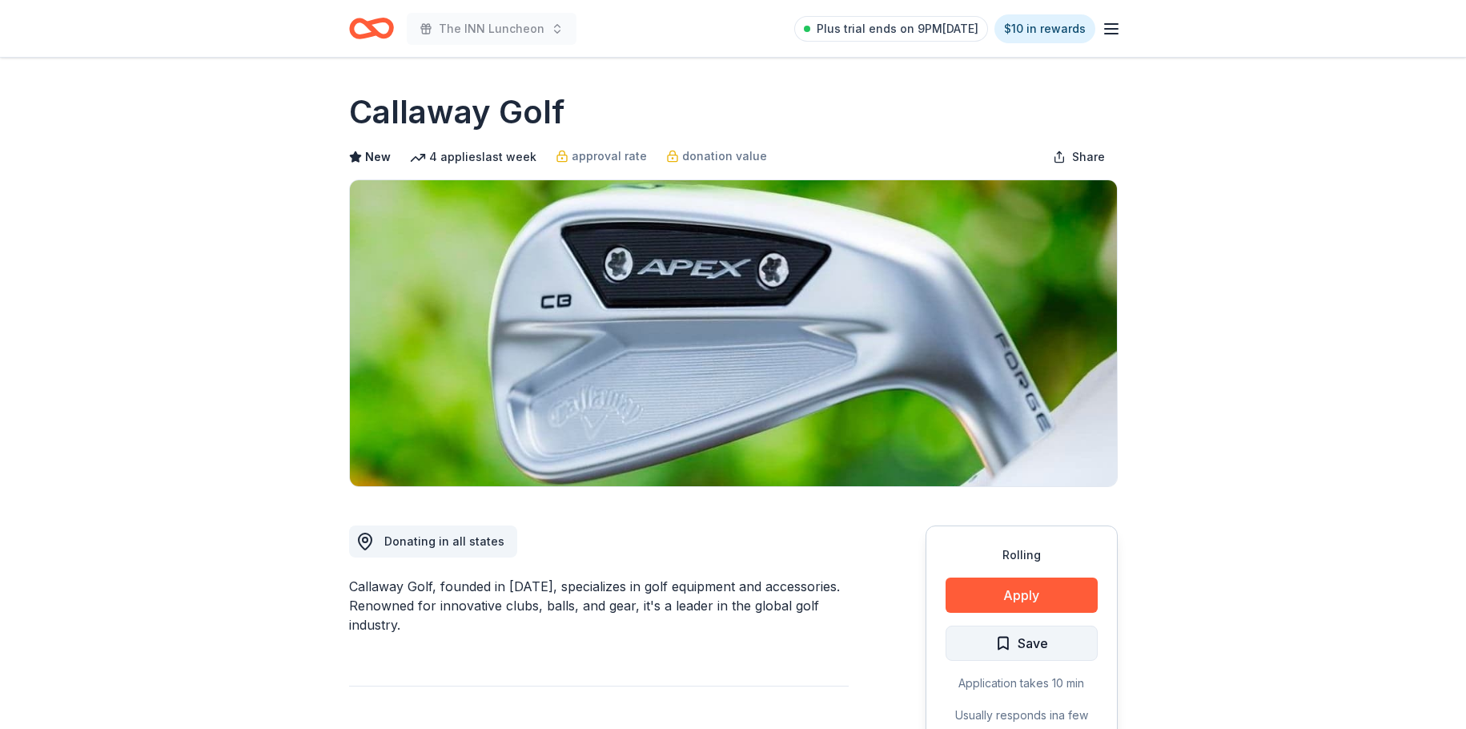
click at [1050, 645] on button "Save" at bounding box center [1022, 642] width 152 height 35
click at [1036, 584] on button "Apply" at bounding box center [1022, 594] width 152 height 35
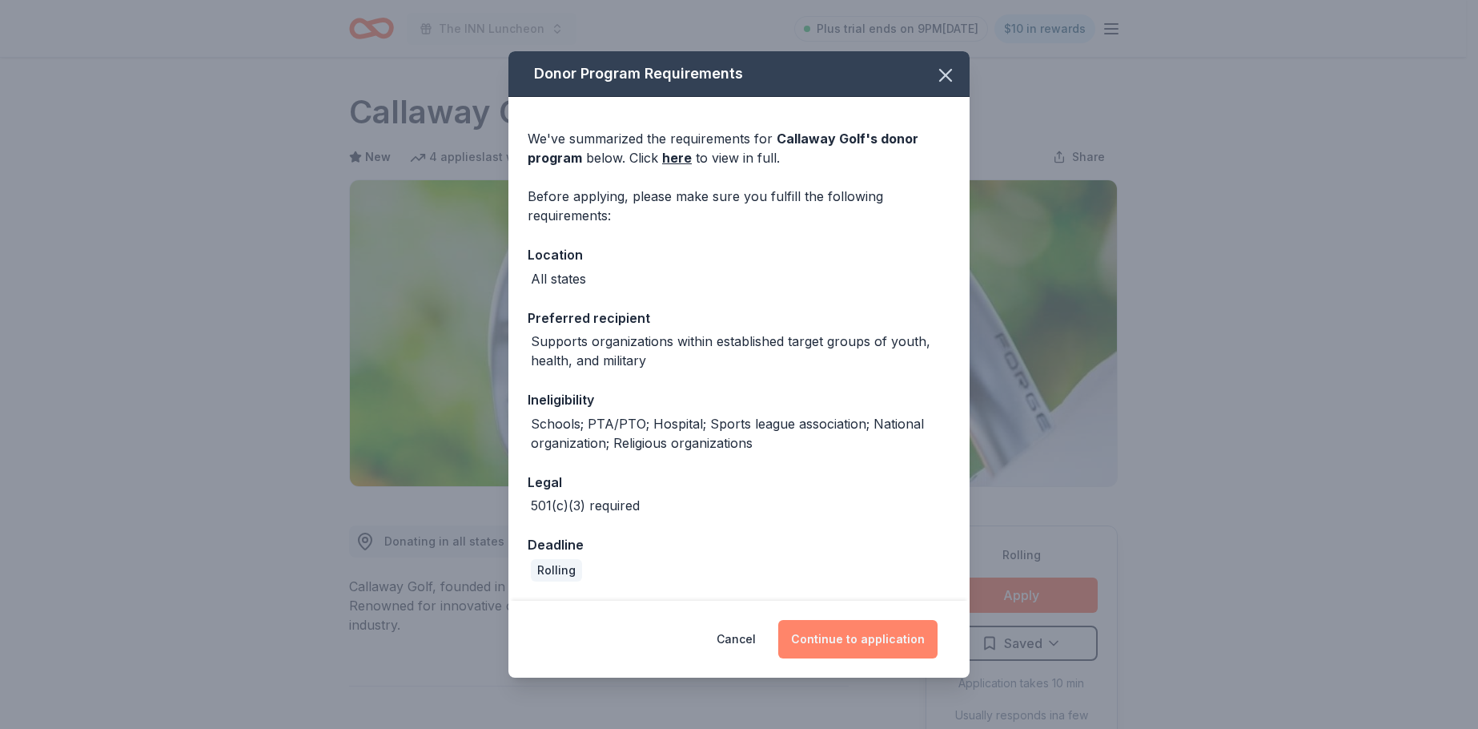
click at [848, 637] on button "Continue to application" at bounding box center [857, 639] width 159 height 38
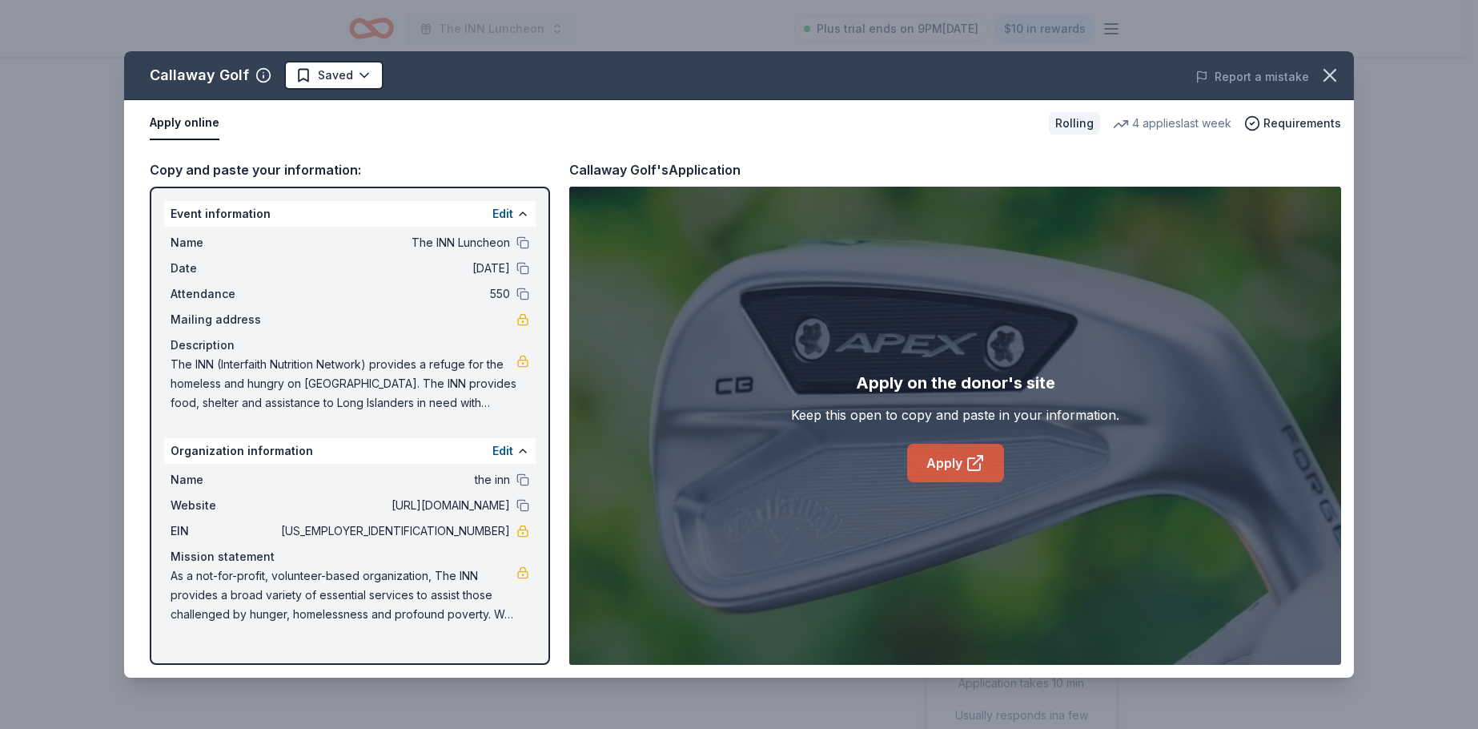
click at [933, 468] on link "Apply" at bounding box center [955, 463] width 97 height 38
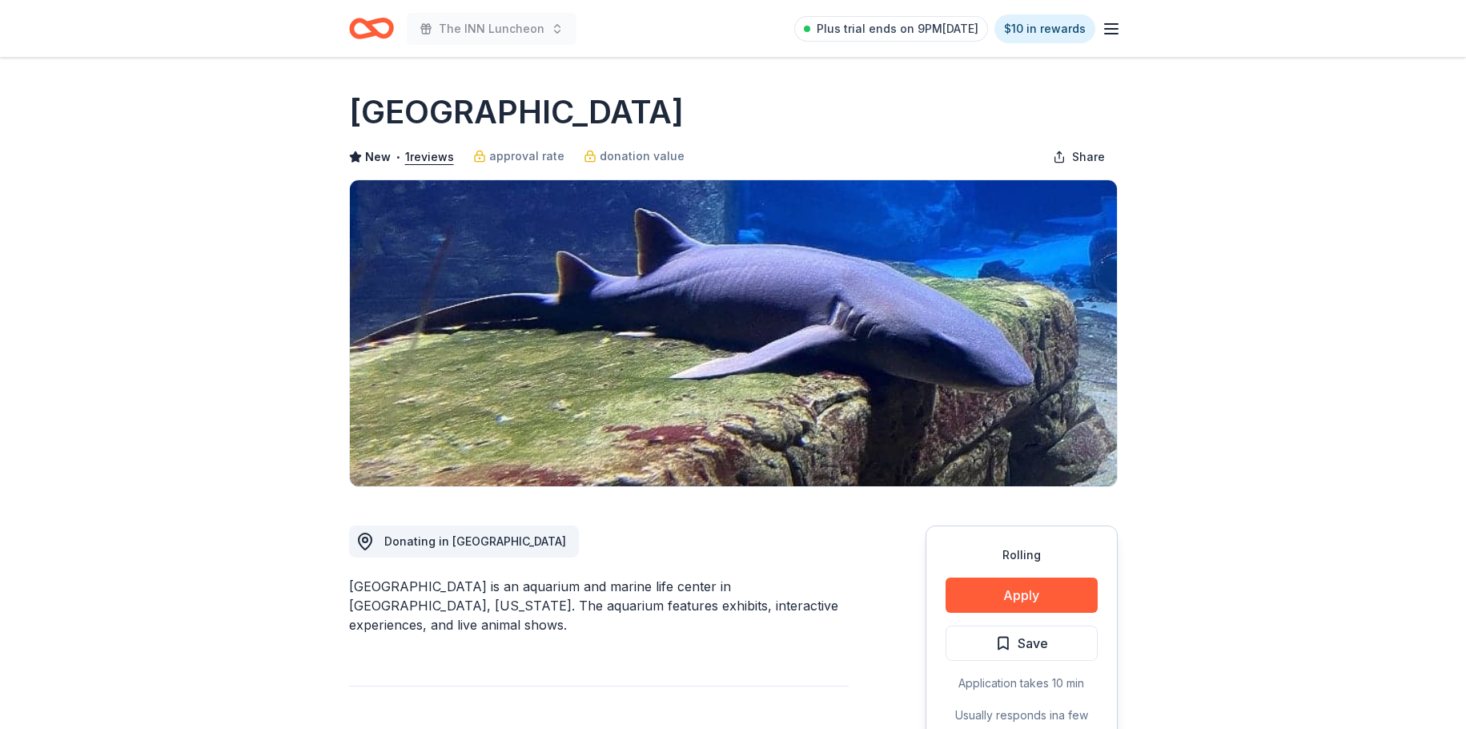
click at [1017, 640] on span "Save" at bounding box center [1021, 643] width 53 height 21
click at [1015, 595] on button "Apply" at bounding box center [1022, 594] width 152 height 35
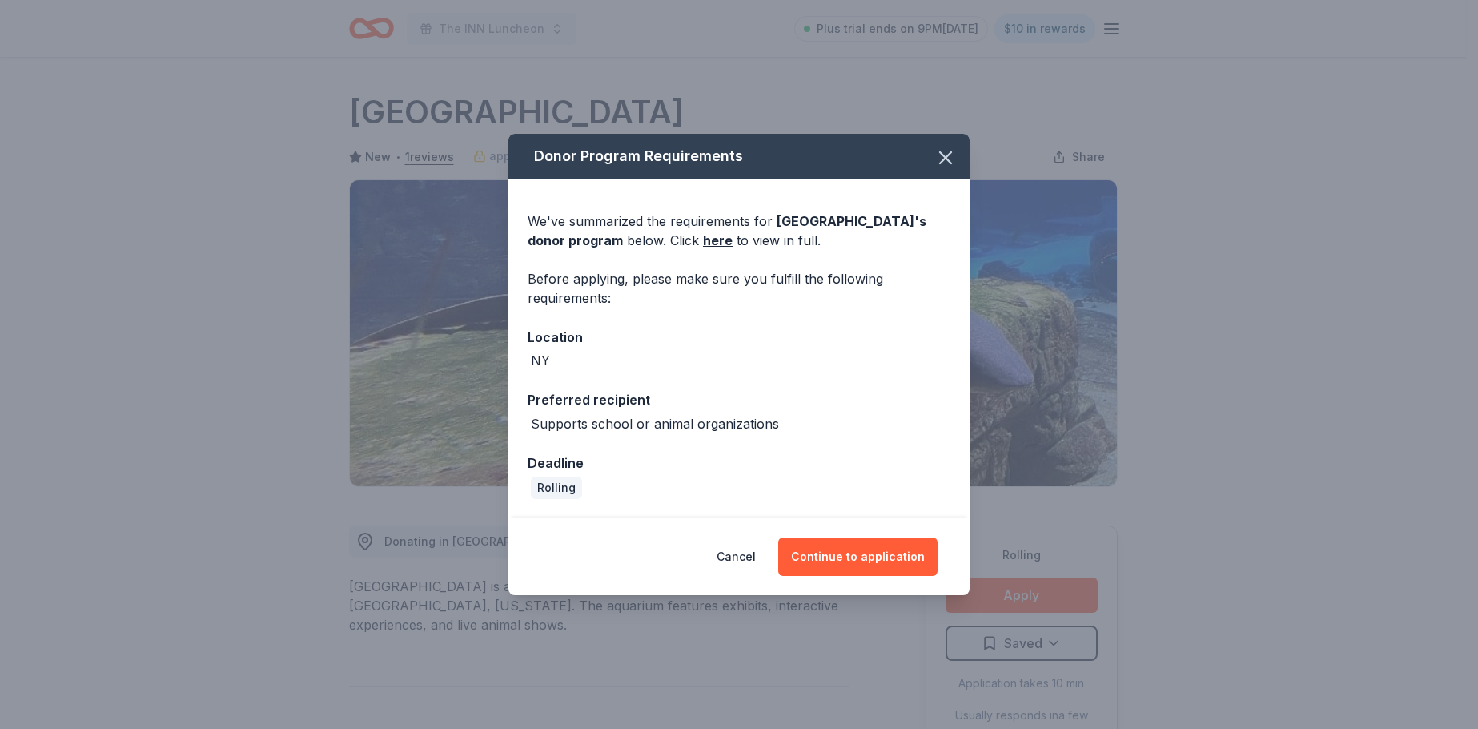
click at [834, 532] on div "Cancel Continue to application" at bounding box center [739, 556] width 461 height 77
click at [833, 547] on button "Continue to application" at bounding box center [857, 556] width 159 height 38
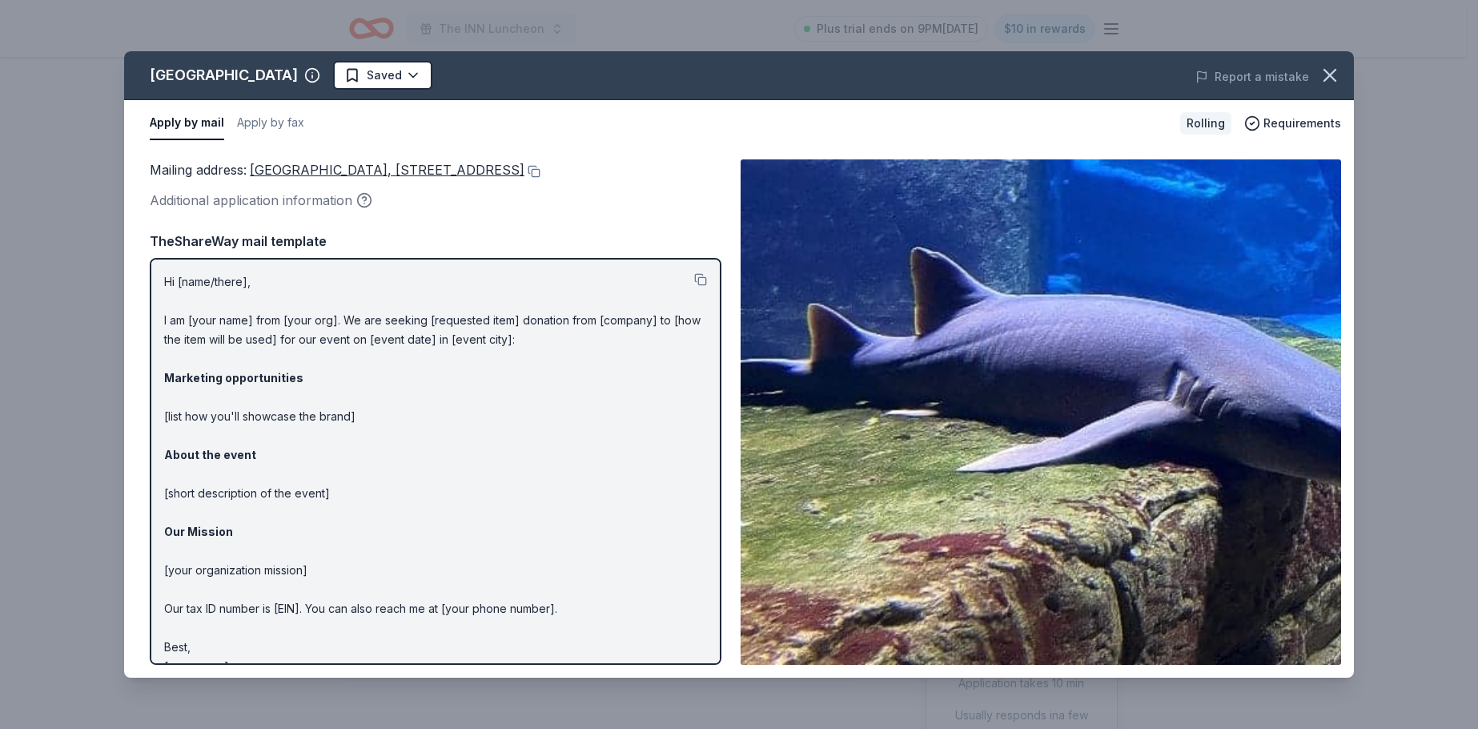
drag, startPoint x: 594, startPoint y: 175, endPoint x: 528, endPoint y: 207, distance: 73.8
click at [506, 211] on div "Mailing address : Long Island Aquarium, 431 East Main Street, Riverhead, NY 119…" at bounding box center [436, 411] width 572 height 505
drag, startPoint x: 653, startPoint y: 170, endPoint x: 665, endPoint y: 176, distance: 12.9
click at [541, 171] on button at bounding box center [533, 171] width 16 height 13
click at [399, 73] on html "The INN Luncheon Plus trial ends on 9PM, 9/15 $10 in rewards Rolling Share Long…" at bounding box center [739, 364] width 1478 height 729
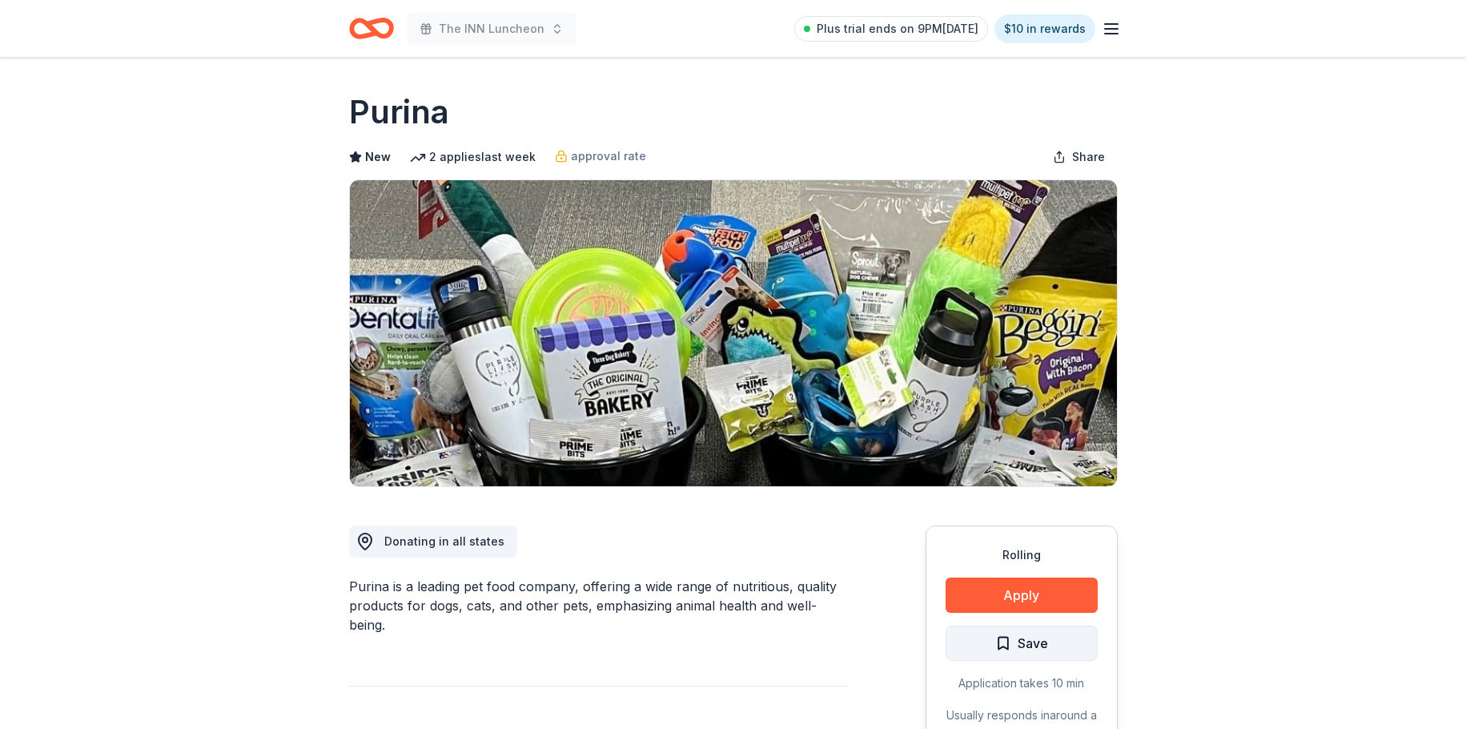
click at [1016, 646] on span "Save" at bounding box center [1021, 643] width 53 height 21
click at [1037, 588] on button "Apply" at bounding box center [1022, 594] width 152 height 35
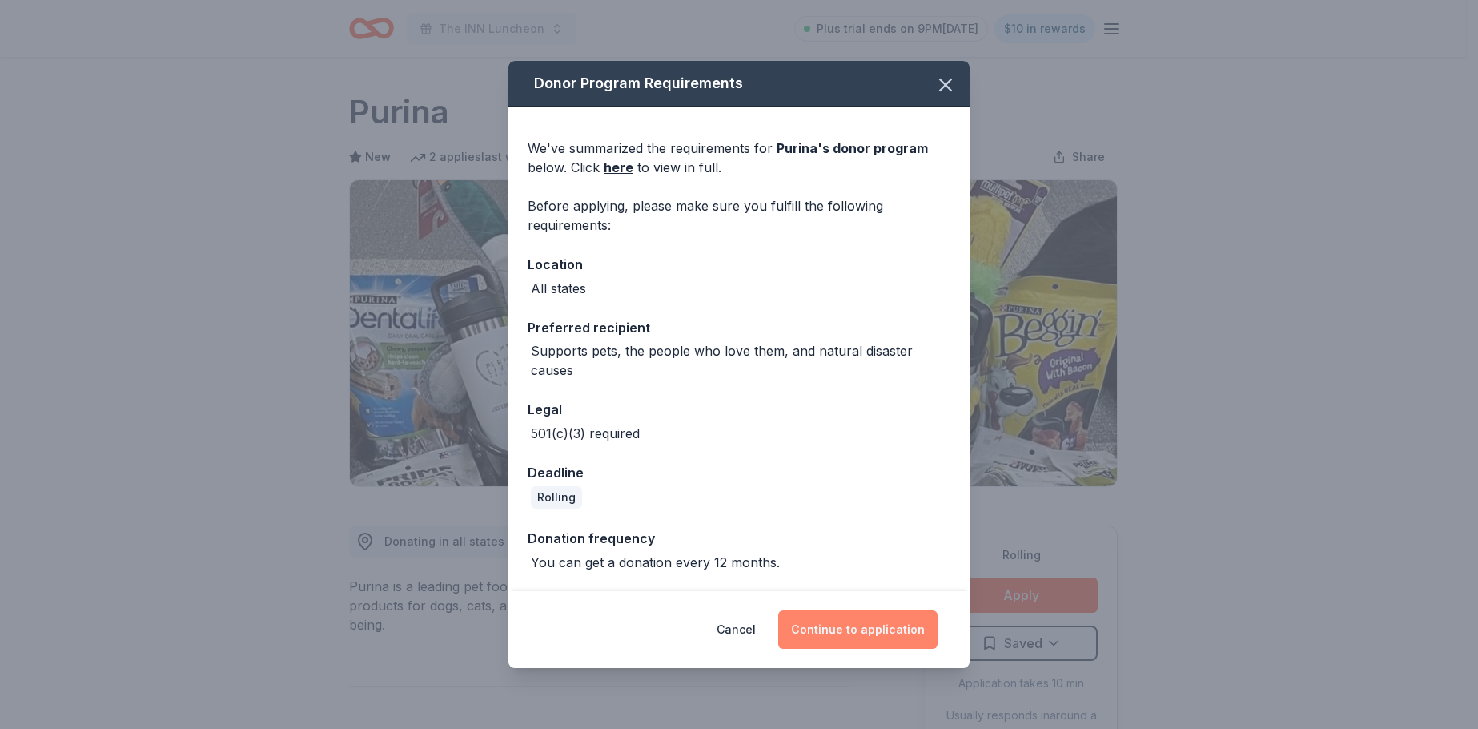
click at [859, 629] on button "Continue to application" at bounding box center [857, 629] width 159 height 38
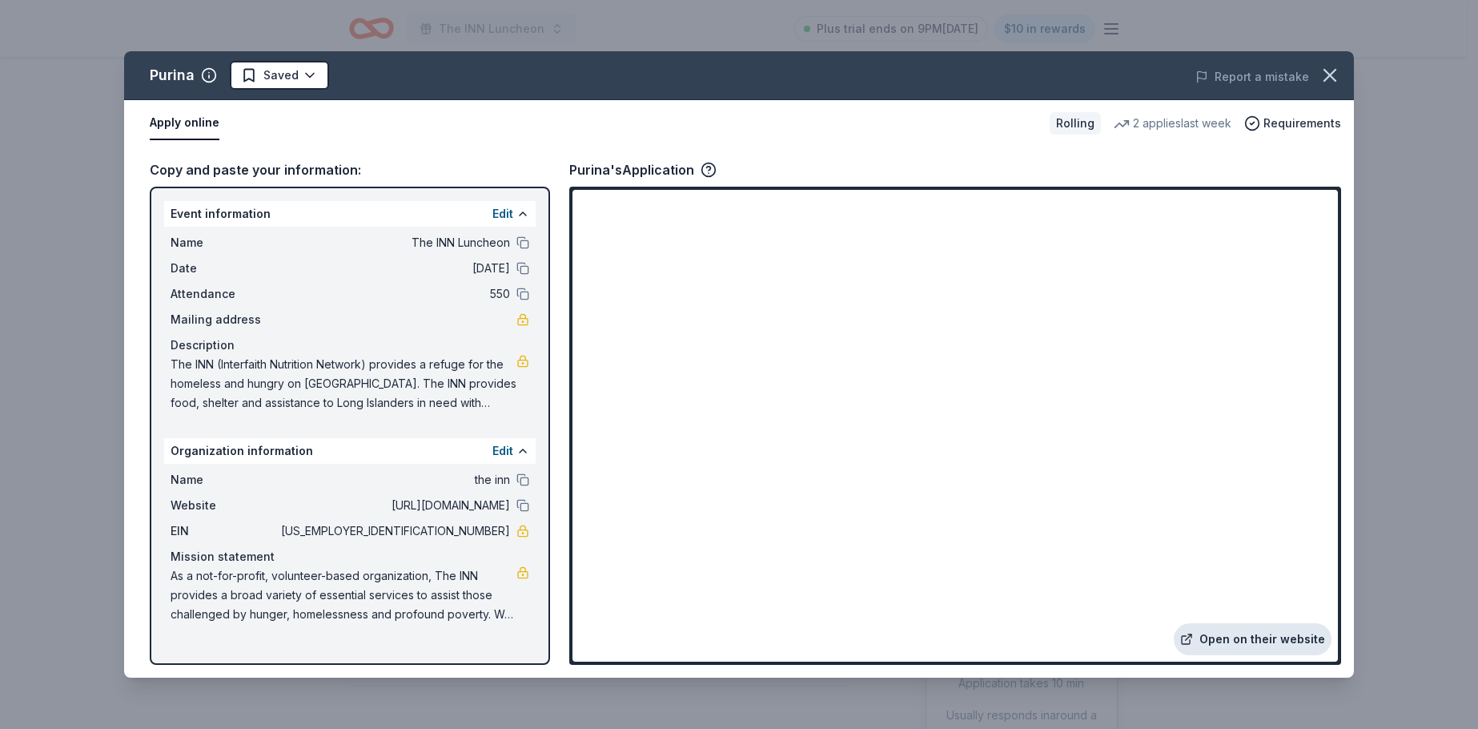
click at [1272, 636] on link "Open on their website" at bounding box center [1253, 639] width 158 height 32
click at [199, 121] on button "Apply online" at bounding box center [185, 124] width 70 height 34
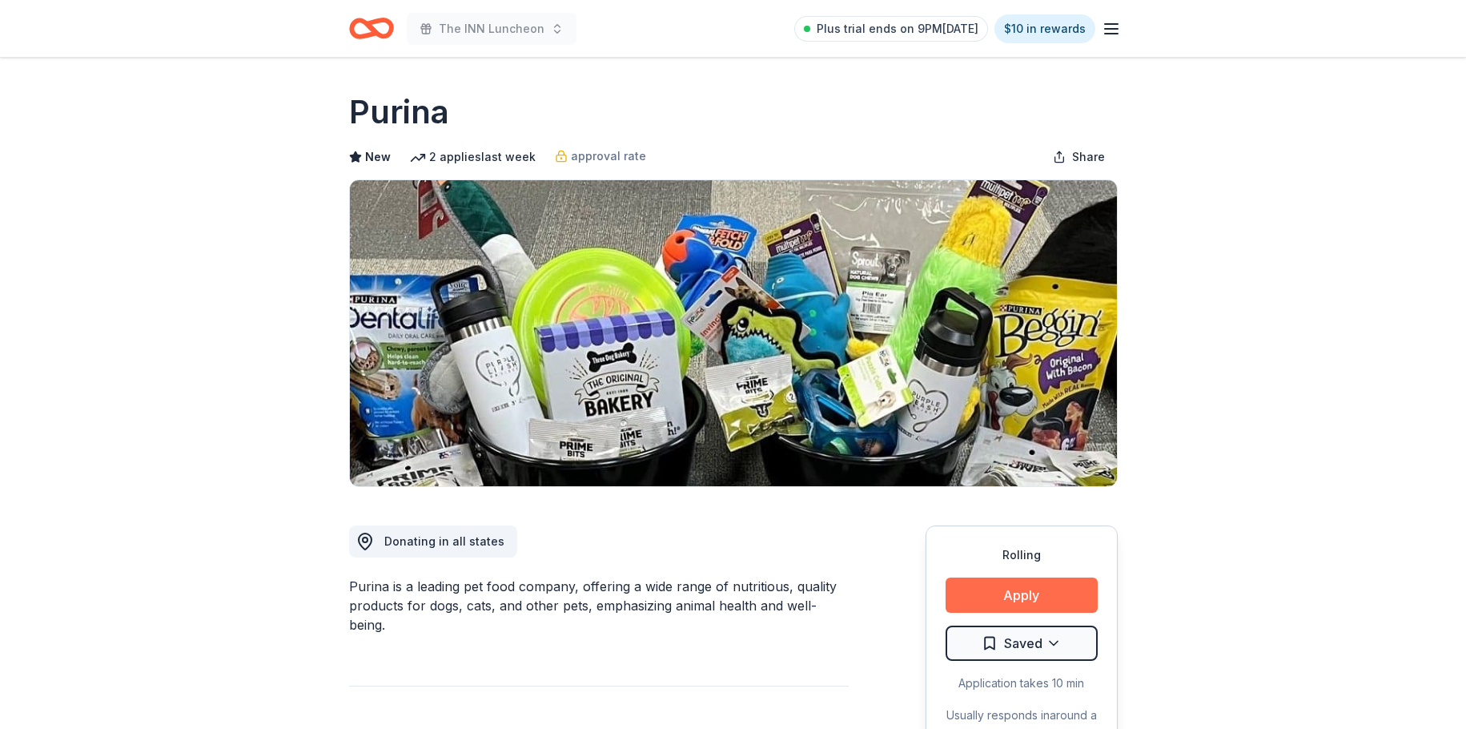
click at [1006, 577] on button "Apply" at bounding box center [1022, 594] width 152 height 35
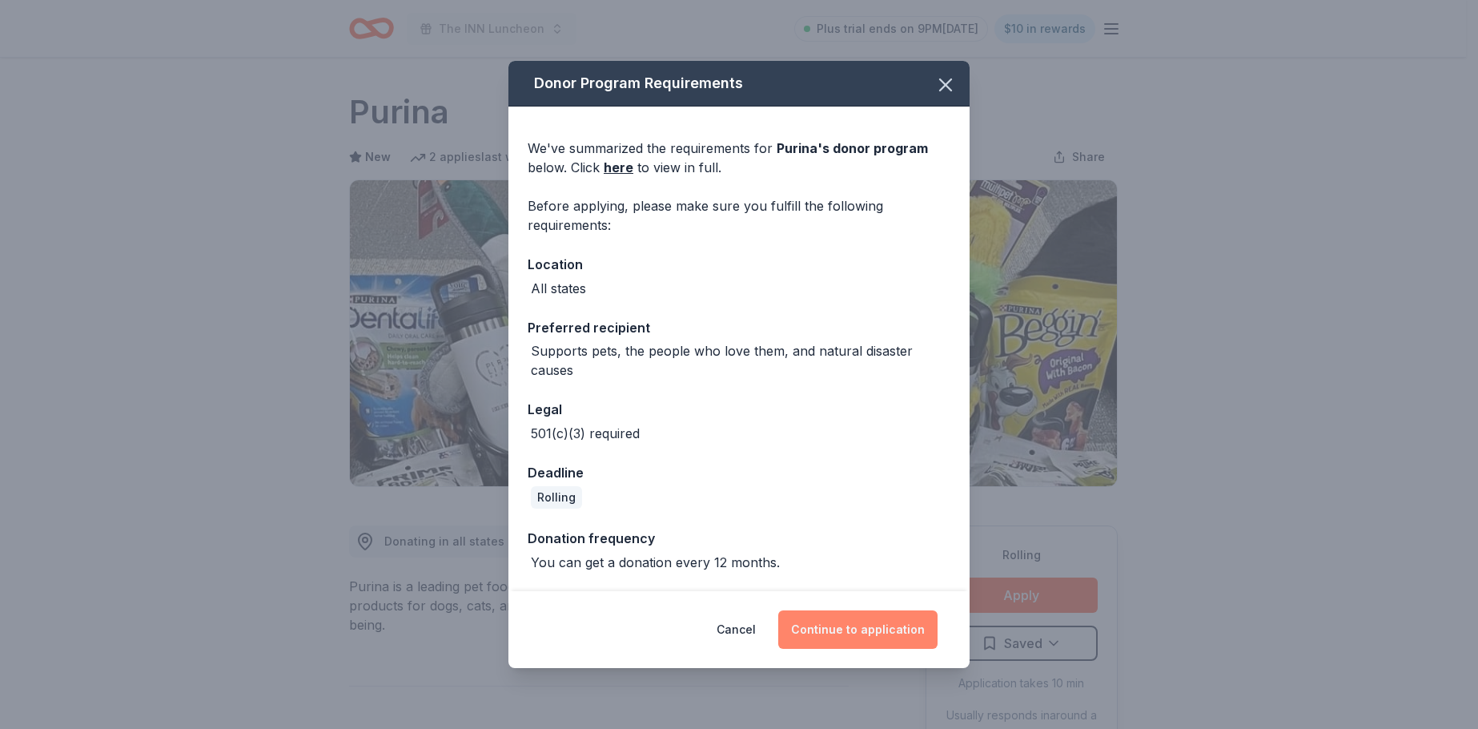
click at [838, 623] on button "Continue to application" at bounding box center [857, 629] width 159 height 38
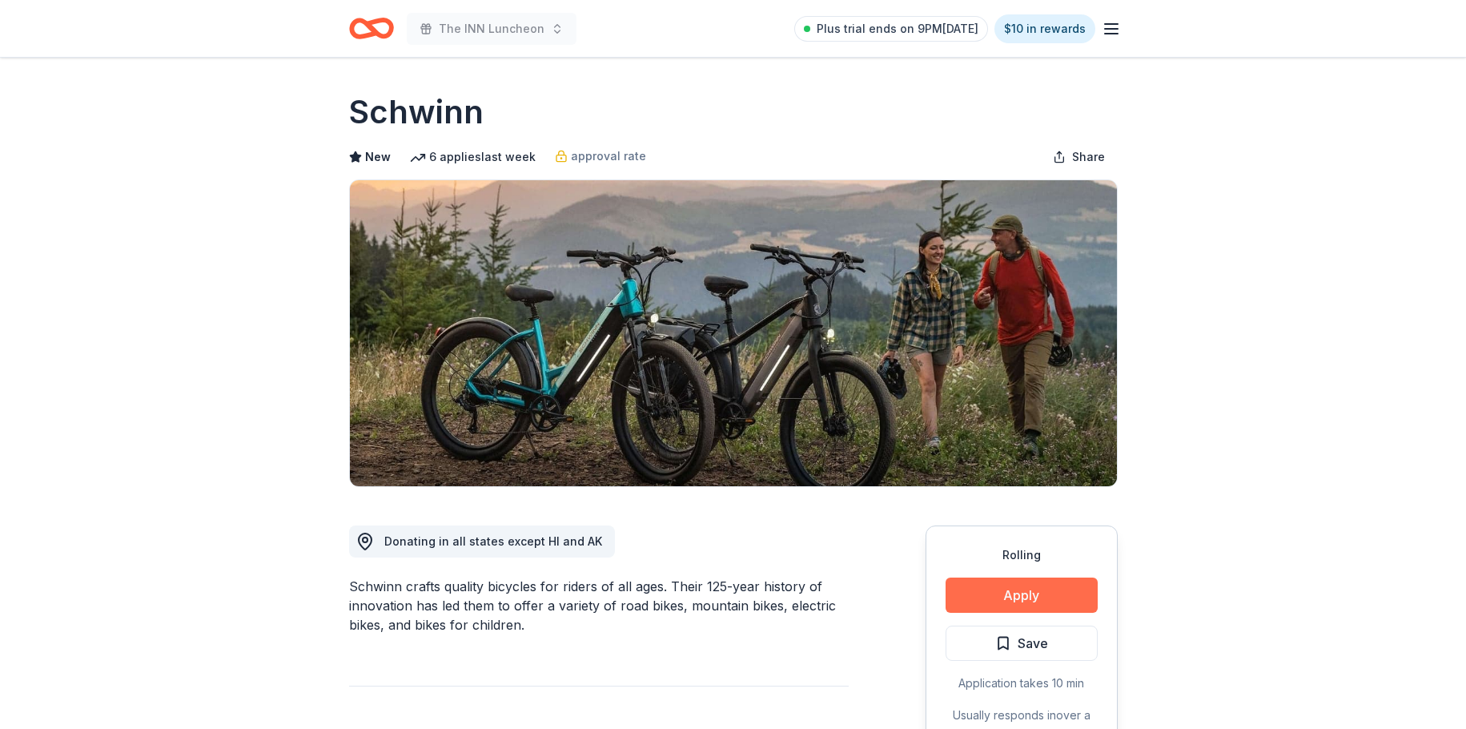
click at [996, 599] on button "Apply" at bounding box center [1022, 594] width 152 height 35
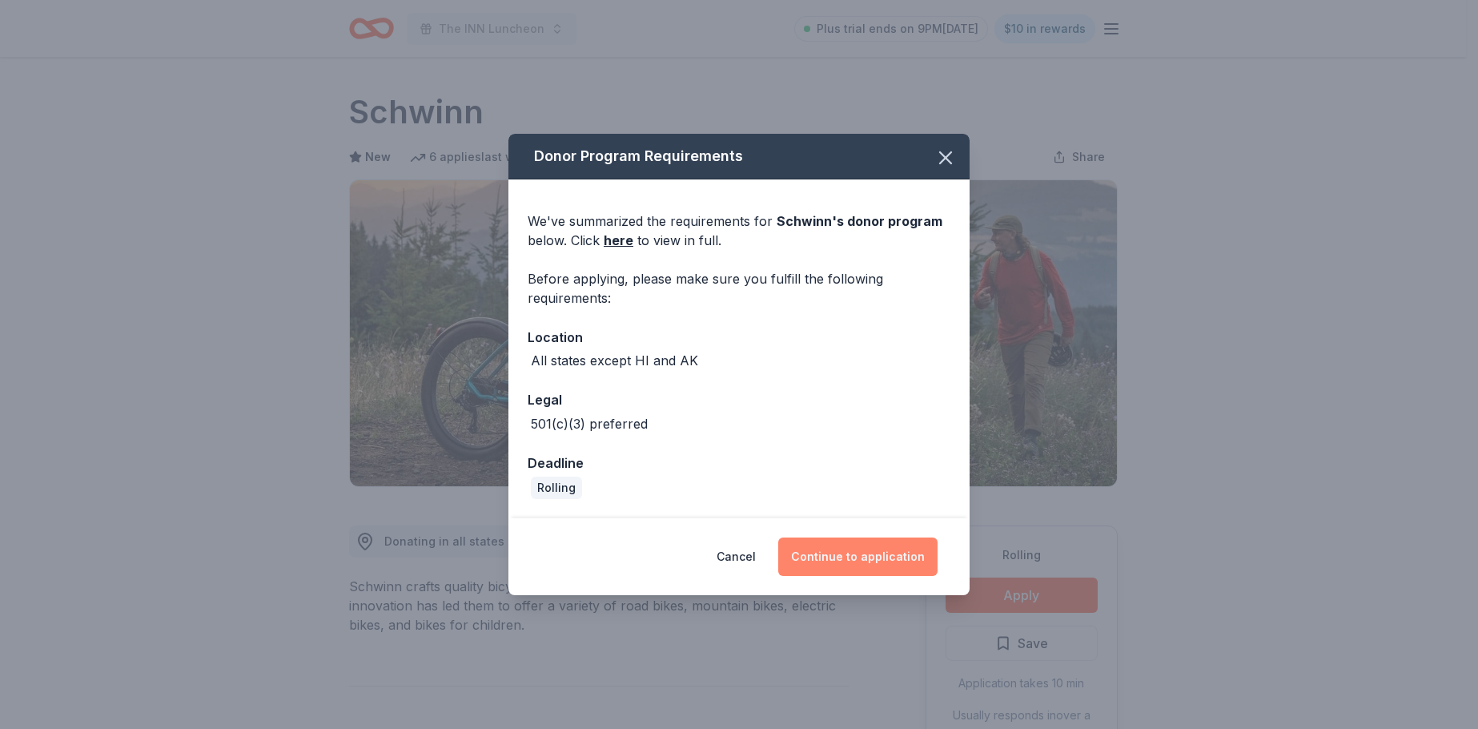
click at [863, 568] on button "Continue to application" at bounding box center [857, 556] width 159 height 38
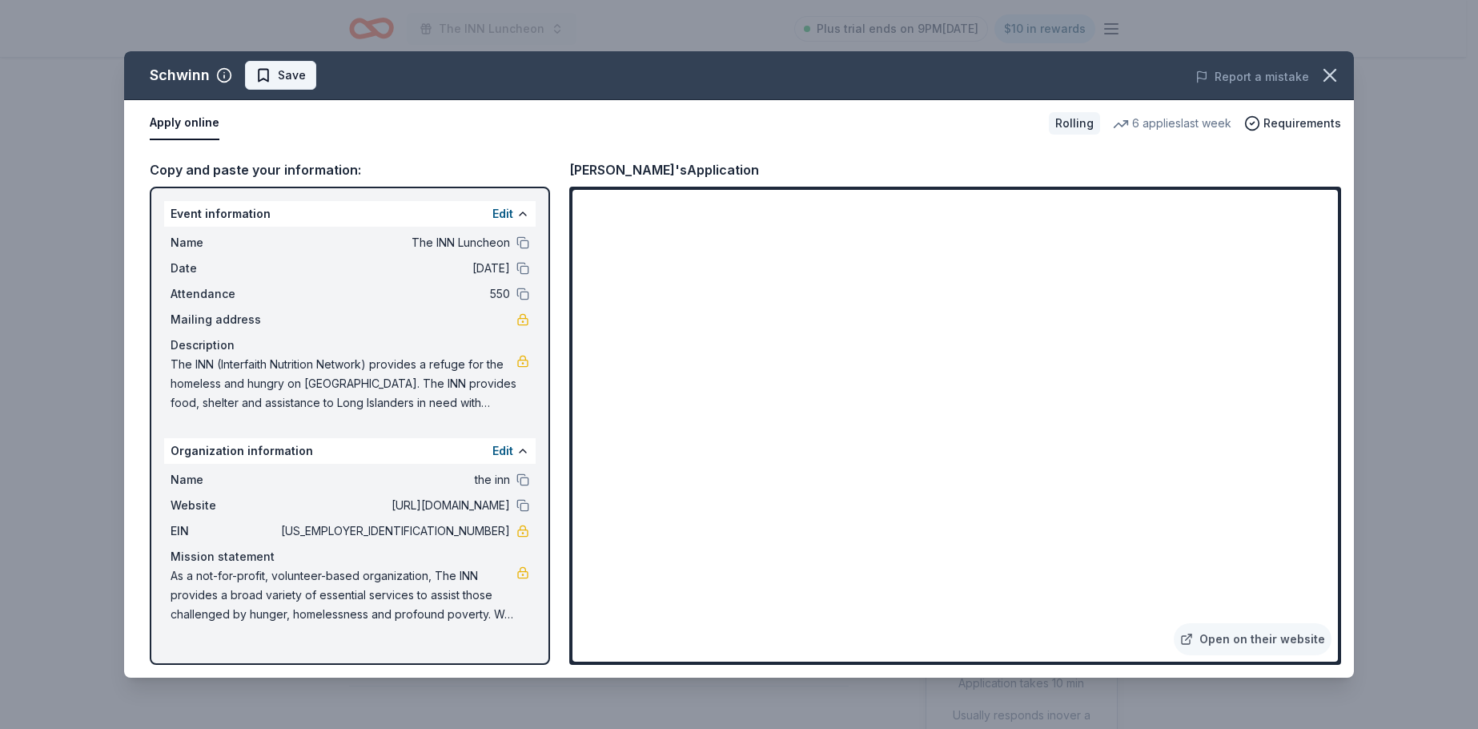
click at [291, 65] on button "Save" at bounding box center [280, 75] width 71 height 29
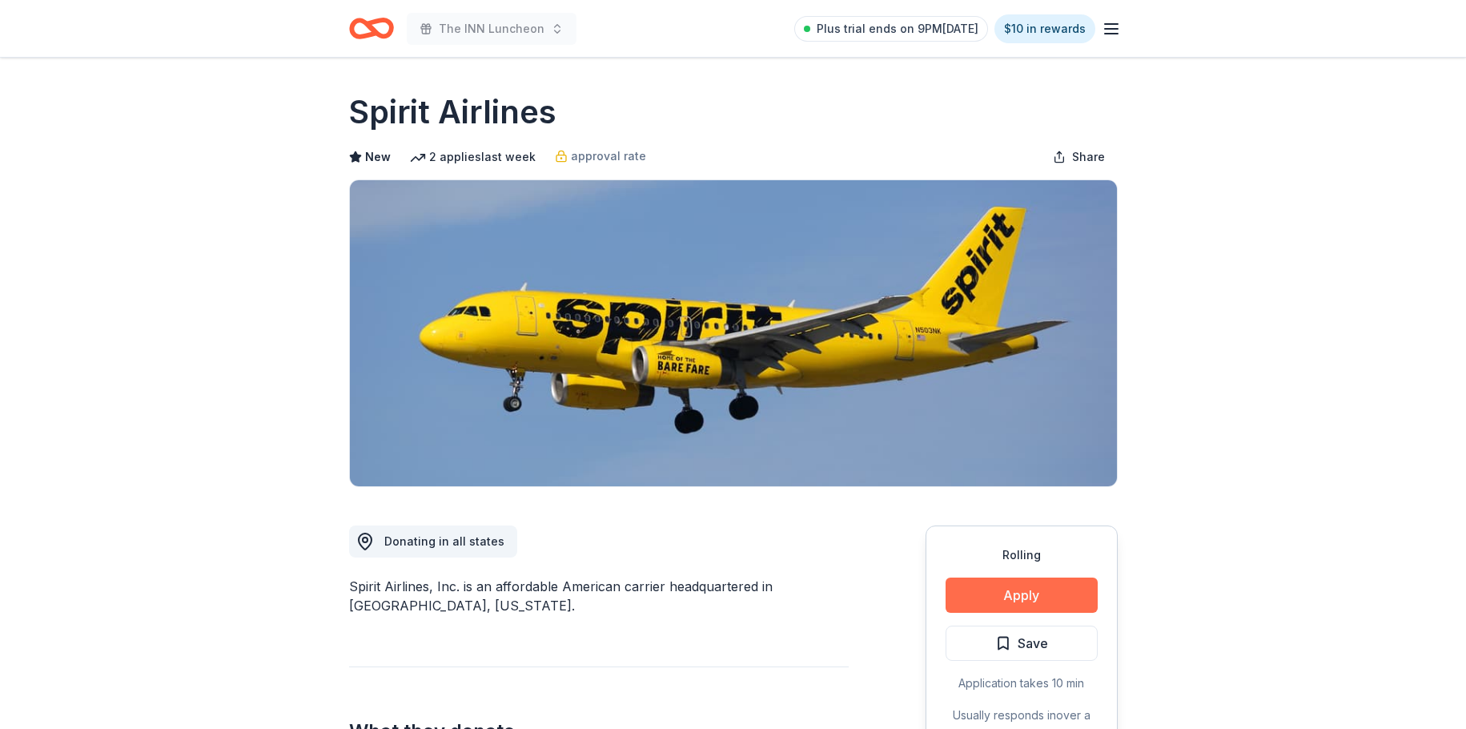
click at [1003, 587] on button "Apply" at bounding box center [1022, 594] width 152 height 35
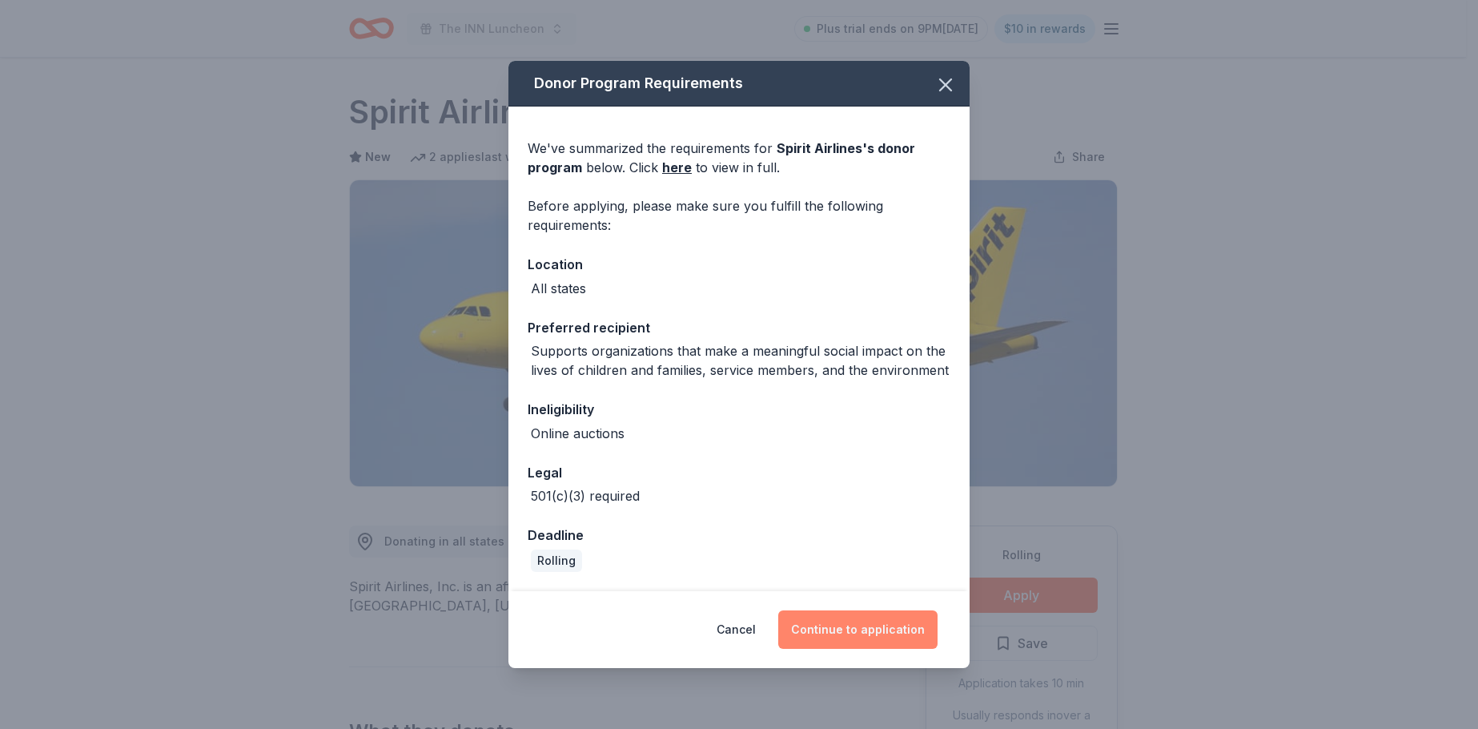
click at [836, 623] on button "Continue to application" at bounding box center [857, 629] width 159 height 38
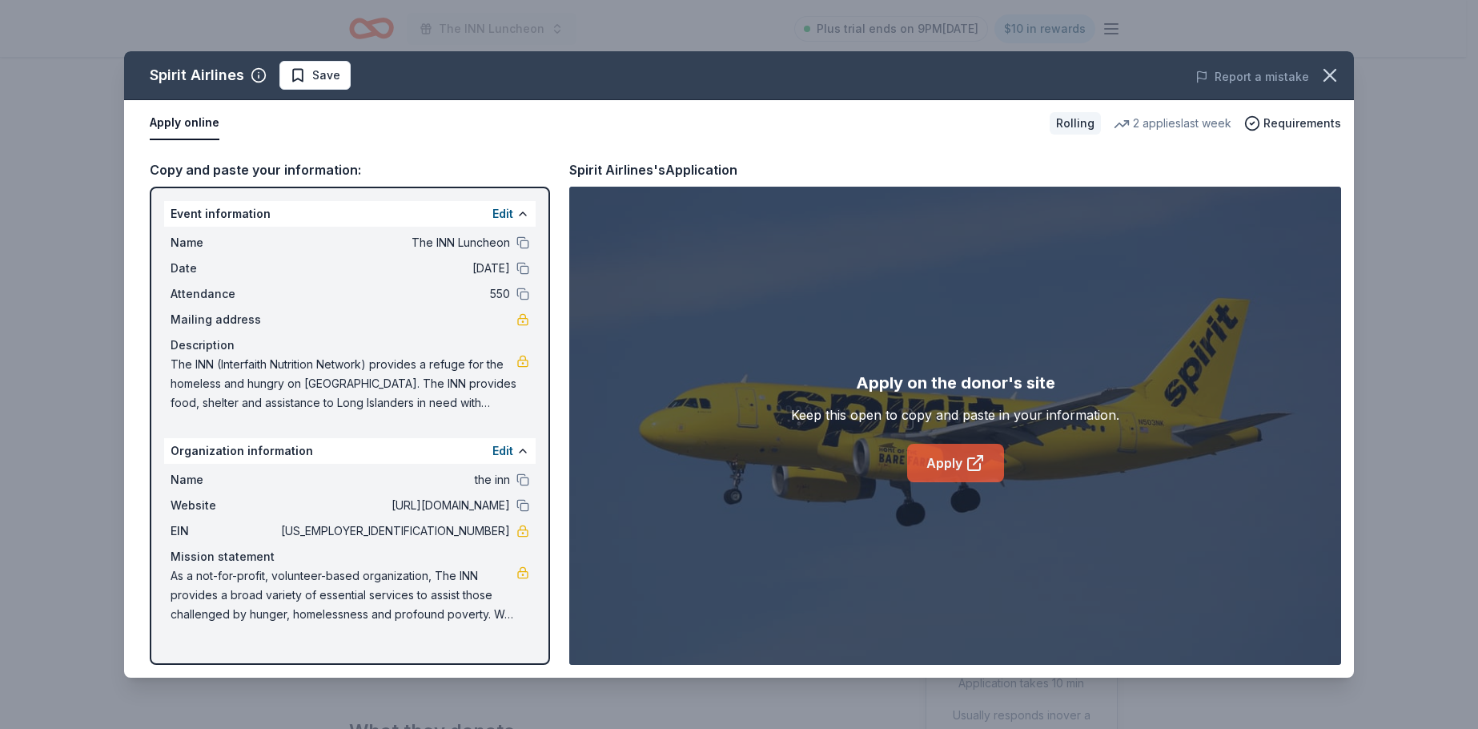
click at [935, 472] on link "Apply" at bounding box center [955, 463] width 97 height 38
click at [295, 66] on span "Save" at bounding box center [315, 75] width 50 height 19
